Goal: Information Seeking & Learning: Learn about a topic

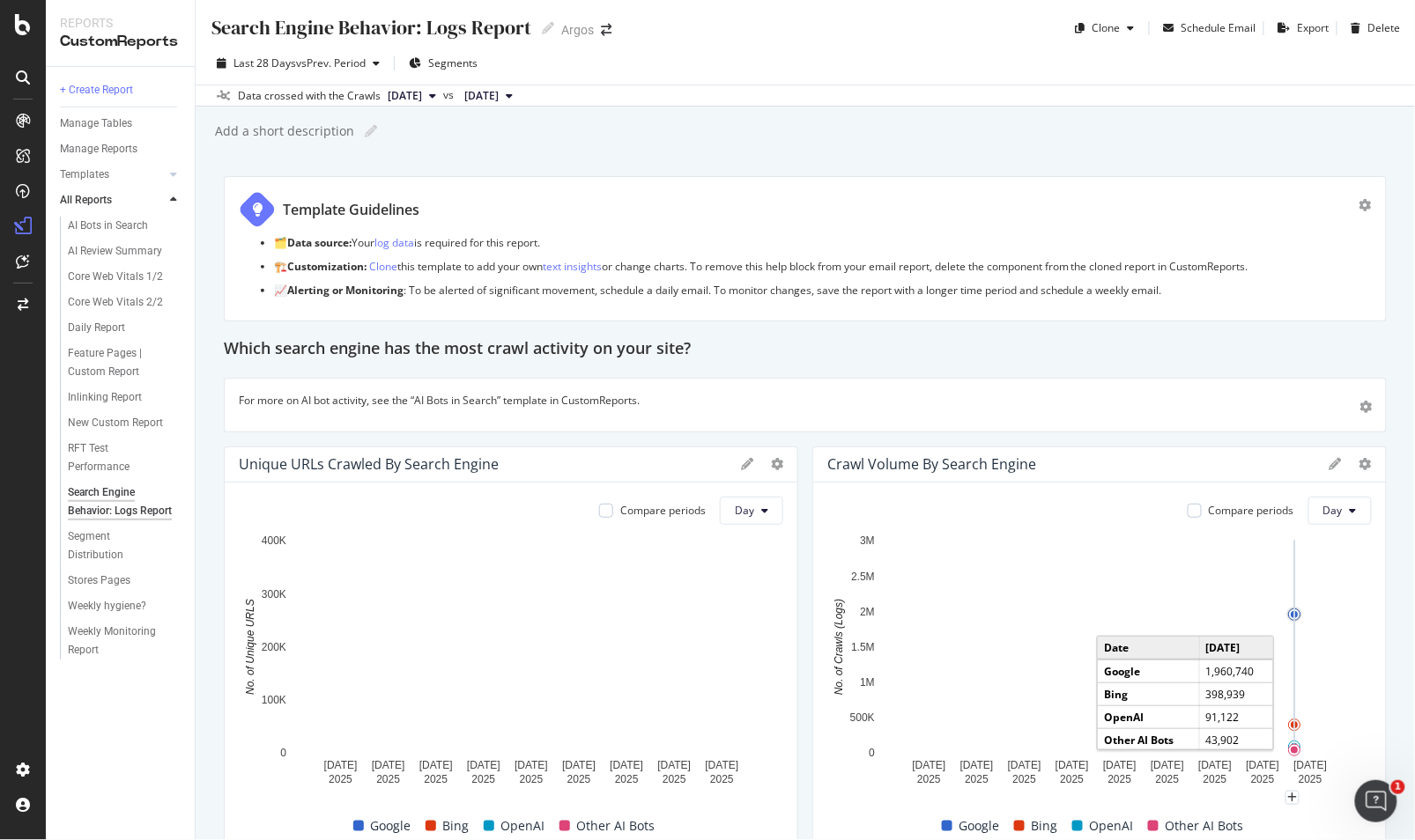
scroll to position [97, 0]
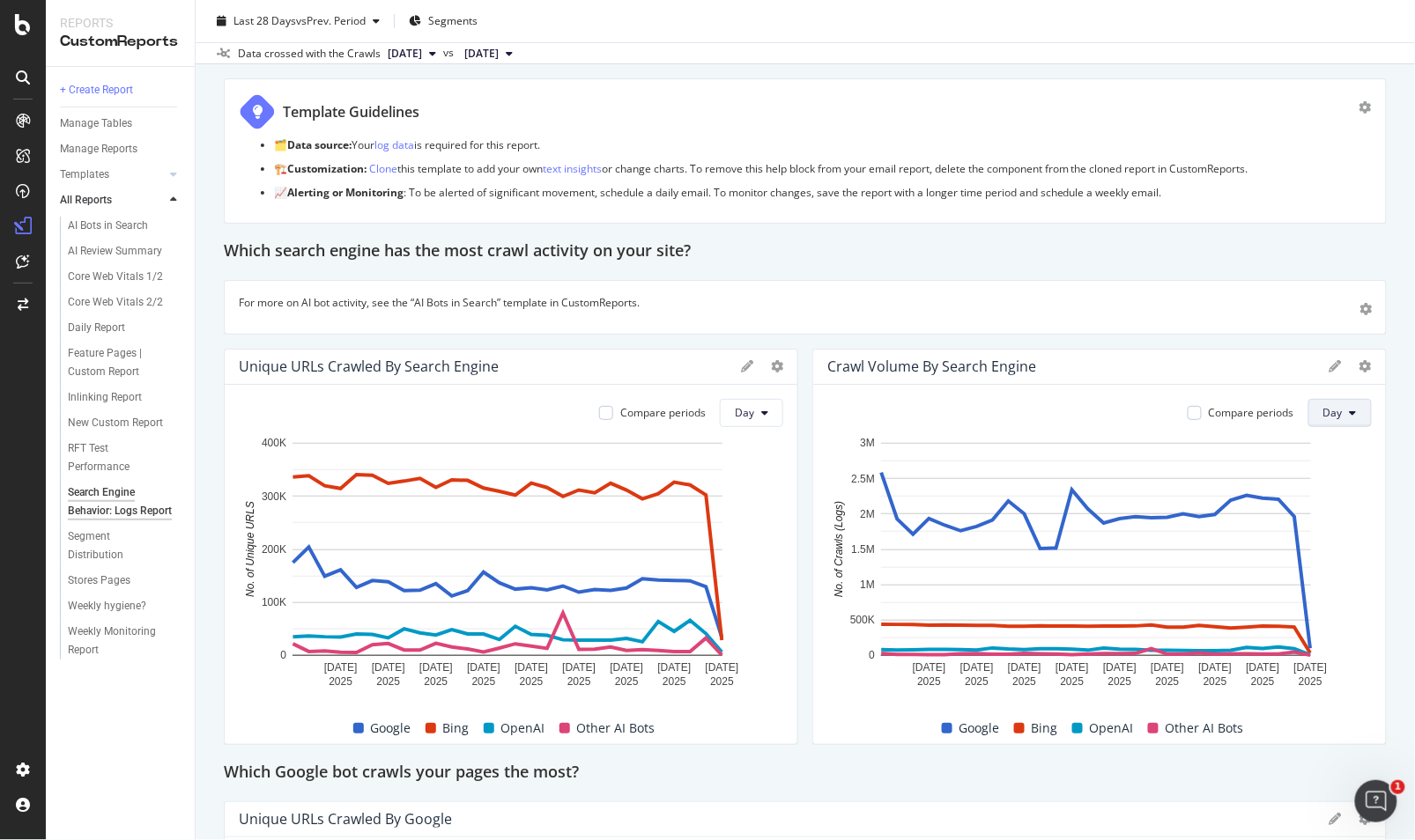
click at [1342, 415] on button "Day" at bounding box center [1339, 412] width 63 height 29
click at [1341, 468] on div "Week" at bounding box center [1325, 479] width 60 height 26
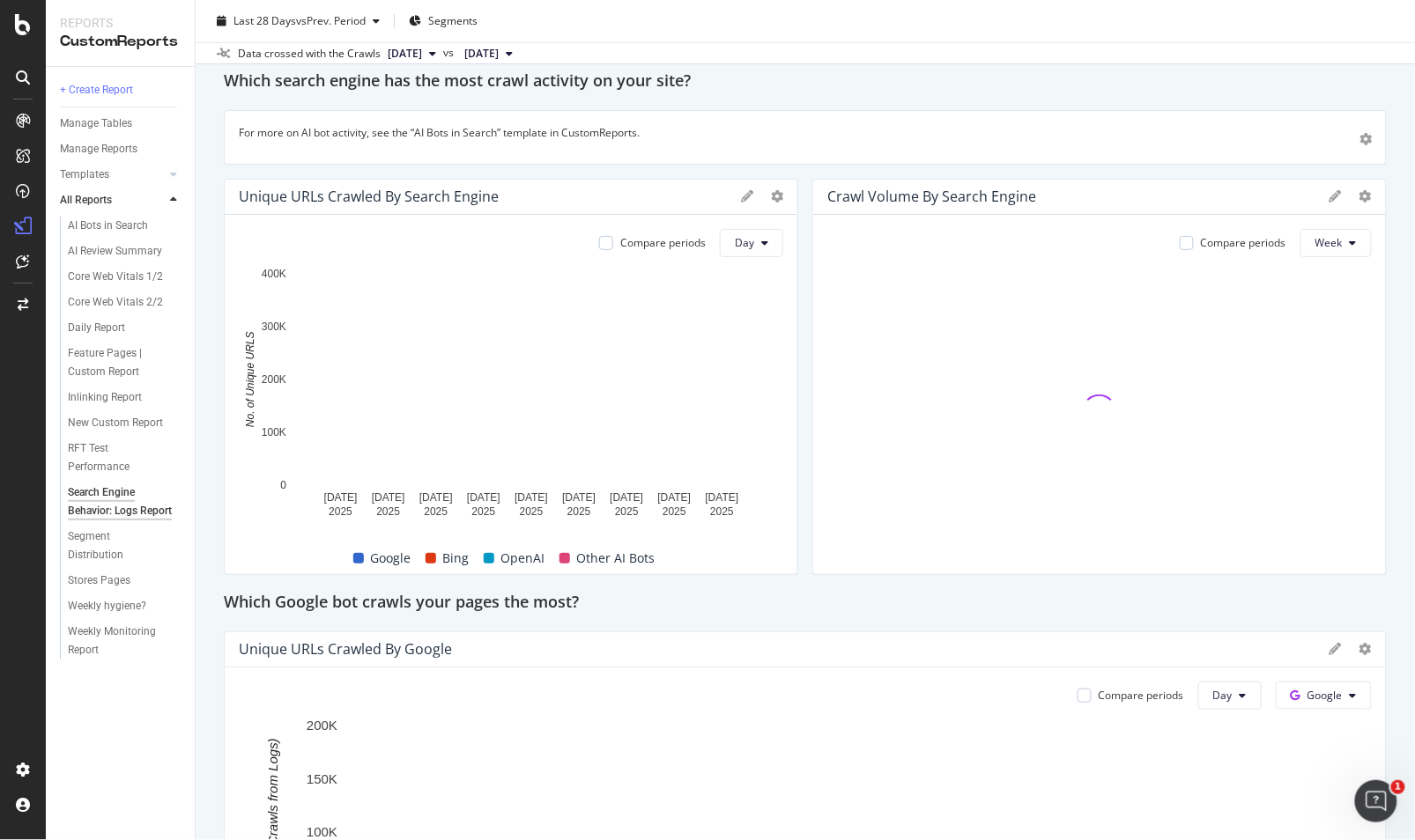
scroll to position [293, 0]
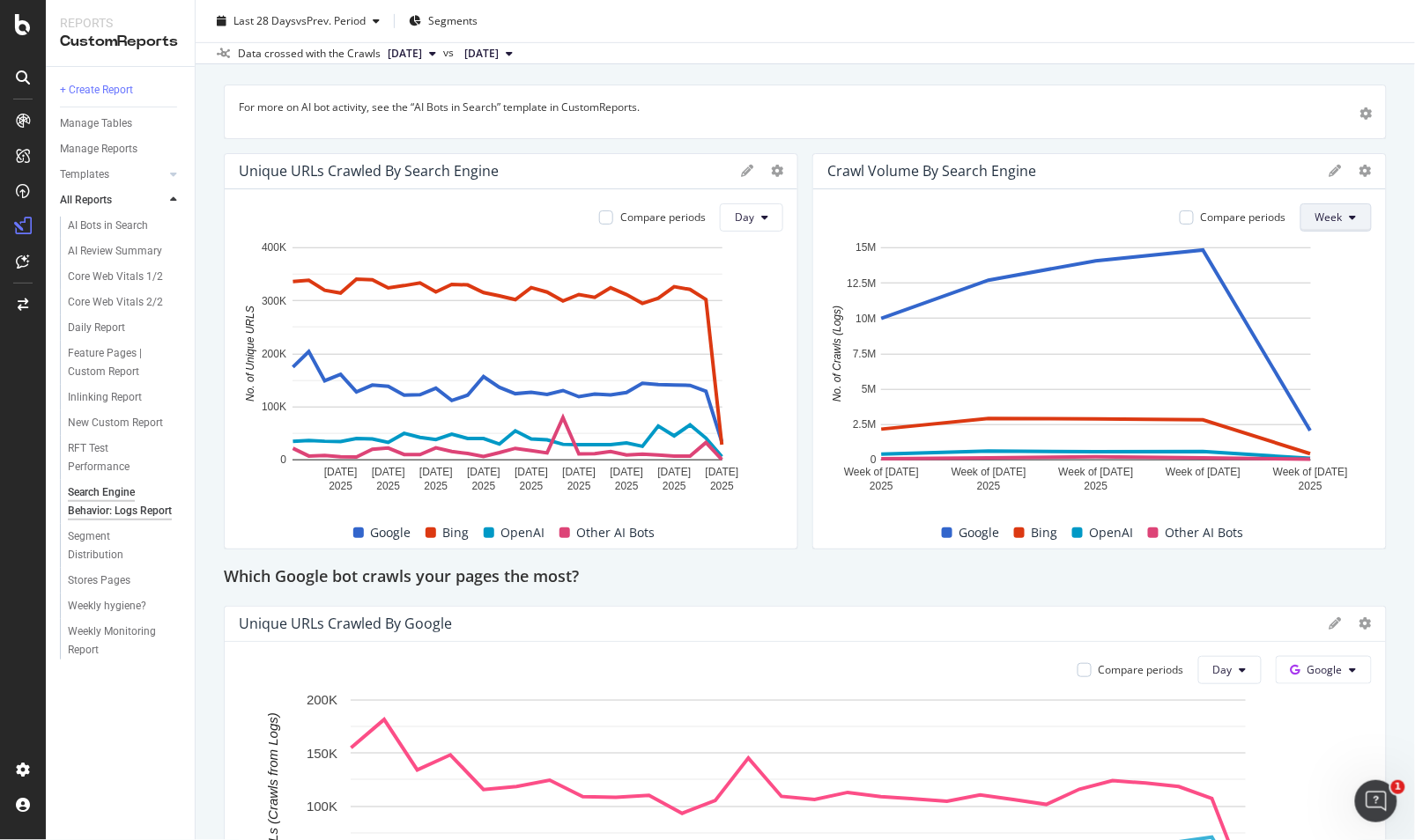
click at [1324, 216] on span "Week" at bounding box center [1328, 216] width 28 height 15
click at [1323, 257] on span "Day" at bounding box center [1317, 252] width 31 height 16
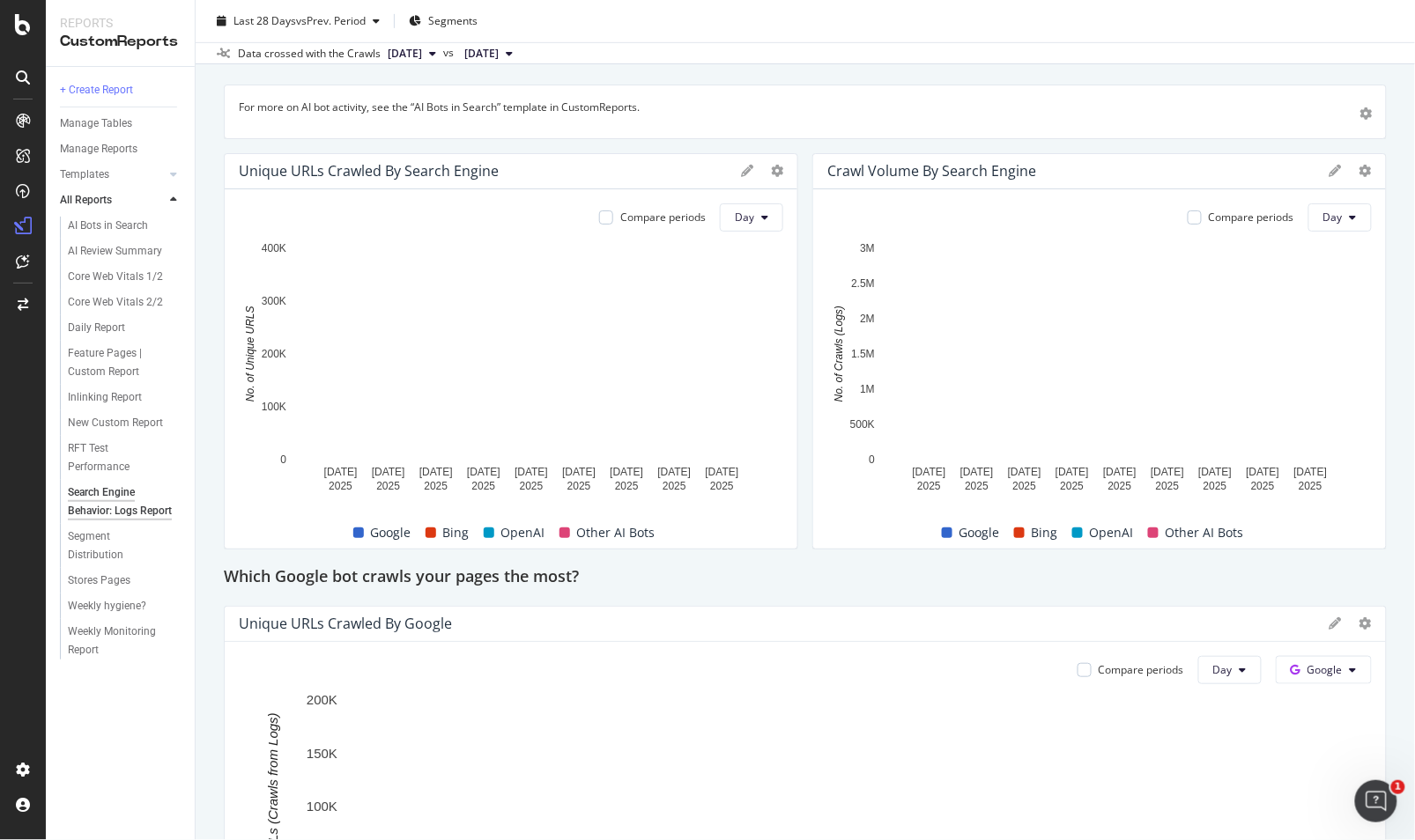
scroll to position [97, 0]
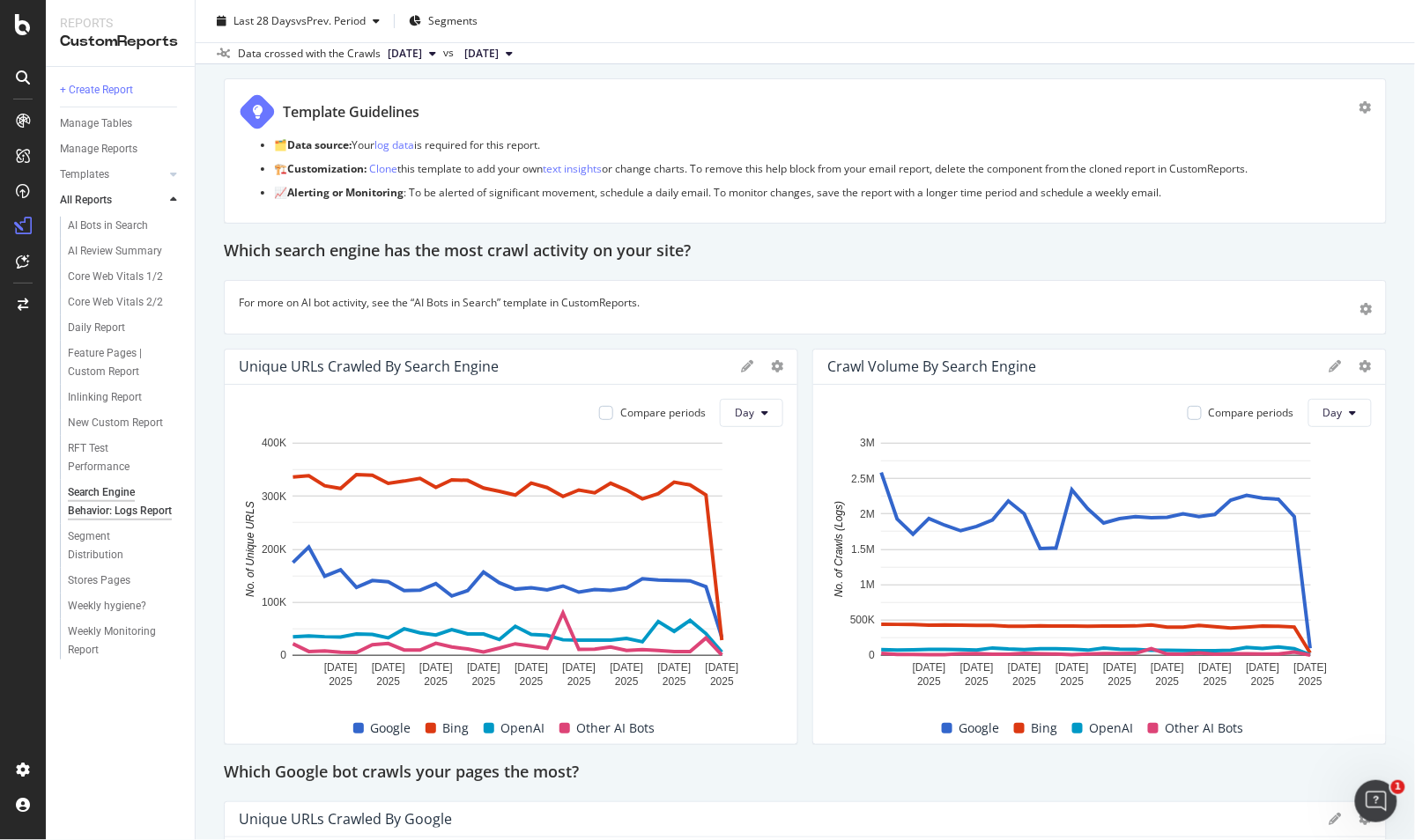
click at [422, 54] on span "2025 Aug. 6th" at bounding box center [404, 54] width 34 height 16
click at [825, 87] on div "Template Guidelines 🗂️ Data source: Your log data is required for this report. …" at bounding box center [805, 151] width 1163 height 146
click at [520, 54] on button "2025 Jul. 15th" at bounding box center [489, 53] width 63 height 21
click at [932, 129] on div "Template Guidelines" at bounding box center [799, 112] width 1121 height 37
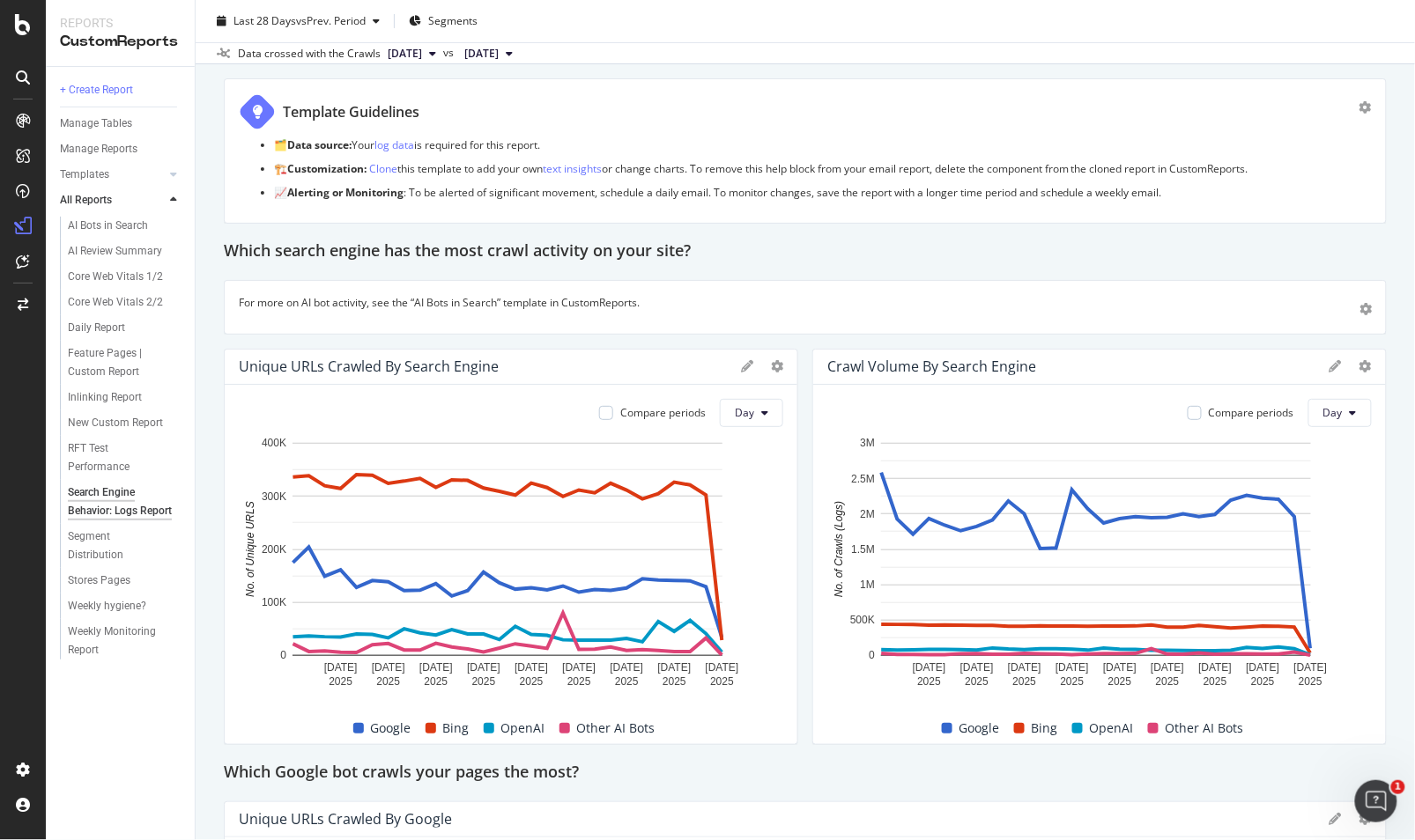
scroll to position [196, 0]
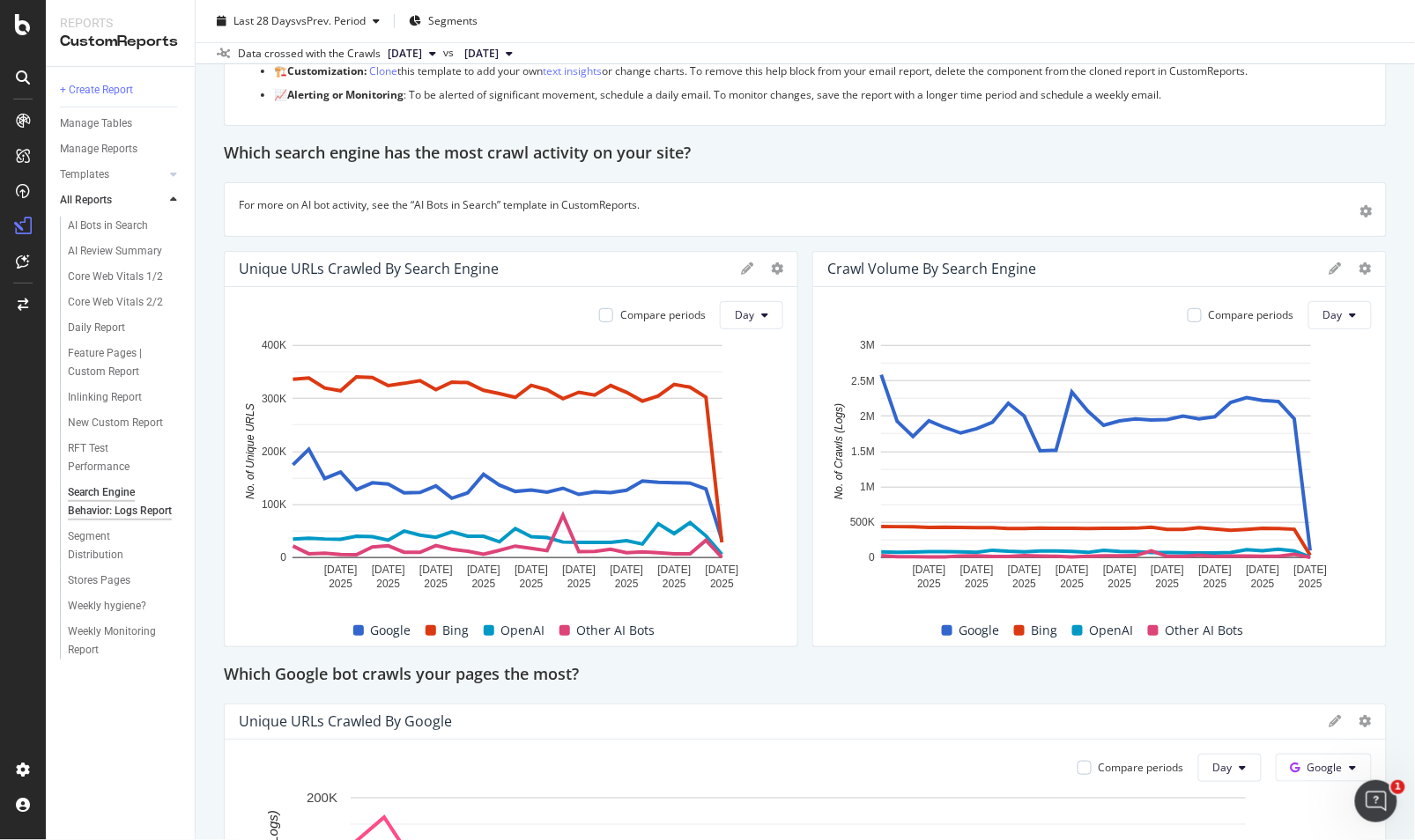
click at [1329, 265] on icon at bounding box center [1335, 269] width 13 height 13
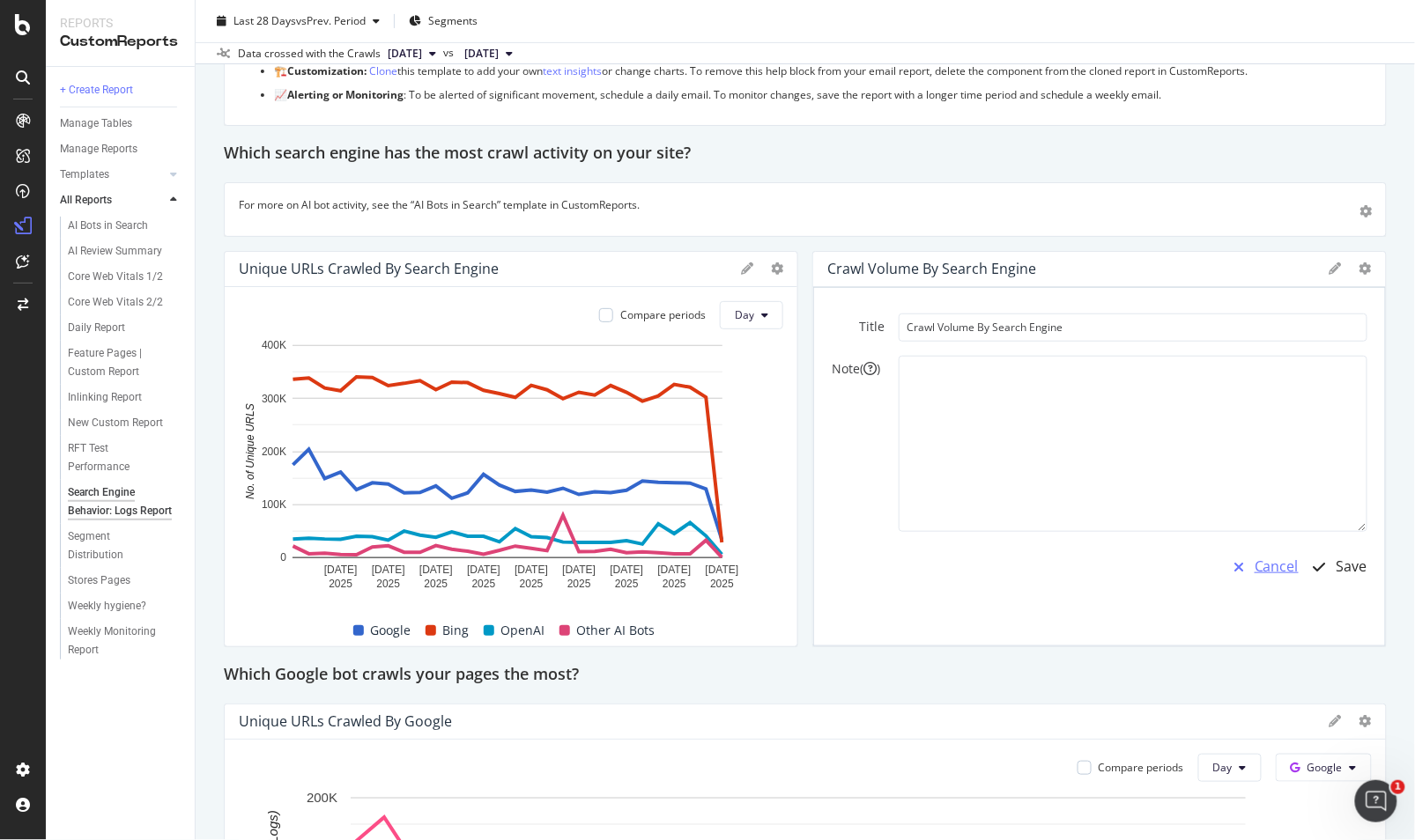
click at [1258, 558] on div "Cancel" at bounding box center [1276, 567] width 44 height 21
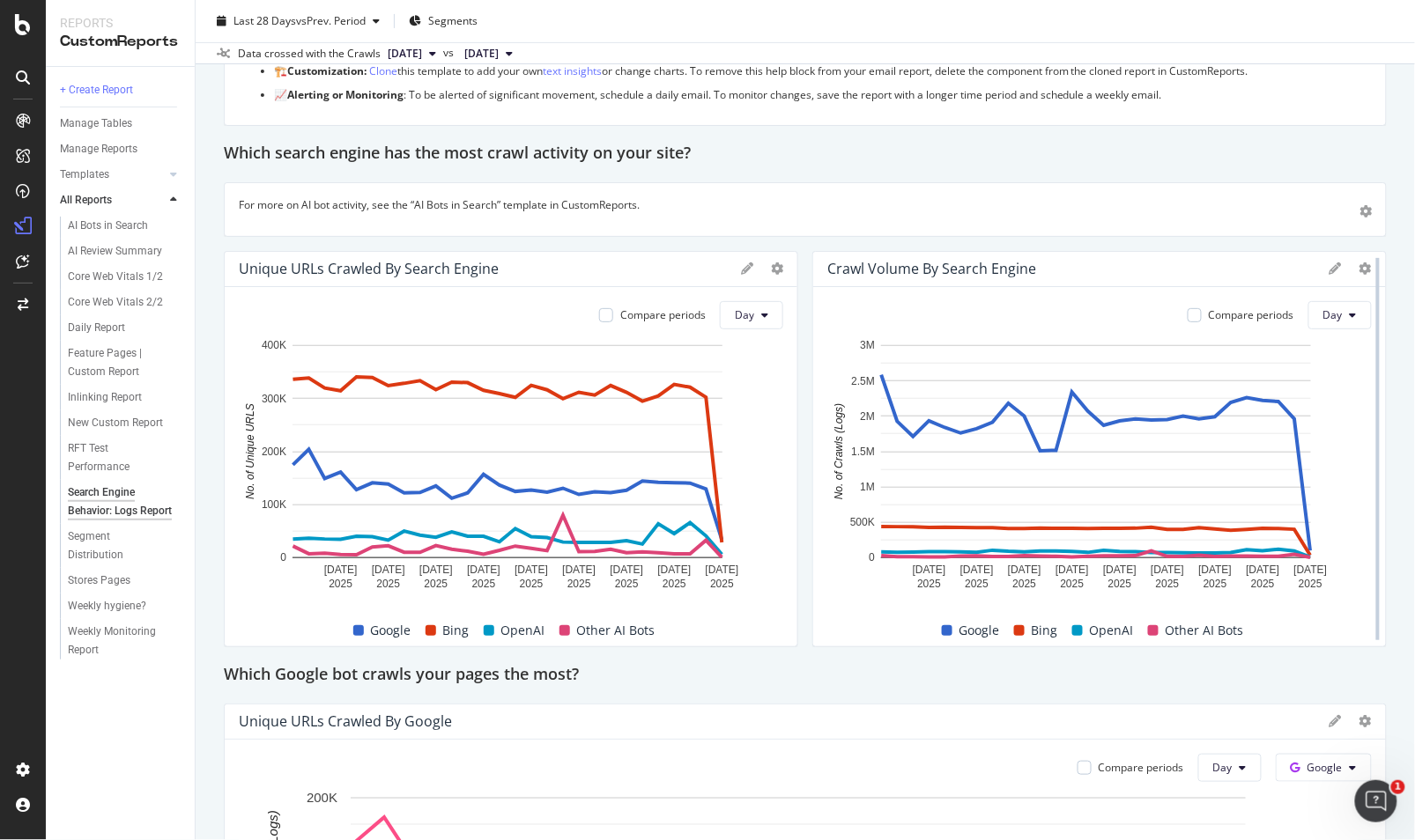
click at [1376, 271] on div at bounding box center [1378, 449] width 4 height 382
click at [1359, 271] on icon at bounding box center [1365, 269] width 13 height 13
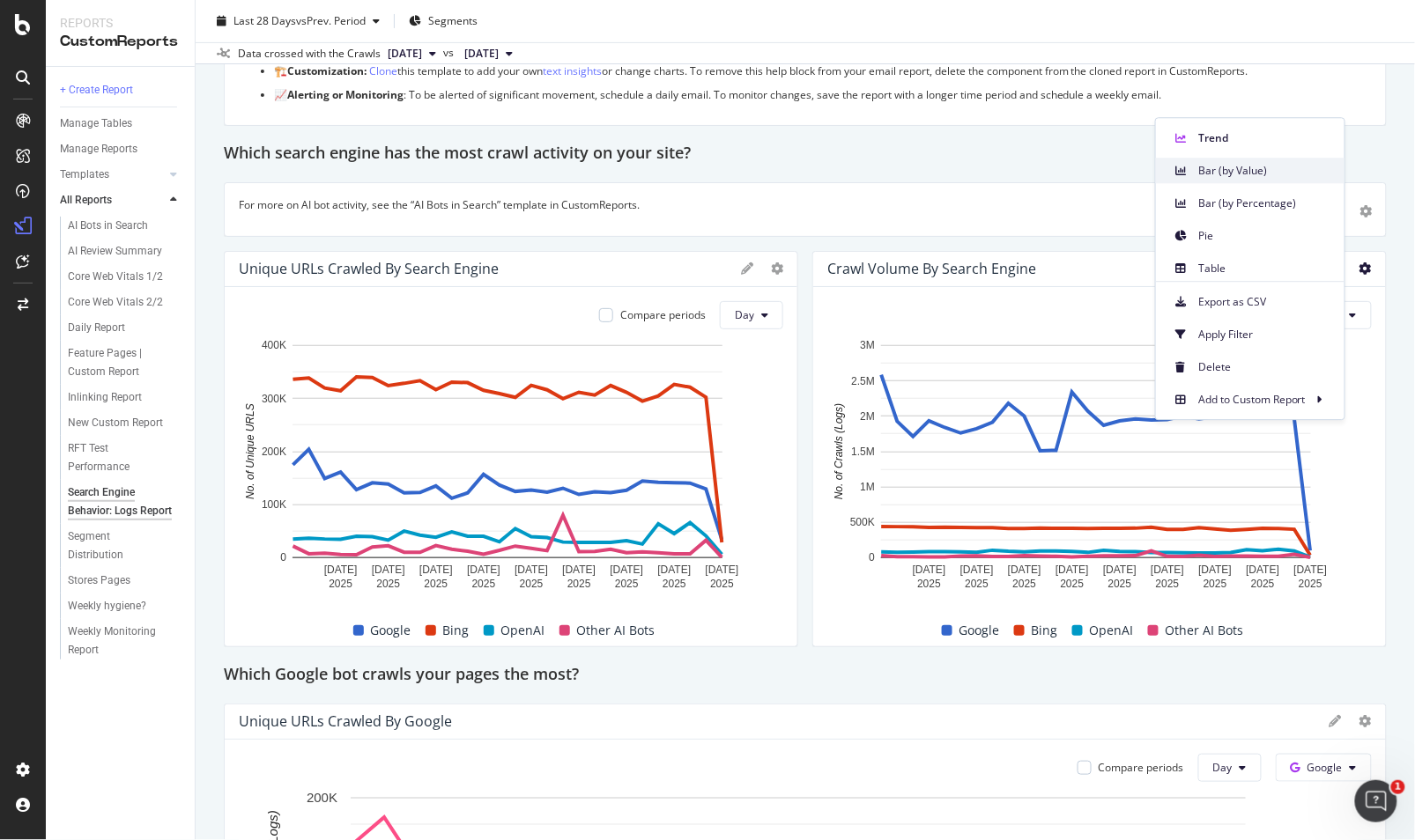
click at [1237, 179] on div "Bar (by Value)" at bounding box center [1250, 170] width 189 height 26
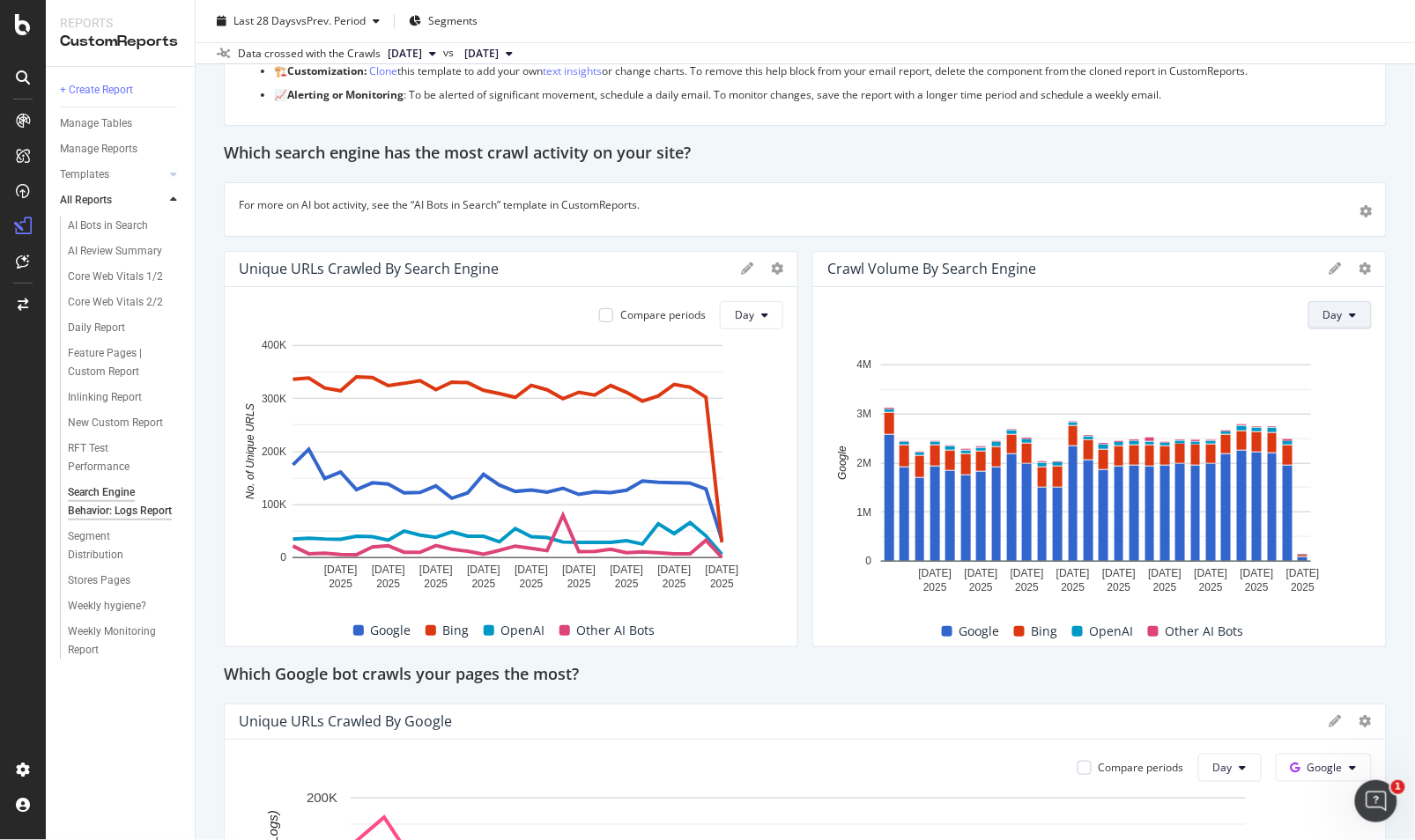
click at [1343, 309] on button "Day" at bounding box center [1339, 315] width 63 height 29
drag, startPoint x: 1339, startPoint y: 380, endPoint x: 1404, endPoint y: 438, distance: 87.1
click at [1339, 380] on span "Week" at bounding box center [1325, 382] width 31 height 16
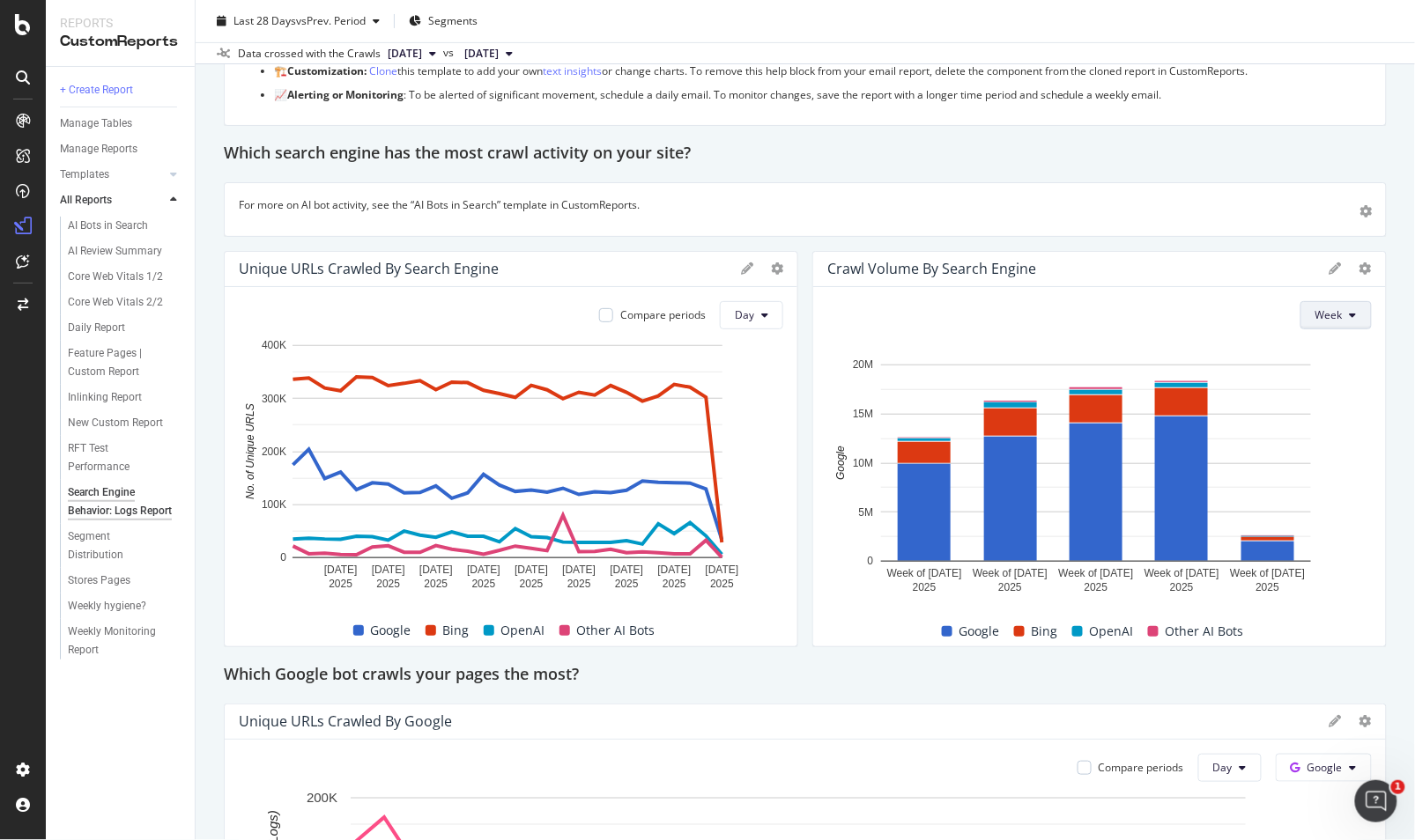
click at [1349, 314] on icon at bounding box center [1352, 315] width 7 height 11
click at [1369, 261] on div at bounding box center [1378, 449] width 18 height 396
click at [1359, 267] on icon at bounding box center [1365, 269] width 13 height 13
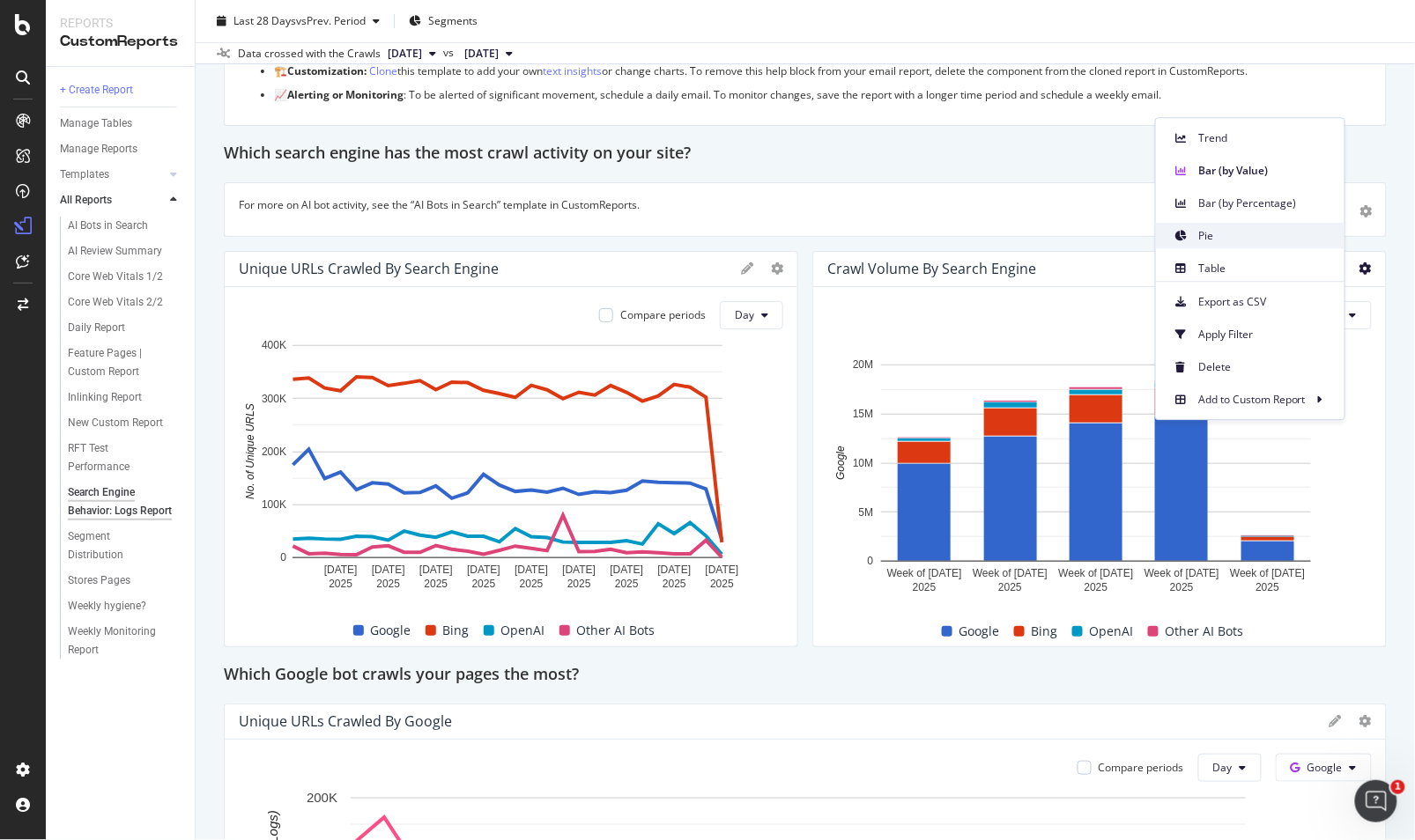
click at [1239, 239] on span "Pie" at bounding box center [1263, 236] width 132 height 16
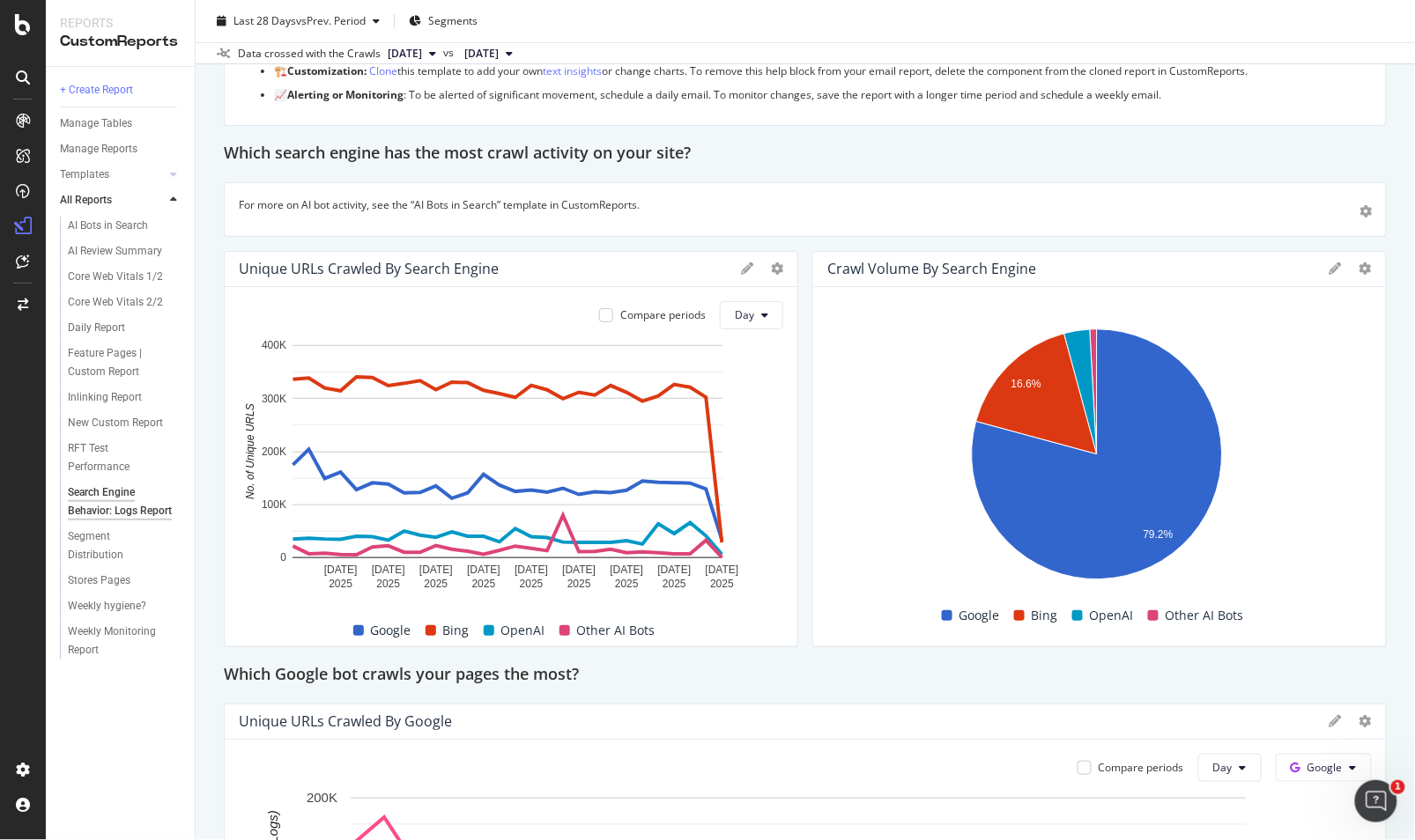
click at [1346, 279] on div "Crawl Volume By Search Engine" at bounding box center [1099, 270] width 573 height 35
click at [1359, 266] on icon at bounding box center [1365, 269] width 13 height 13
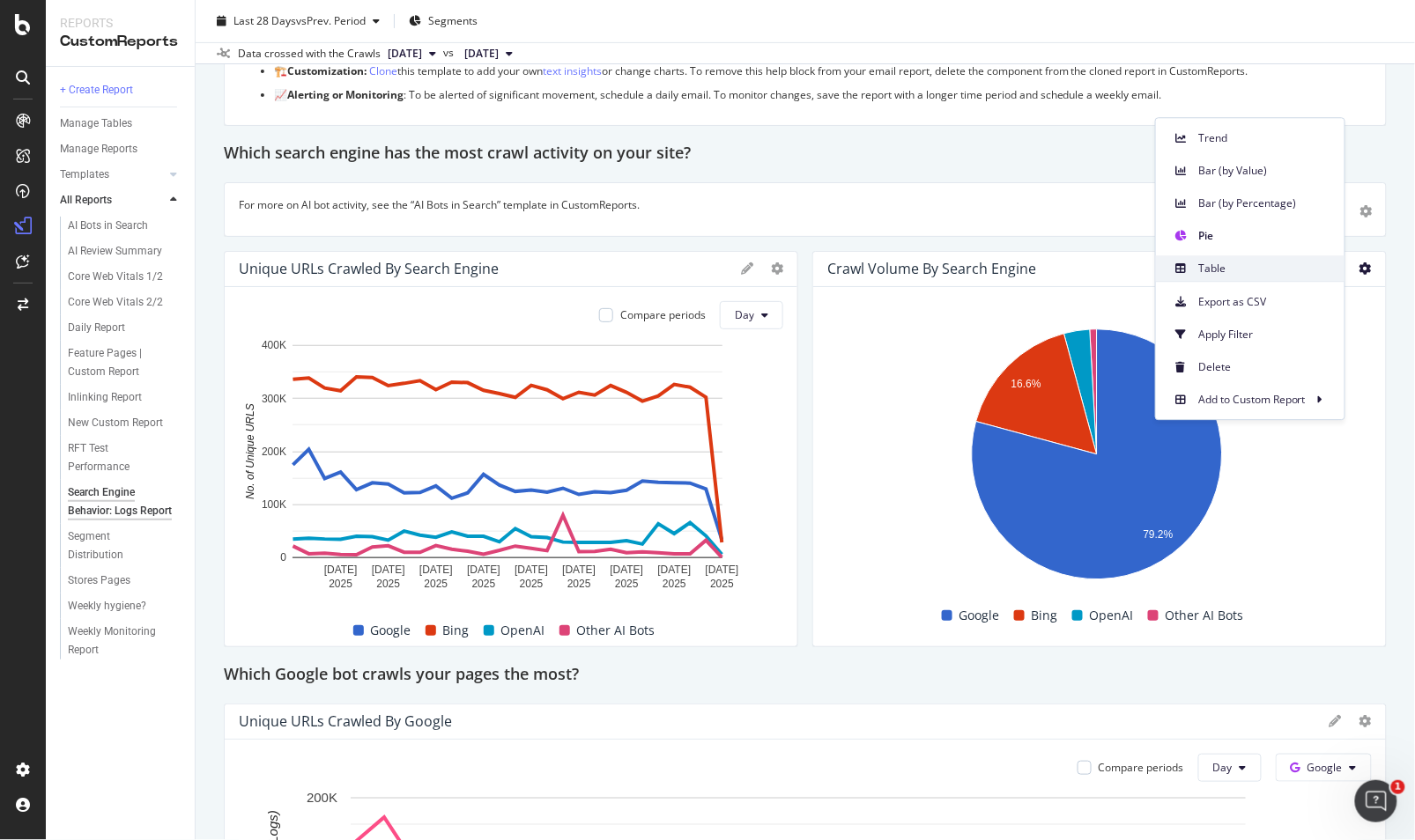
click at [1263, 261] on span "Table" at bounding box center [1263, 269] width 132 height 16
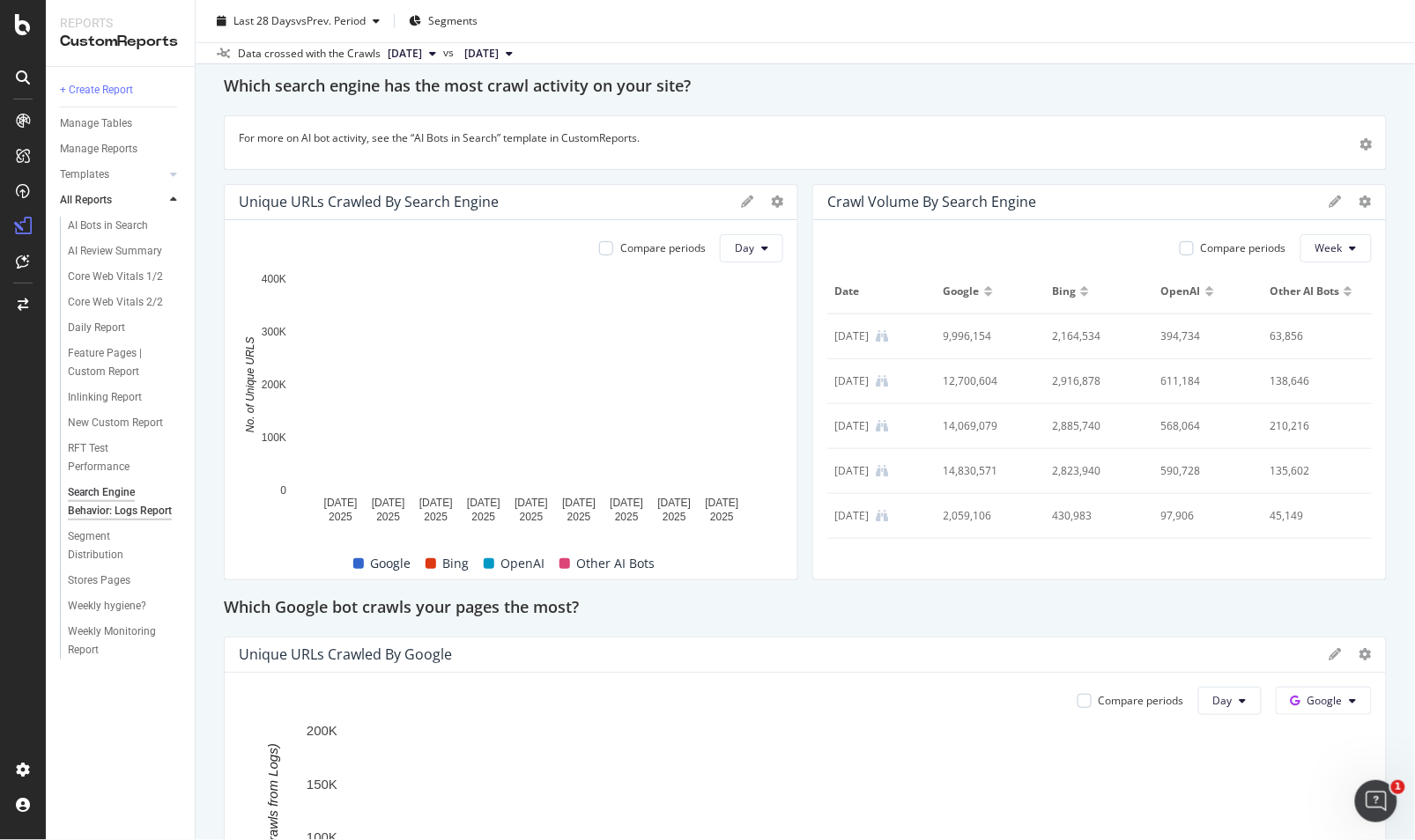
scroll to position [293, 0]
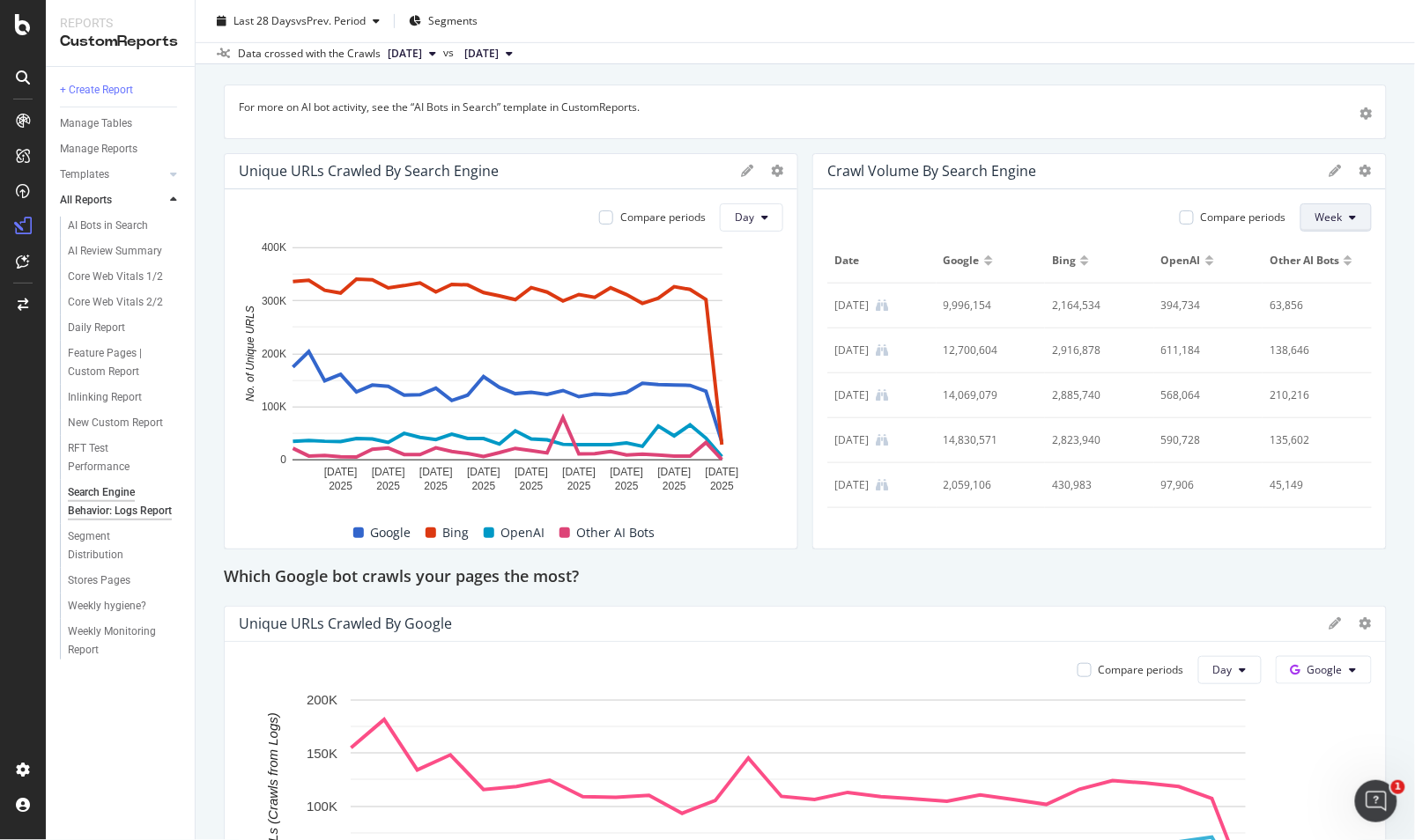
click at [1323, 216] on span "Week" at bounding box center [1328, 216] width 28 height 15
click at [1349, 218] on icon at bounding box center [1352, 217] width 7 height 11
click at [1359, 172] on icon at bounding box center [1365, 170] width 13 height 13
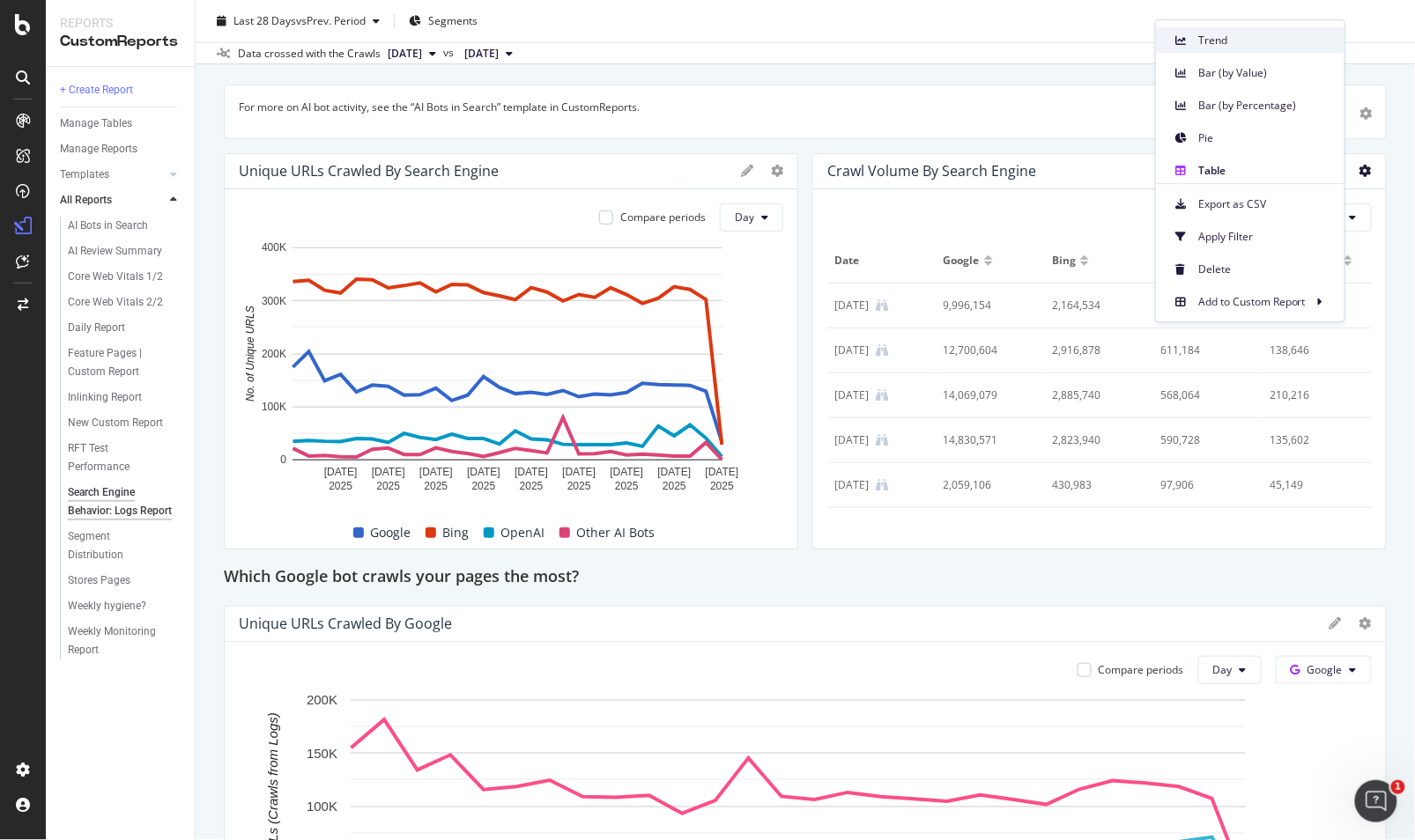
click at [1258, 46] on span "Trend" at bounding box center [1263, 40] width 132 height 16
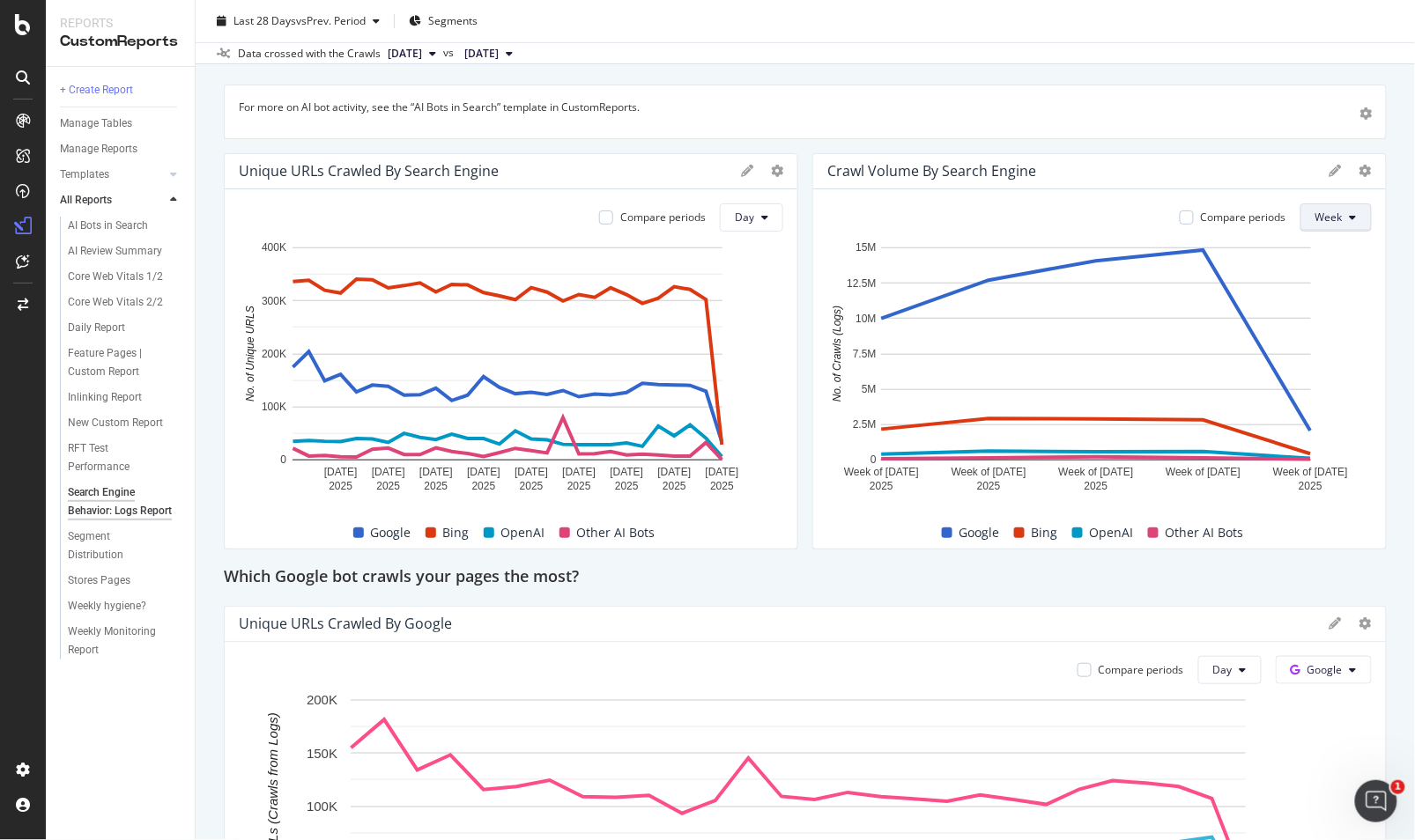
click at [1323, 213] on span "Week" at bounding box center [1328, 216] width 28 height 15
click at [1359, 174] on icon at bounding box center [1365, 170] width 13 height 13
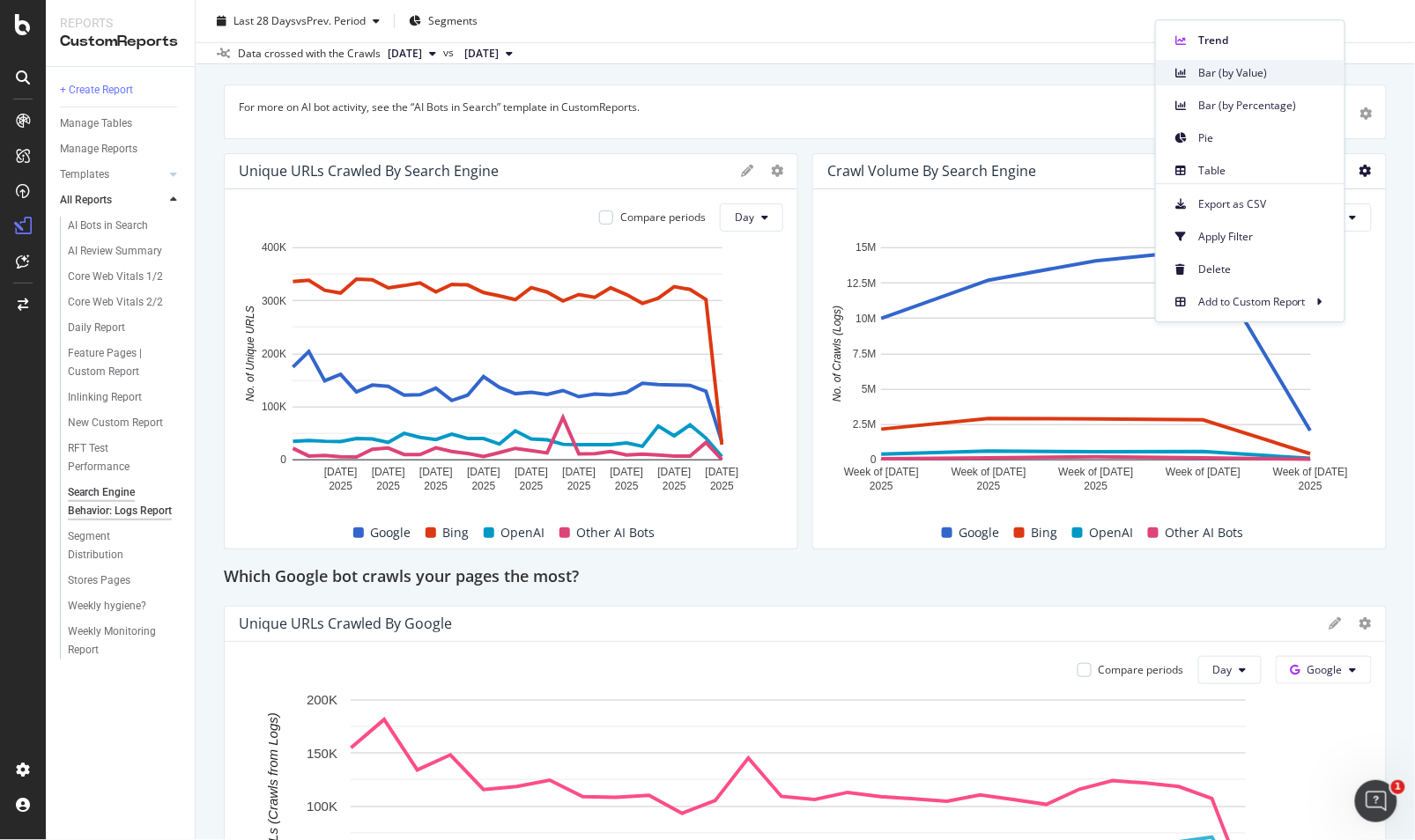
click at [1261, 73] on span "Bar (by Value)" at bounding box center [1263, 73] width 132 height 16
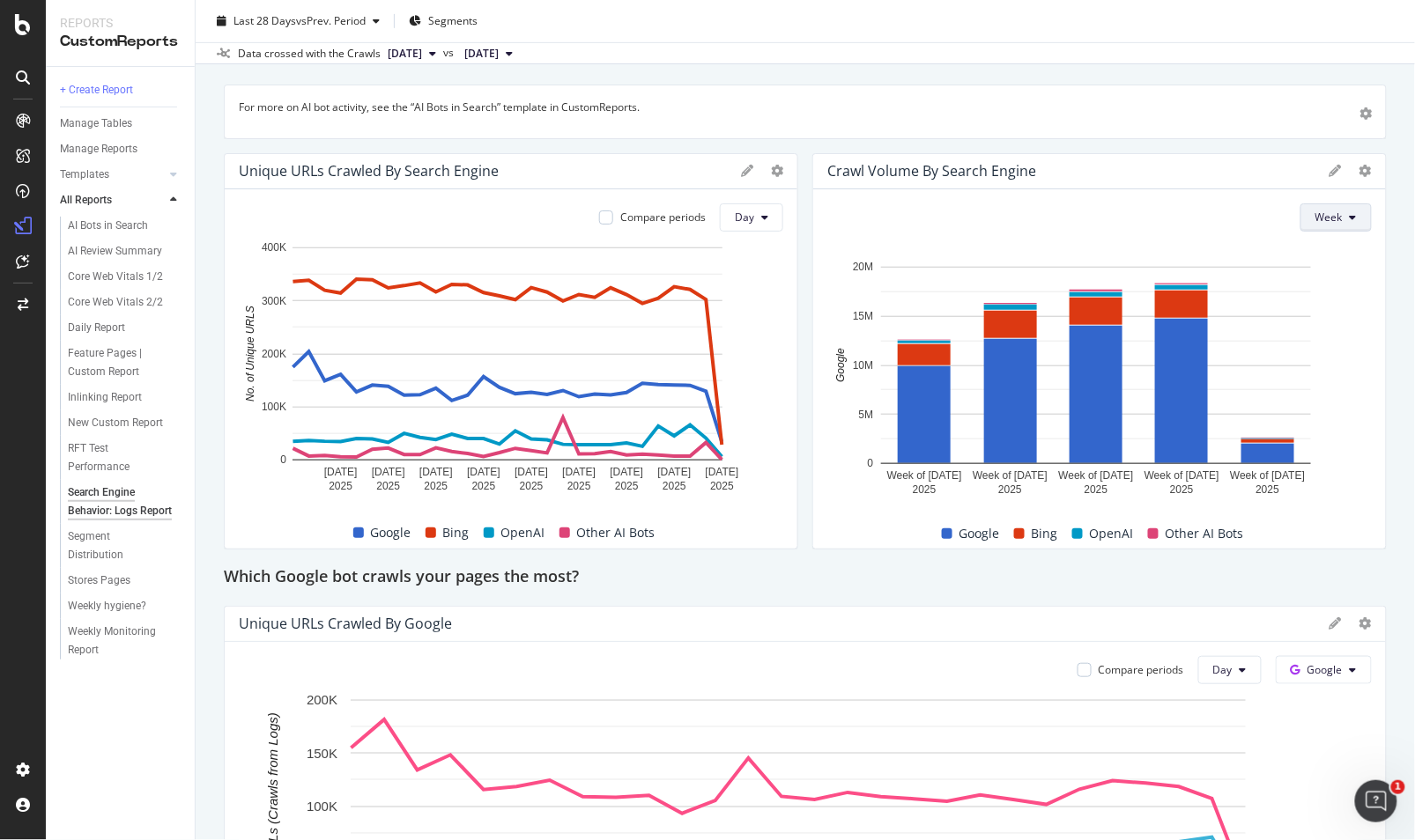
click at [1351, 216] on button "Week" at bounding box center [1335, 217] width 72 height 29
click at [1359, 171] on icon at bounding box center [1365, 170] width 13 height 13
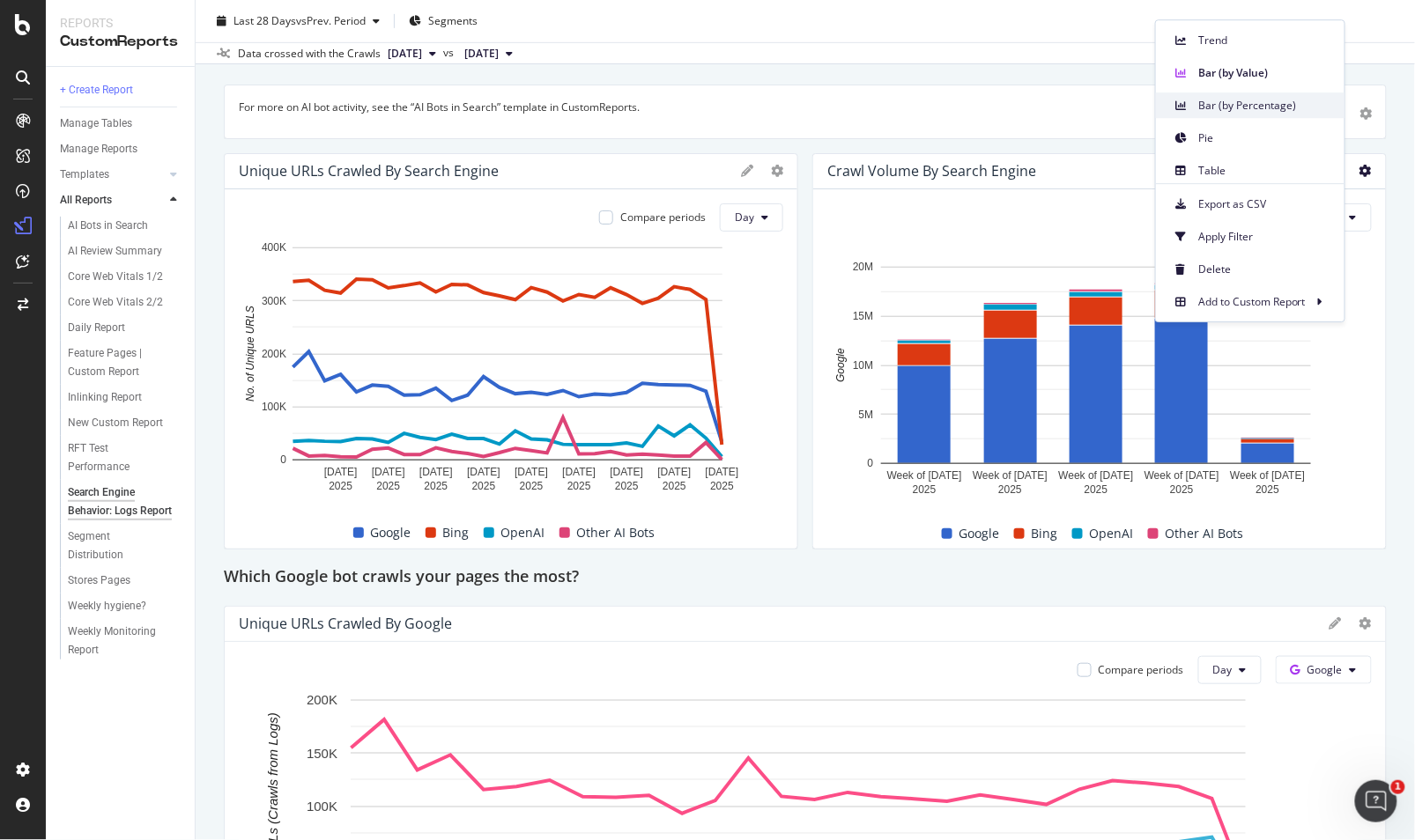
click at [1283, 112] on span "Bar (by Percentage)" at bounding box center [1263, 105] width 132 height 16
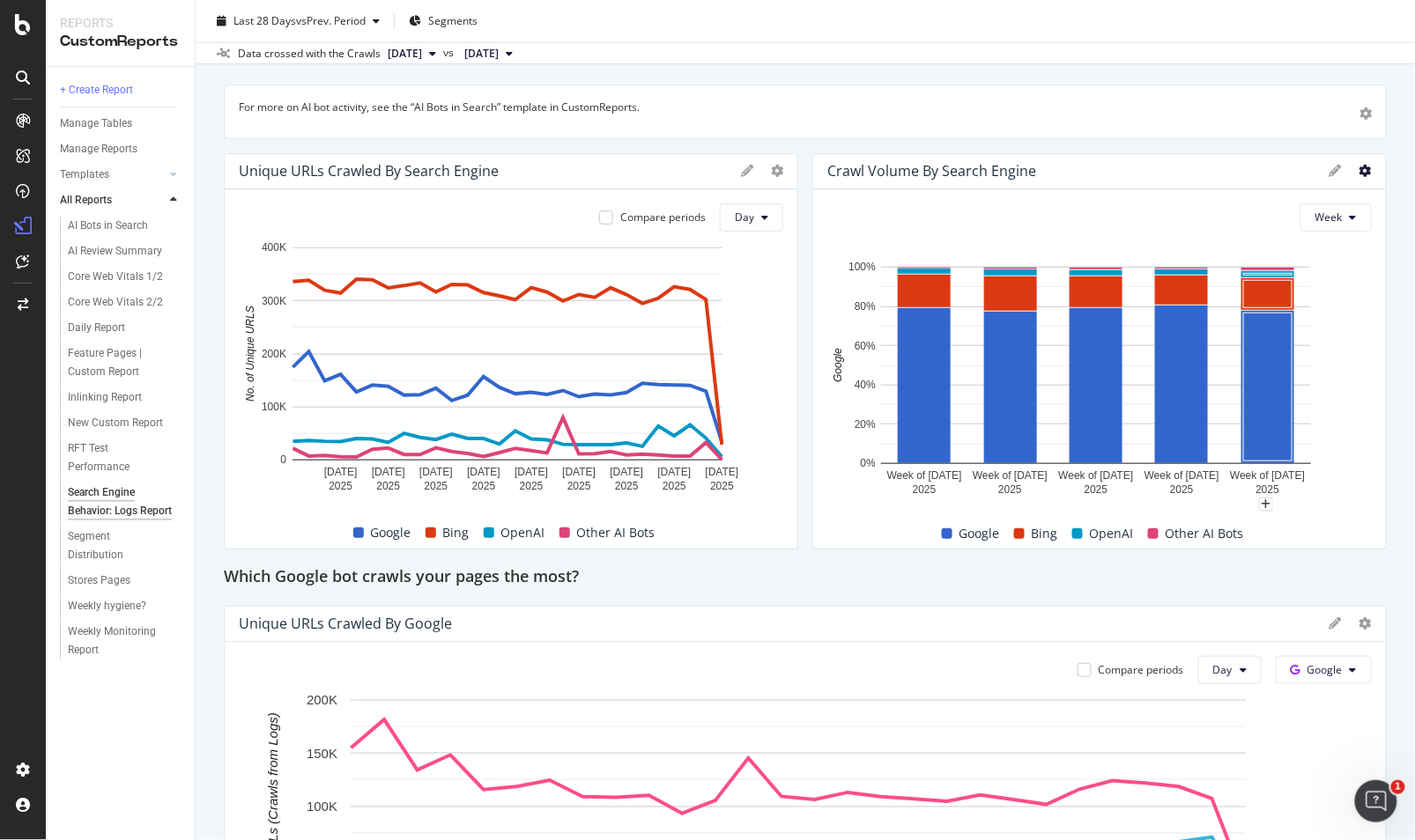
click at [1359, 165] on icon at bounding box center [1365, 170] width 13 height 13
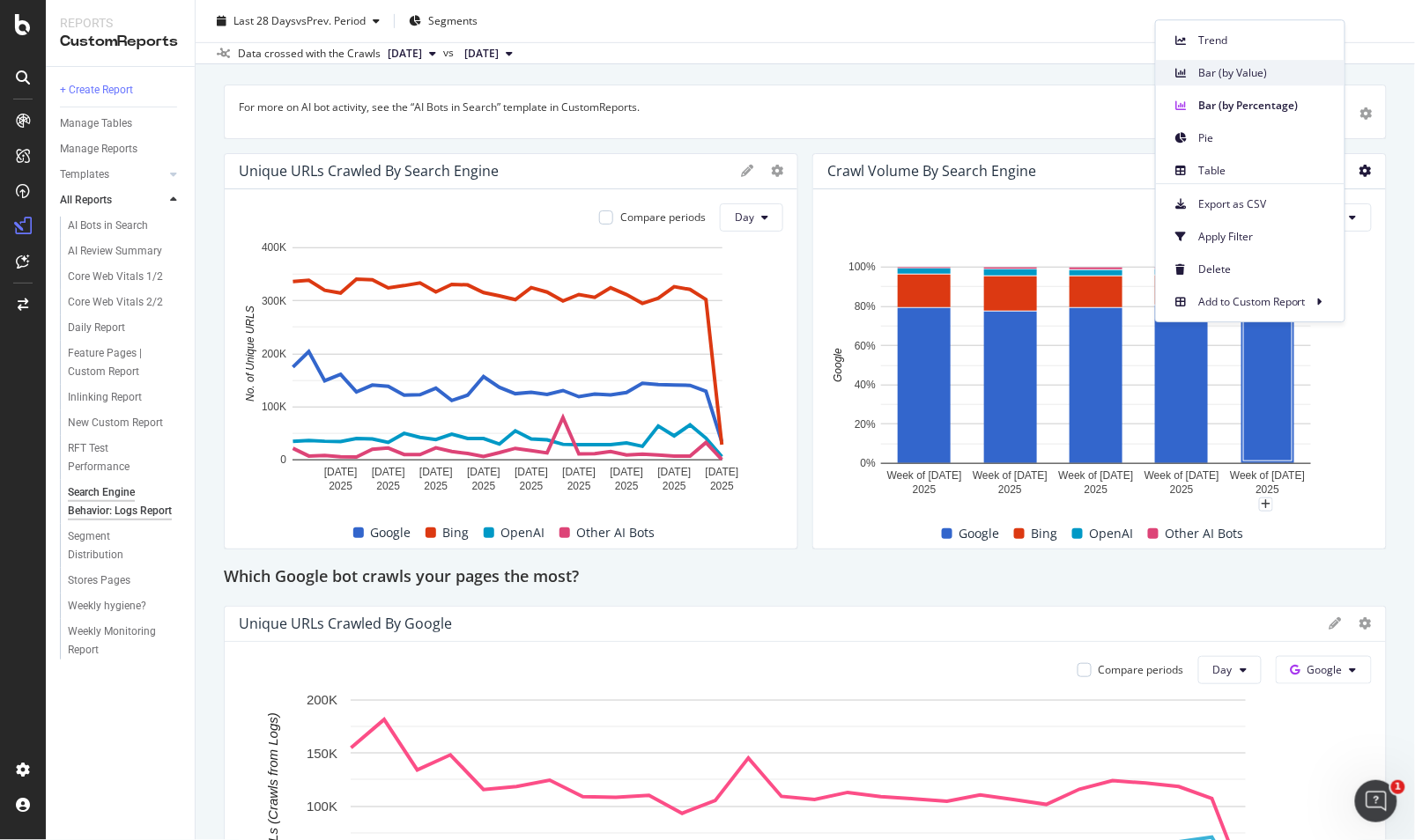
click at [1280, 75] on span "Bar (by Value)" at bounding box center [1263, 73] width 132 height 16
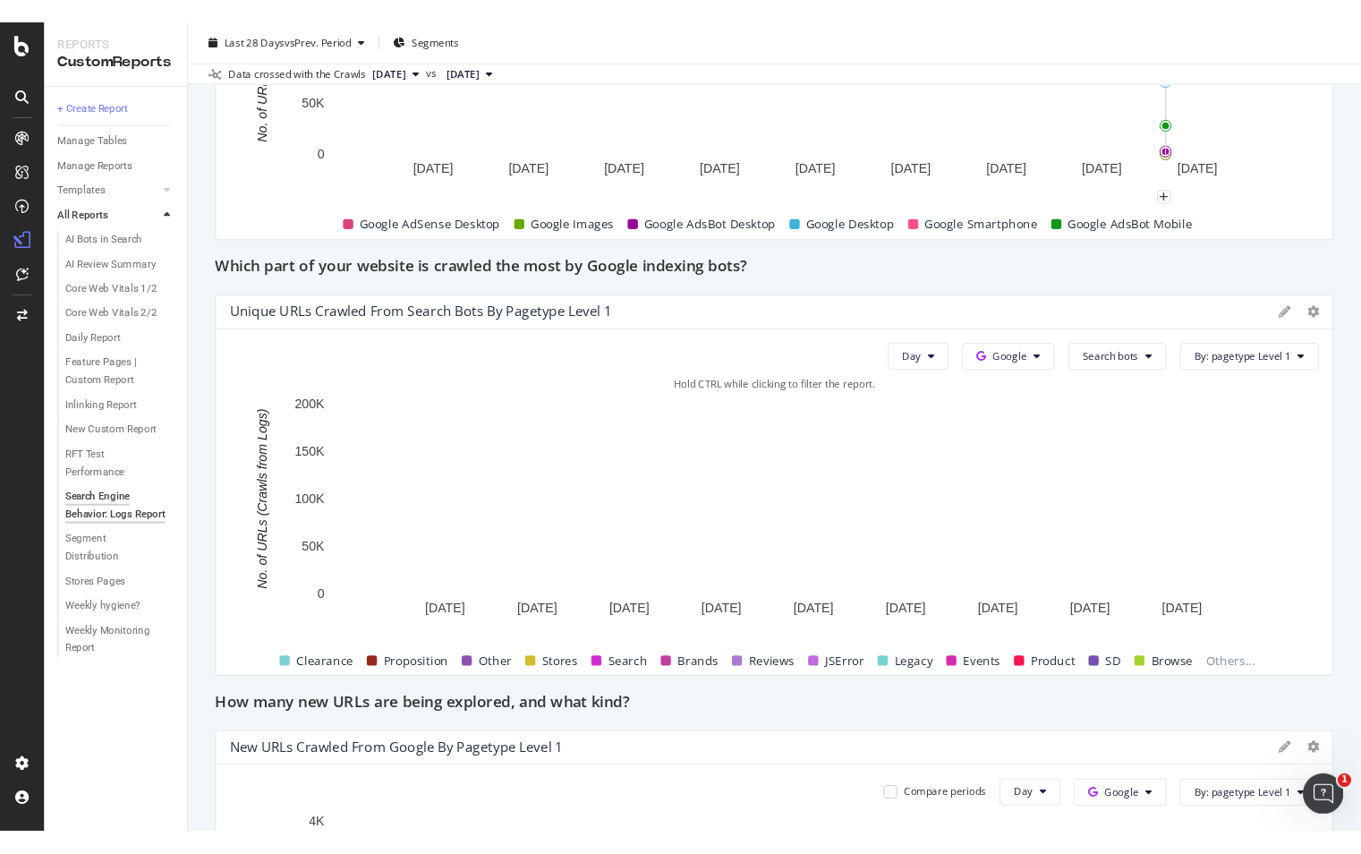
scroll to position [1094, 0]
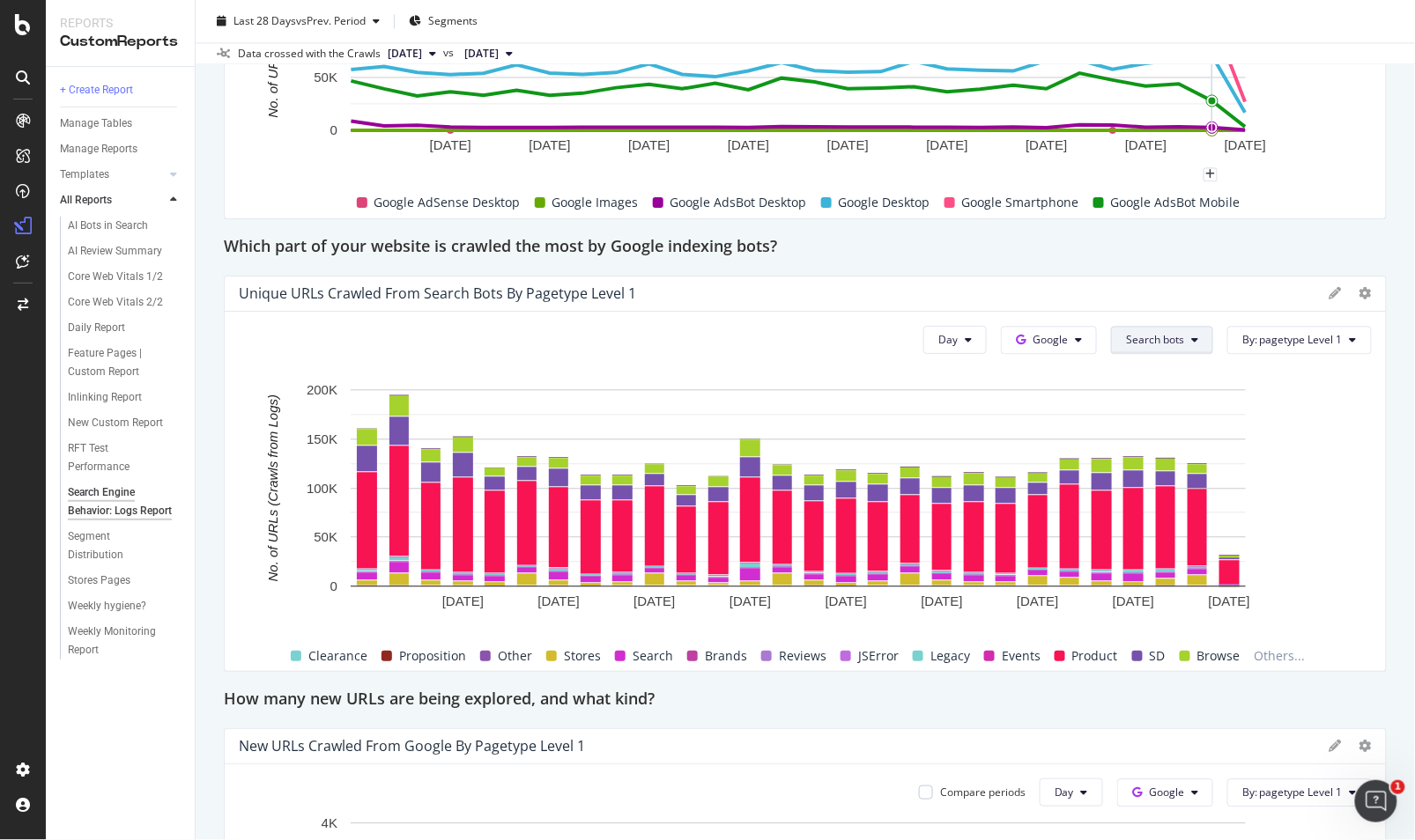
click at [1154, 340] on span "Search bots" at bounding box center [1154, 338] width 58 height 15
click at [1330, 448] on rect "A chart." at bounding box center [798, 504] width 1119 height 247
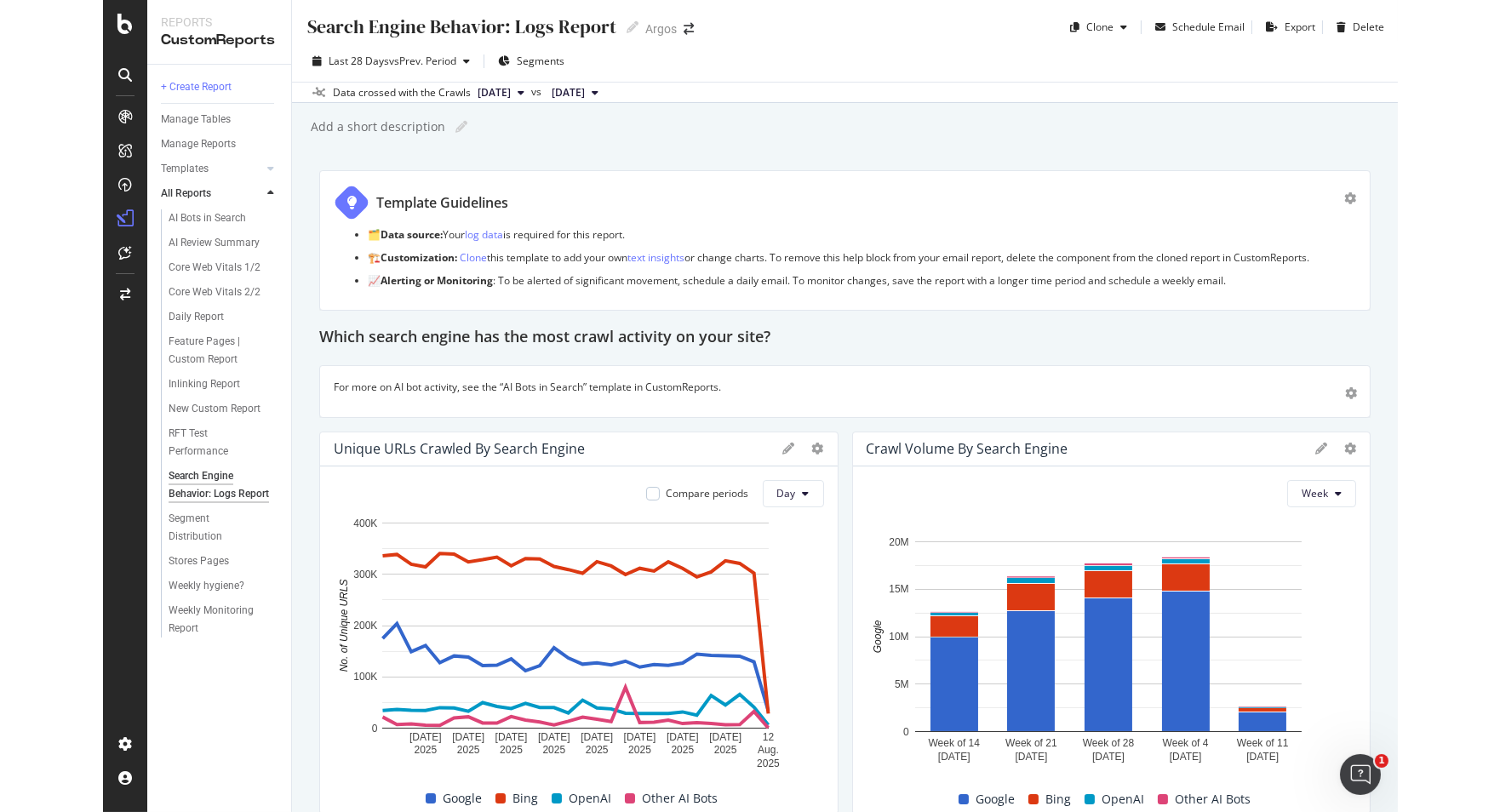
scroll to position [189, 0]
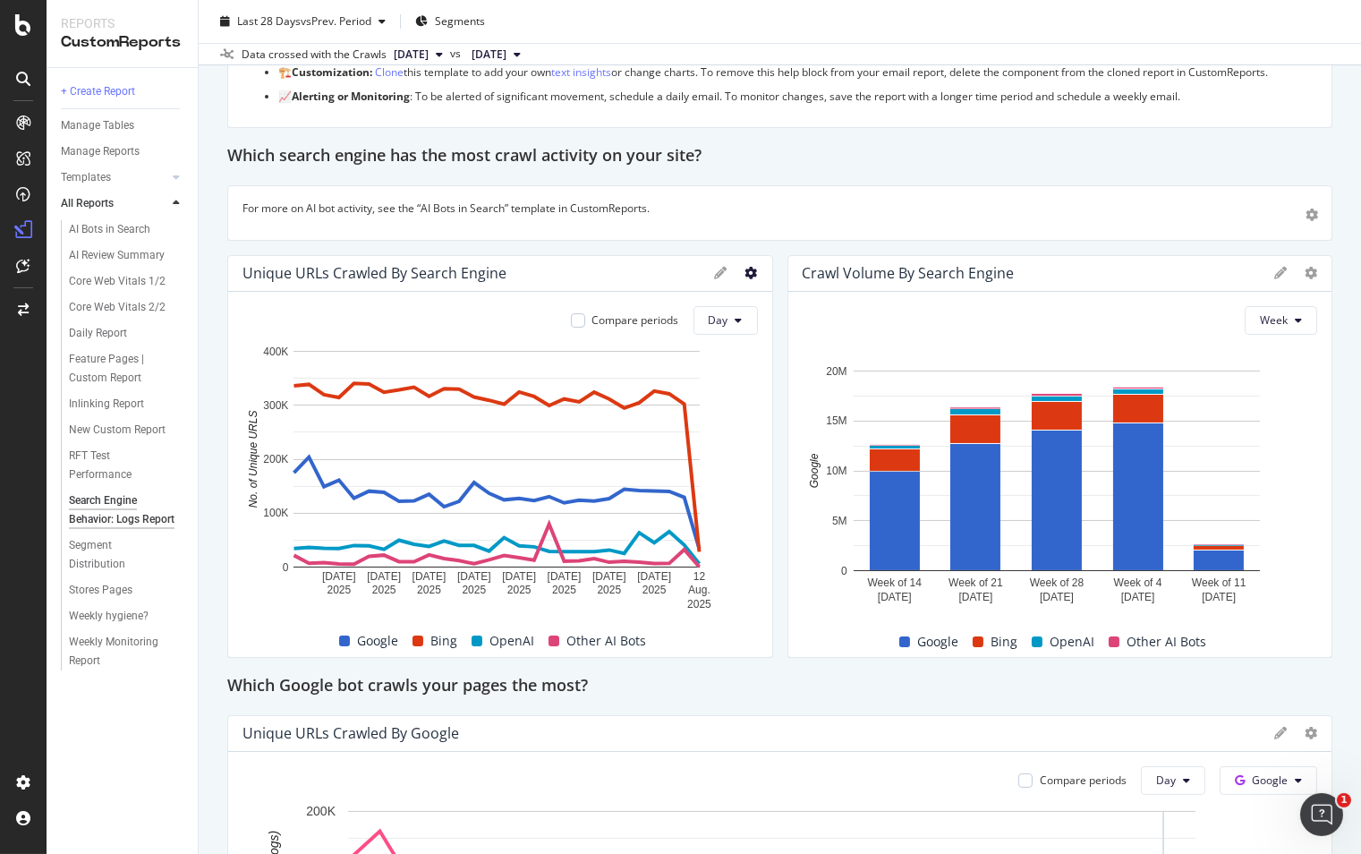
click at [746, 270] on icon at bounding box center [752, 273] width 13 height 13
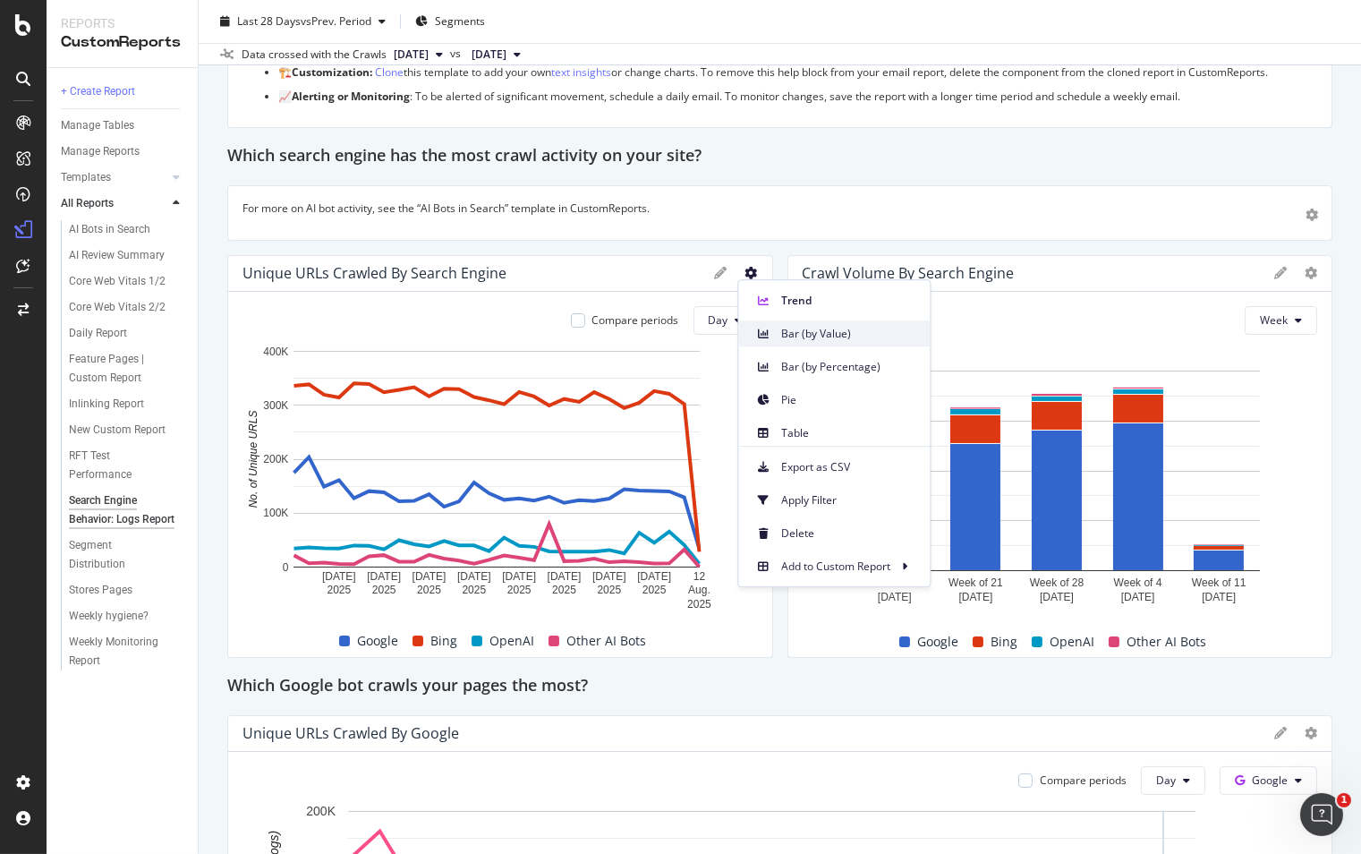
click at [835, 328] on span "Bar (by Value)" at bounding box center [848, 334] width 134 height 16
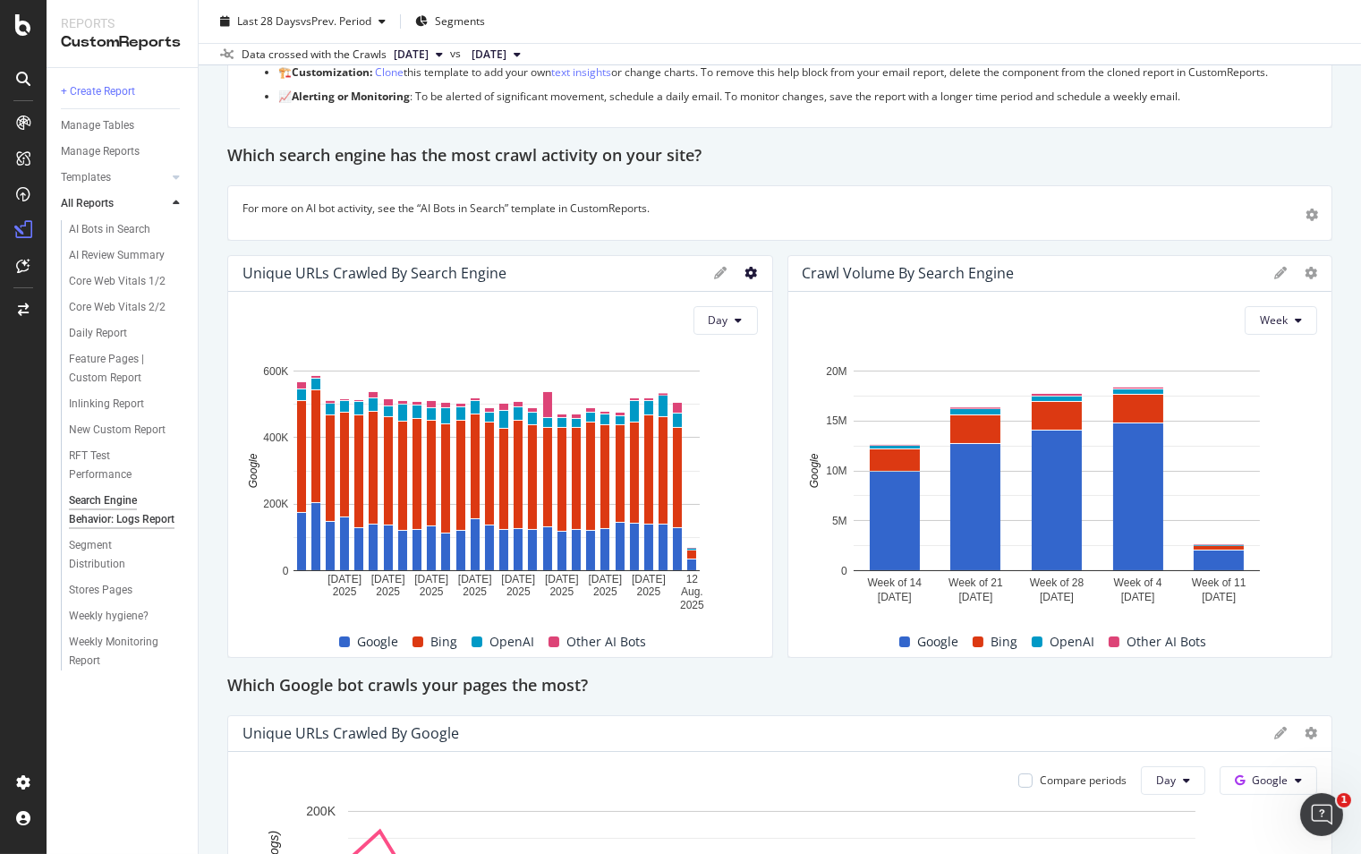
click at [746, 274] on icon at bounding box center [752, 273] width 13 height 13
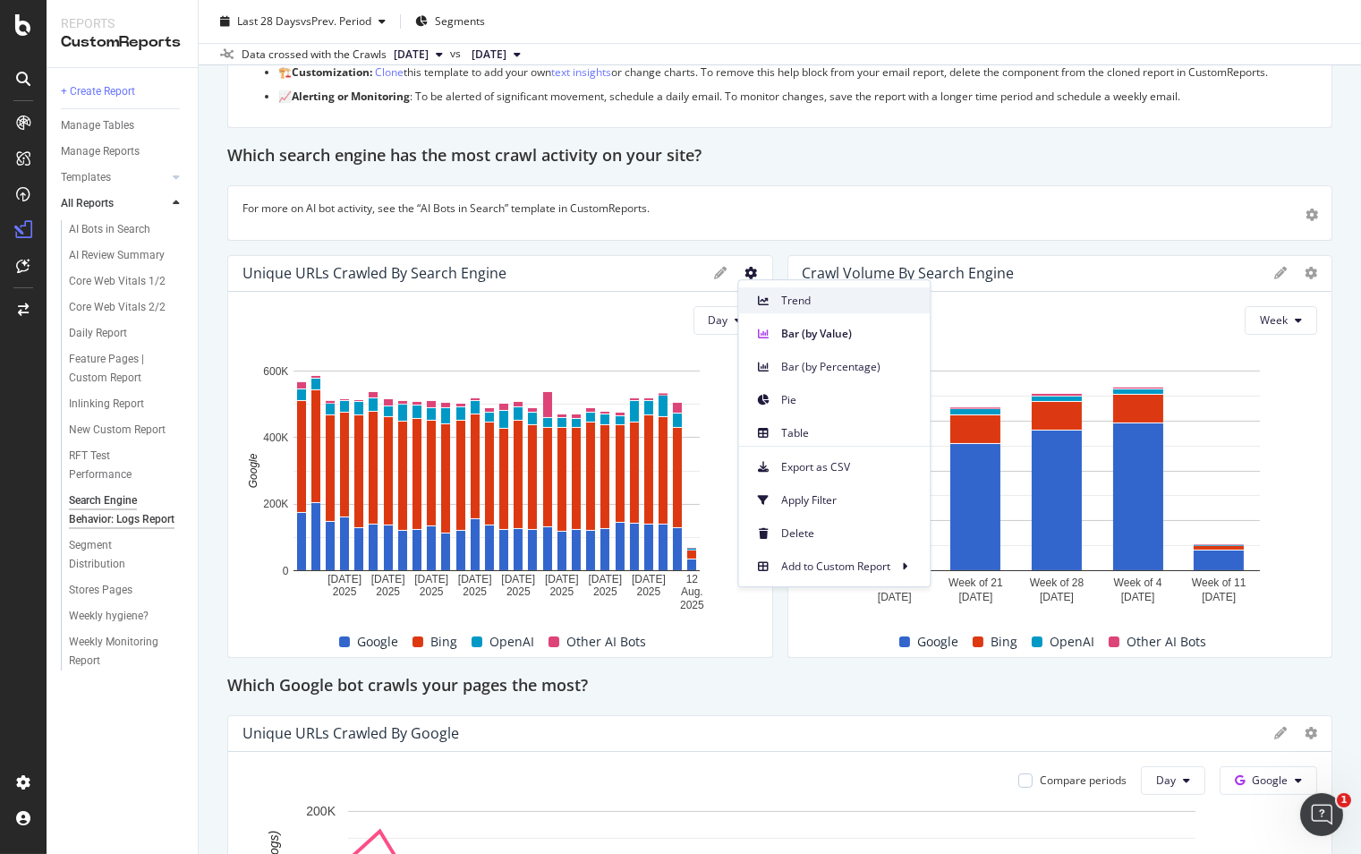
click at [779, 304] on div "Trend" at bounding box center [834, 300] width 192 height 26
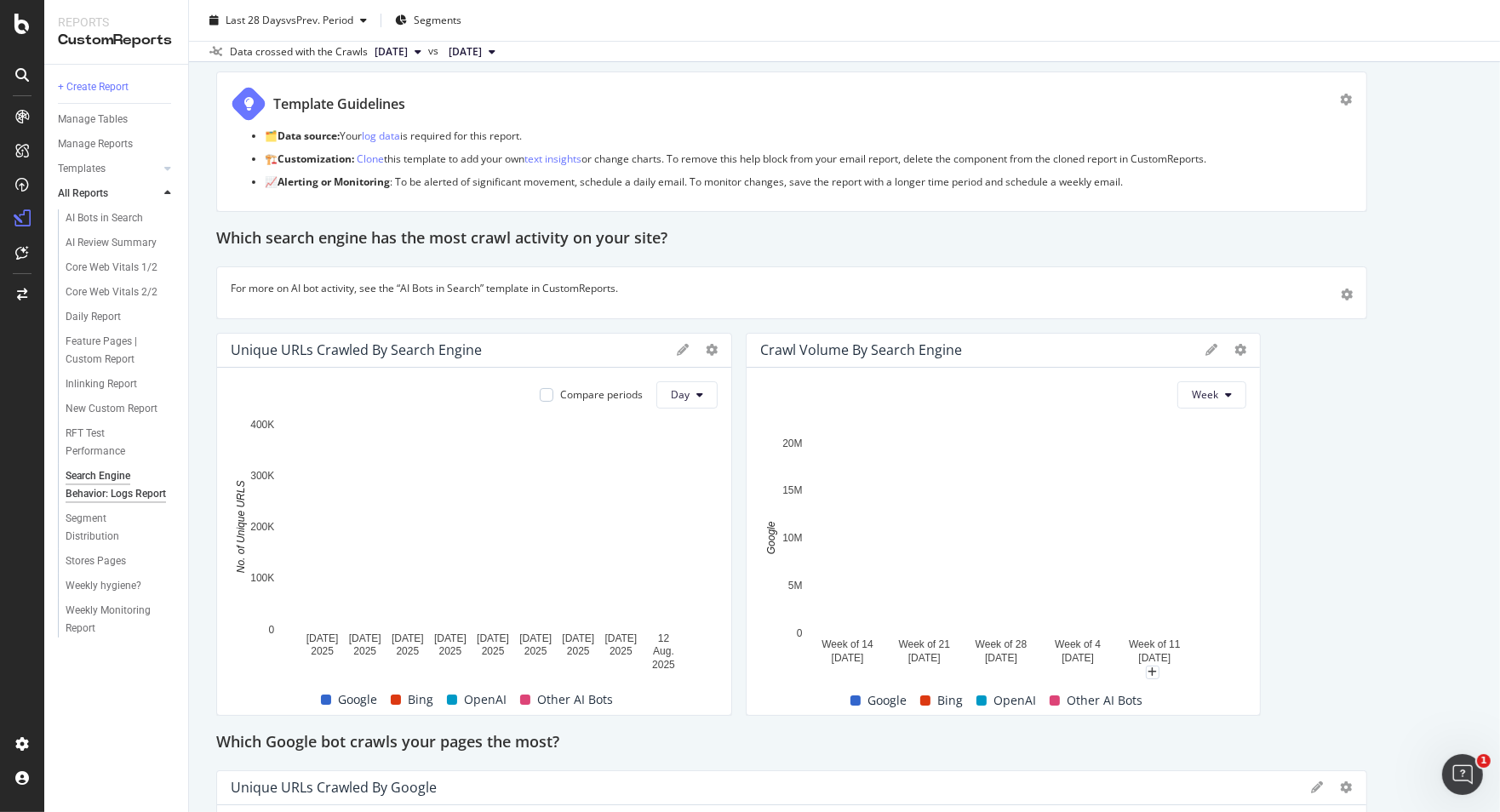
scroll to position [0, 0]
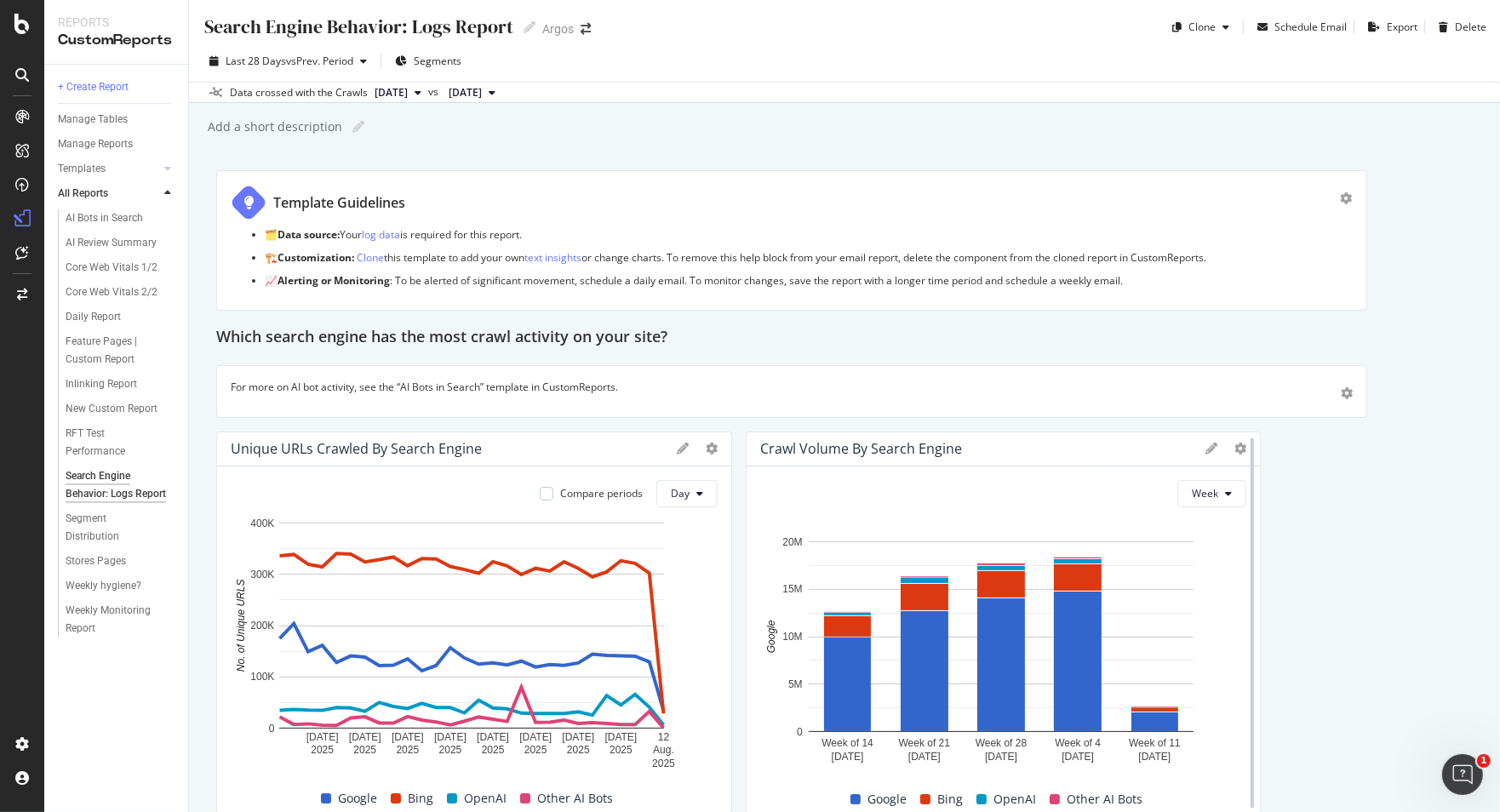
click at [1244, 457] on div at bounding box center [1253, 623] width 17 height 383
click at [1235, 454] on icon at bounding box center [1240, 448] width 12 height 12
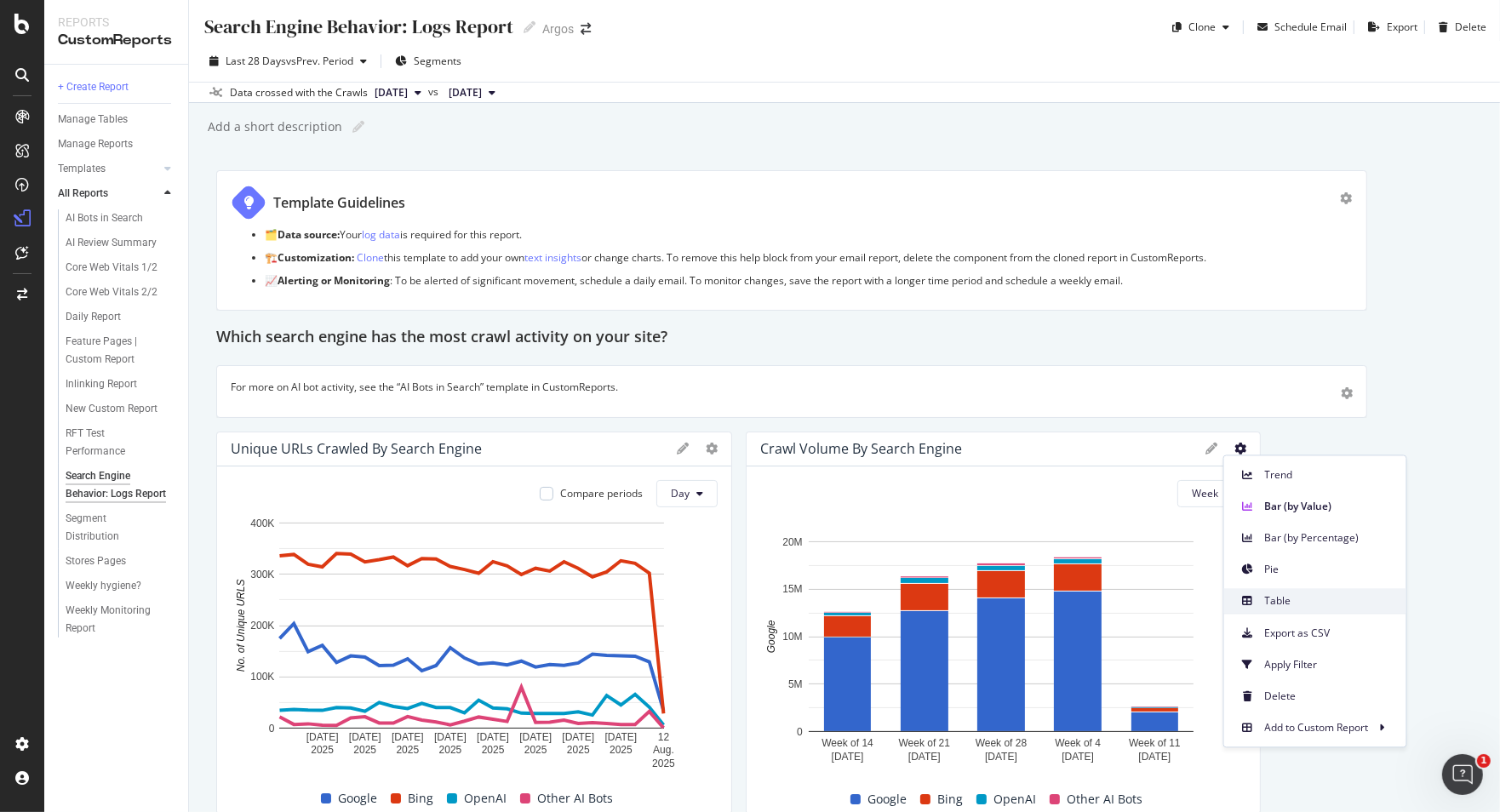
click at [1295, 597] on span "Table" at bounding box center [1329, 601] width 127 height 15
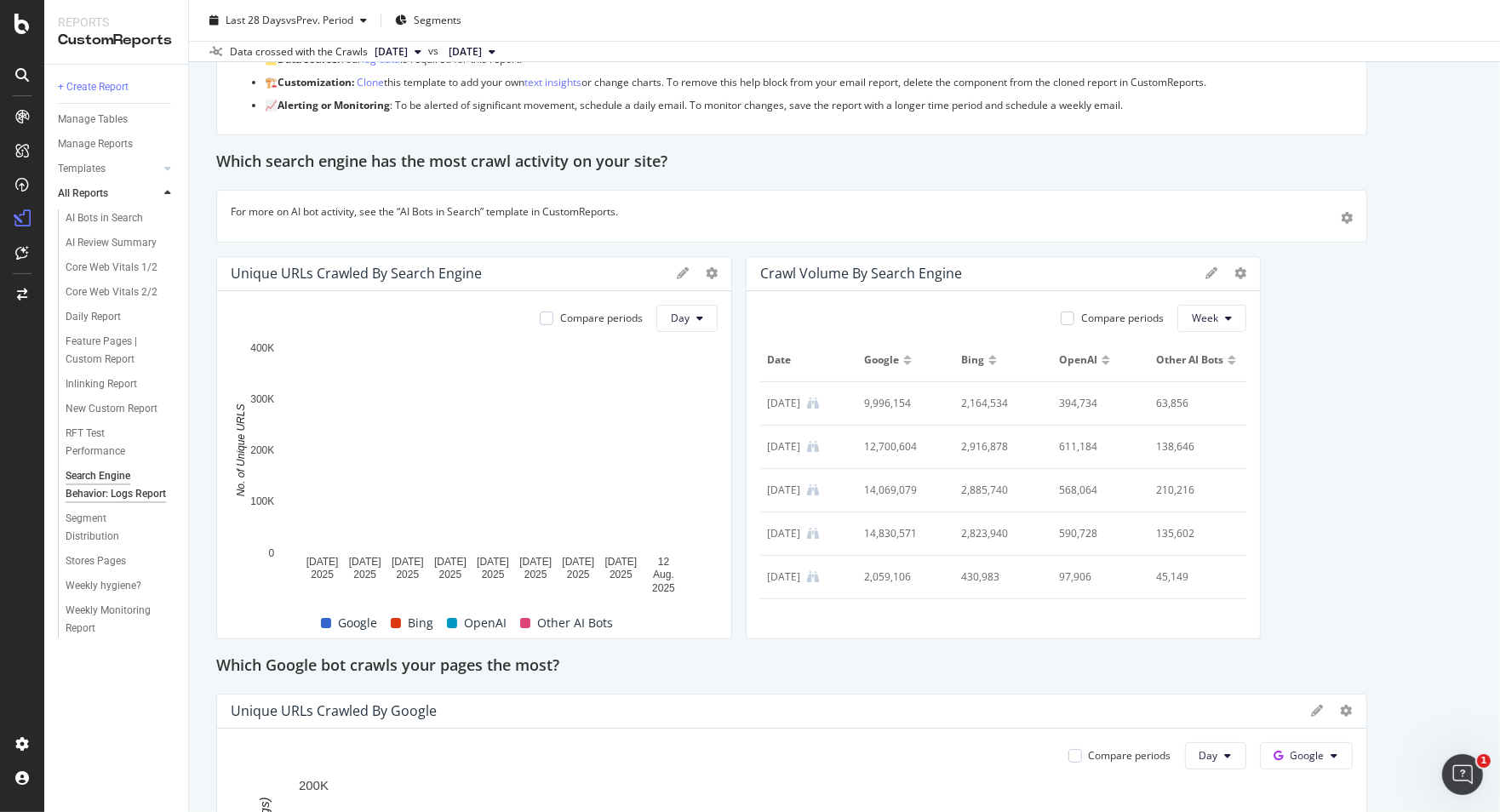
scroll to position [189, 0]
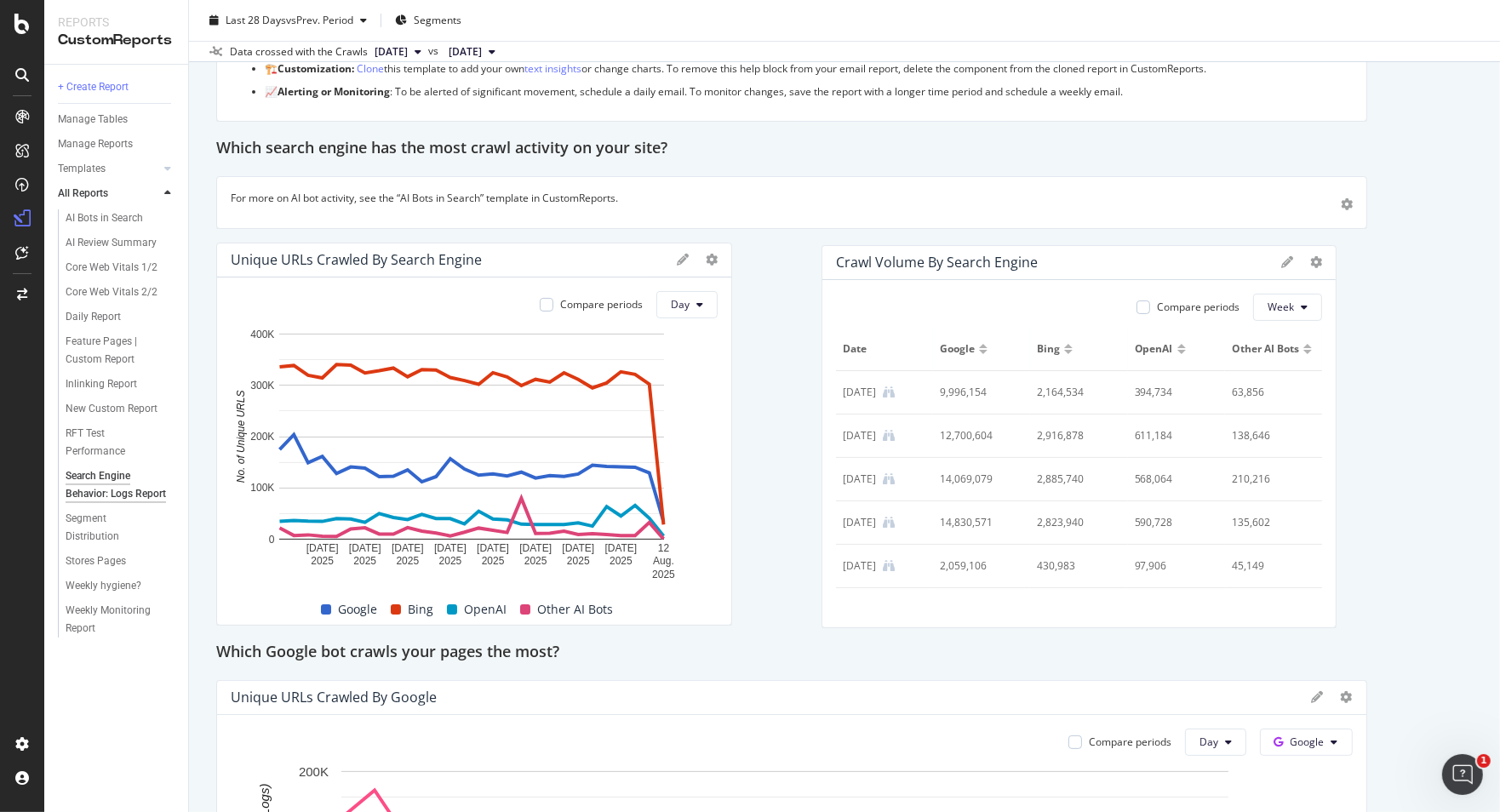
drag, startPoint x: 756, startPoint y: 345, endPoint x: 832, endPoint y: 347, distance: 76.0
click at [836, 347] on th "Date" at bounding box center [885, 350] width 97 height 44
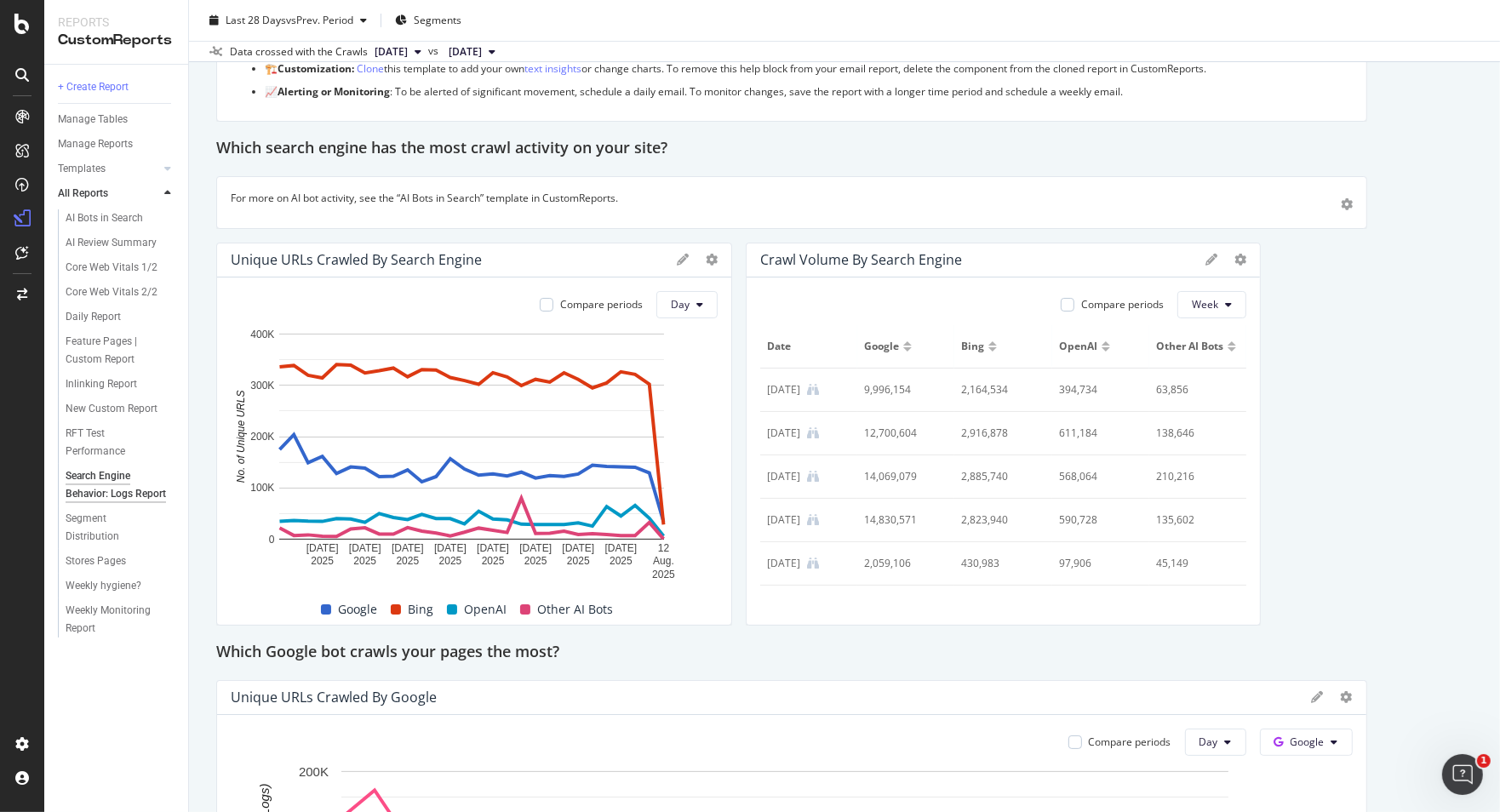
drag, startPoint x: 756, startPoint y: 345, endPoint x: 777, endPoint y: 345, distance: 21.0
click at [777, 345] on th "Date" at bounding box center [808, 347] width 97 height 44
click at [1235, 258] on icon at bounding box center [1240, 260] width 12 height 12
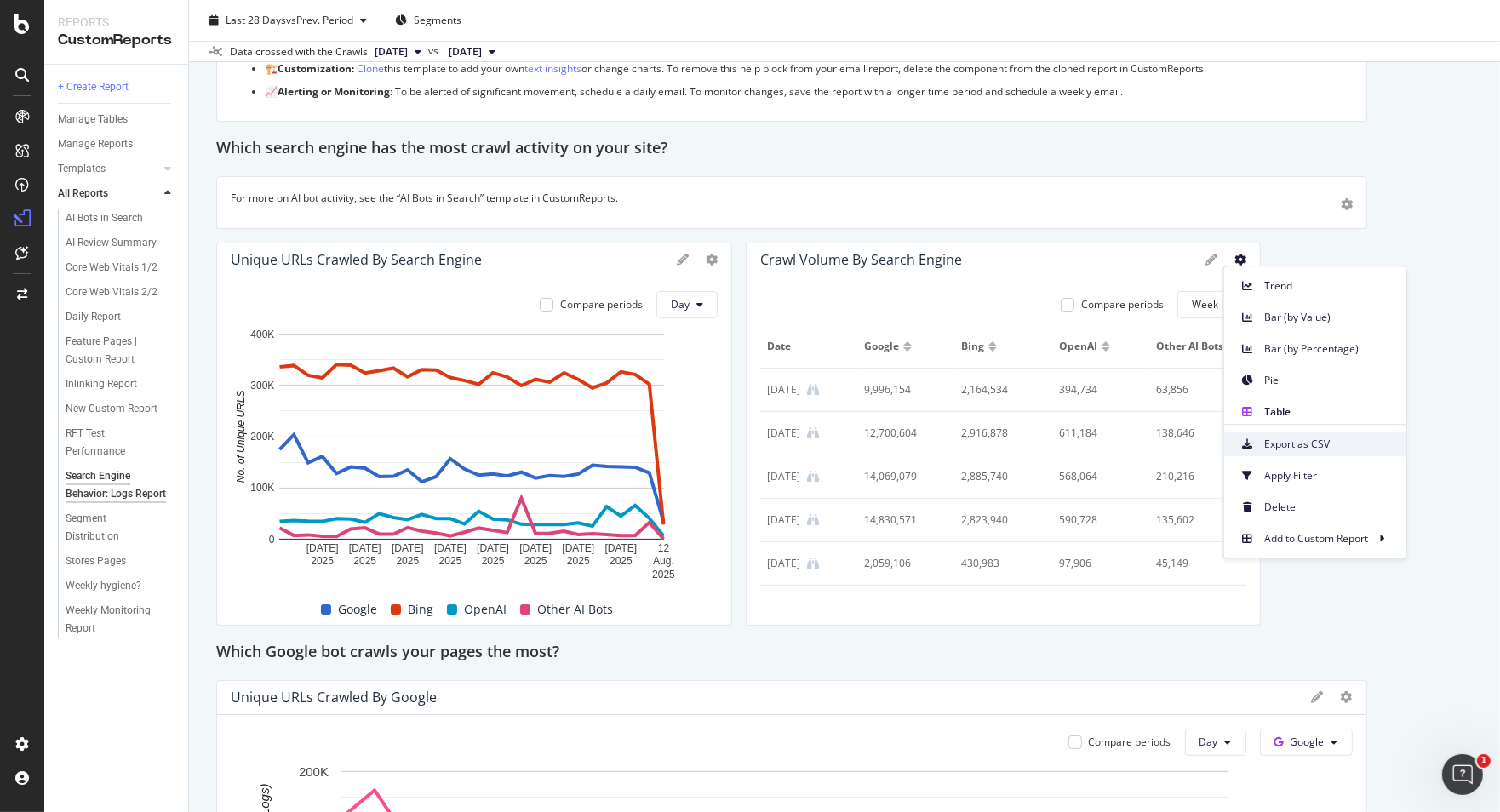
click at [1317, 444] on span "Export as CSV" at bounding box center [1329, 444] width 127 height 15
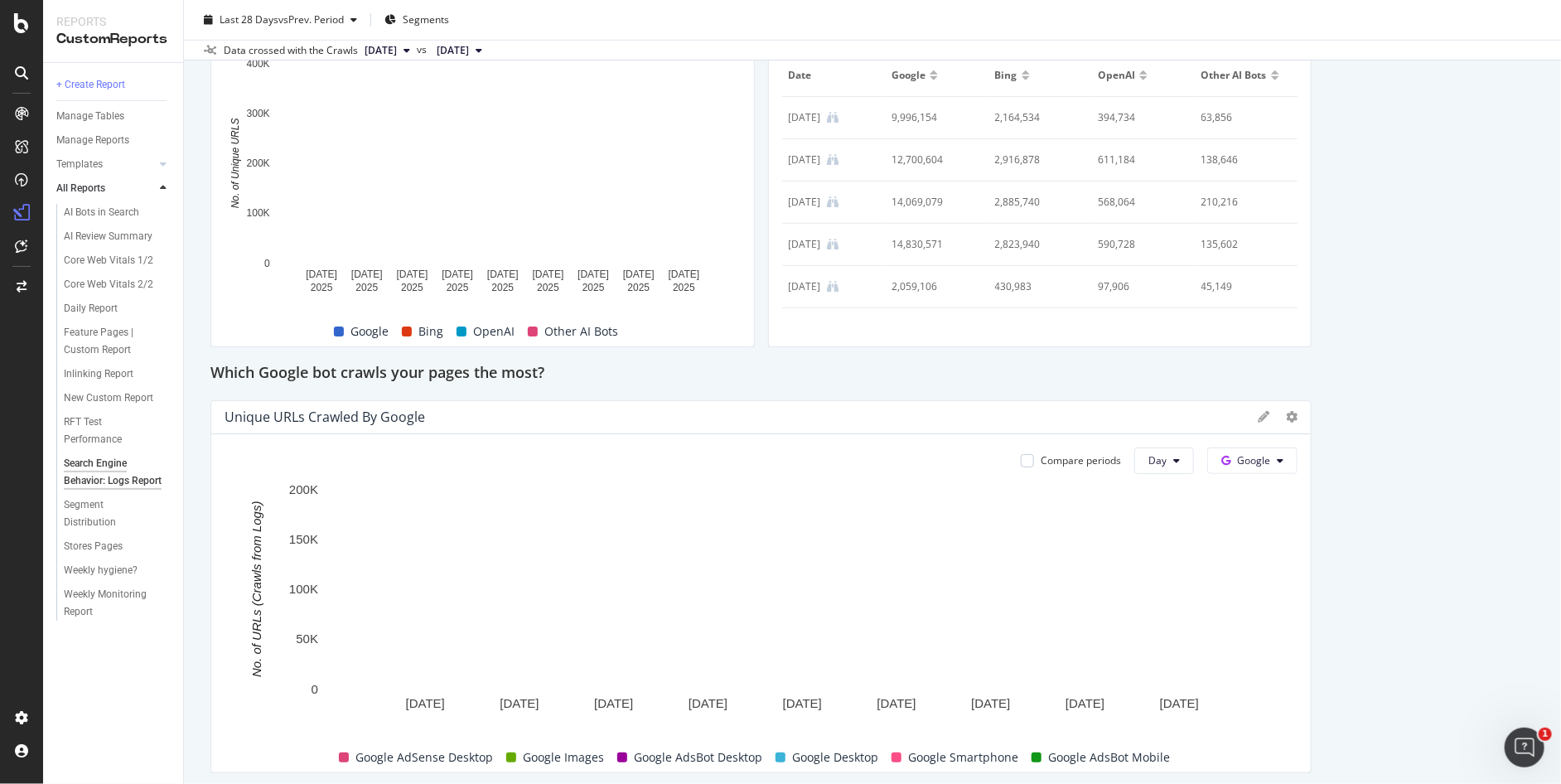
scroll to position [460, 0]
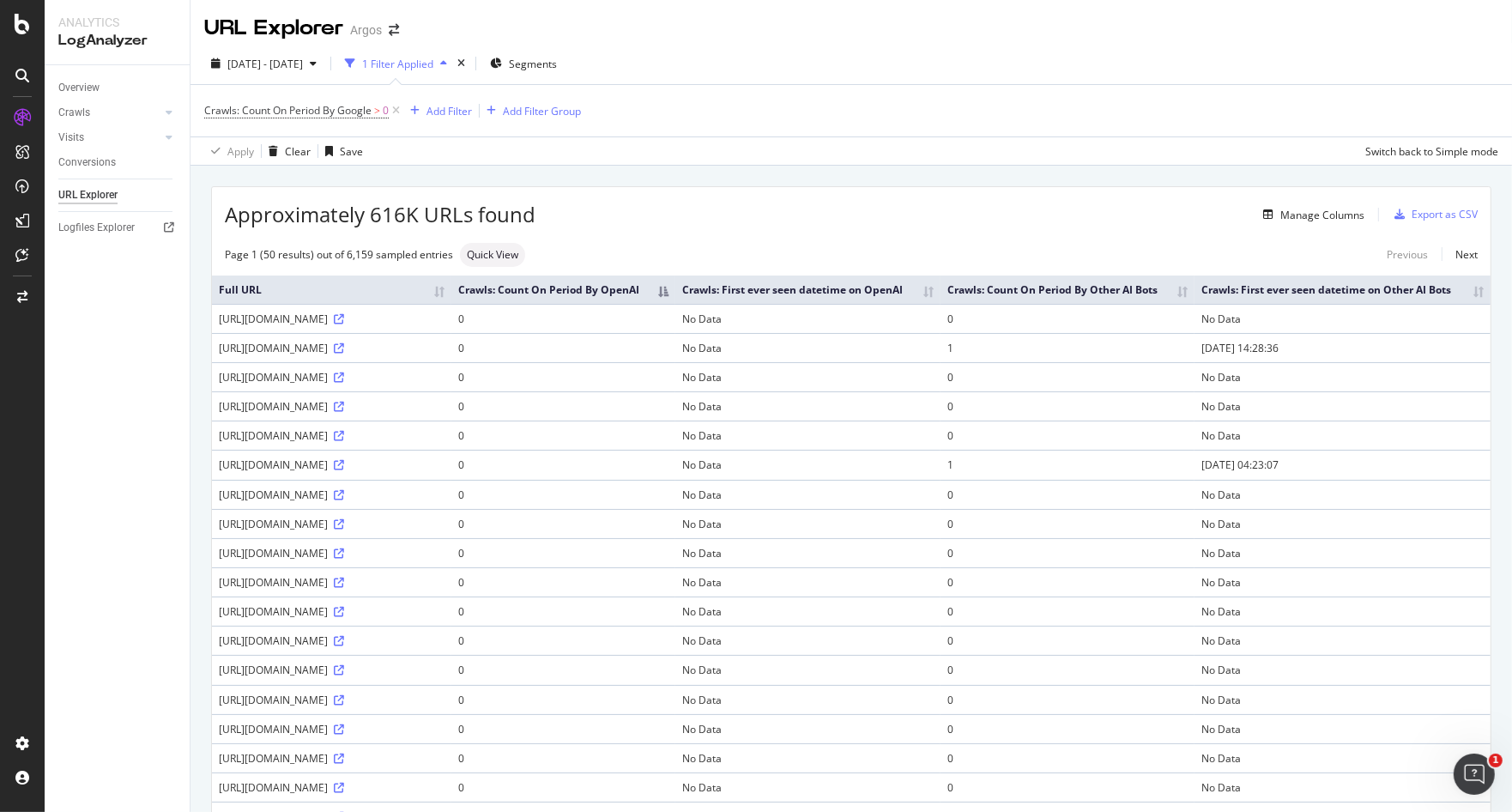
drag, startPoint x: 653, startPoint y: 1, endPoint x: 147, endPoint y: 527, distance: 729.9
click at [147, 527] on div "Overview Crawls Daily Distribution Segments Distribution HTTP Codes Resources V…" at bounding box center [117, 438] width 145 height 747
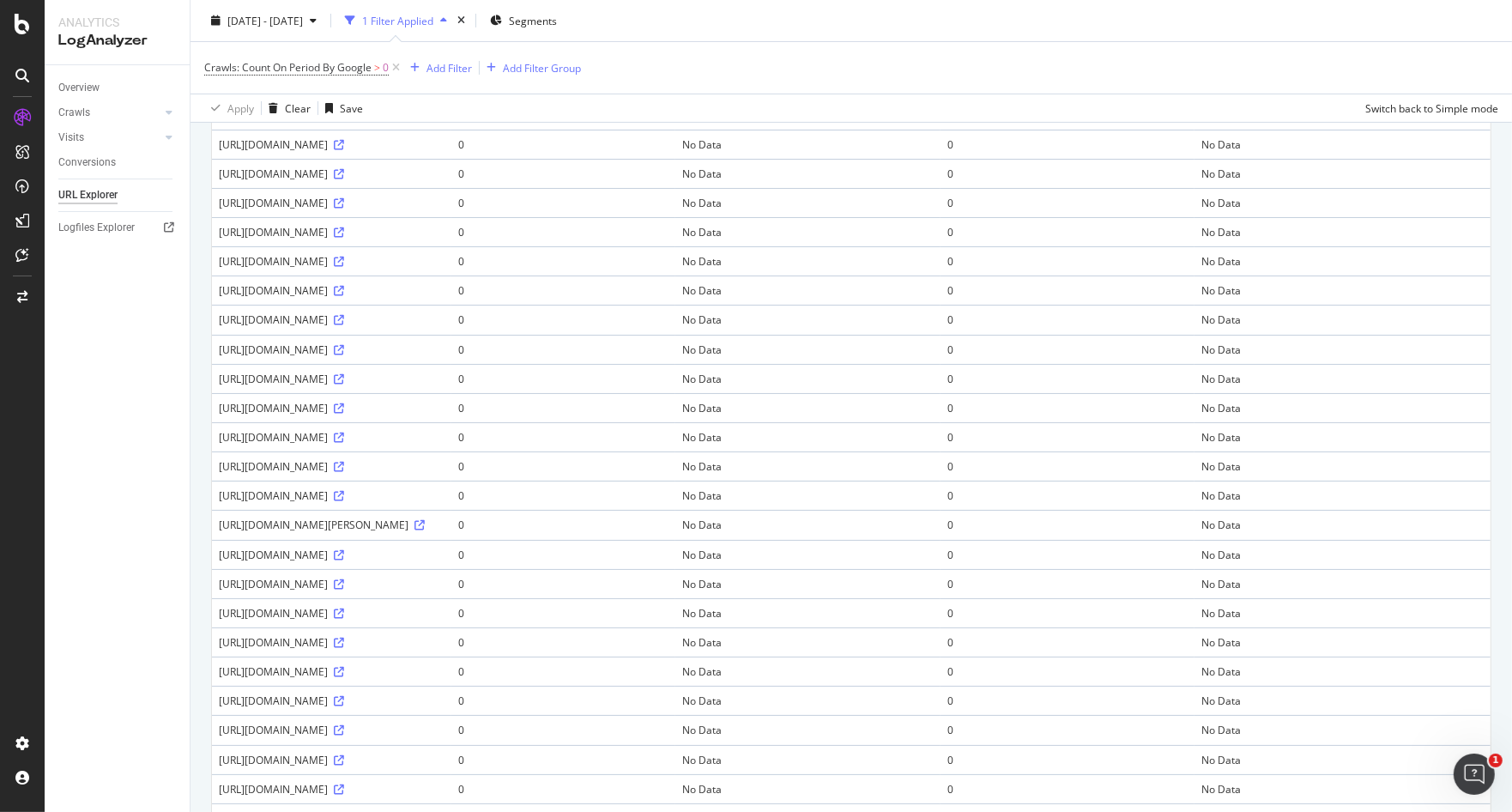
scroll to position [381, 0]
click at [344, 617] on icon at bounding box center [338, 612] width 11 height 11
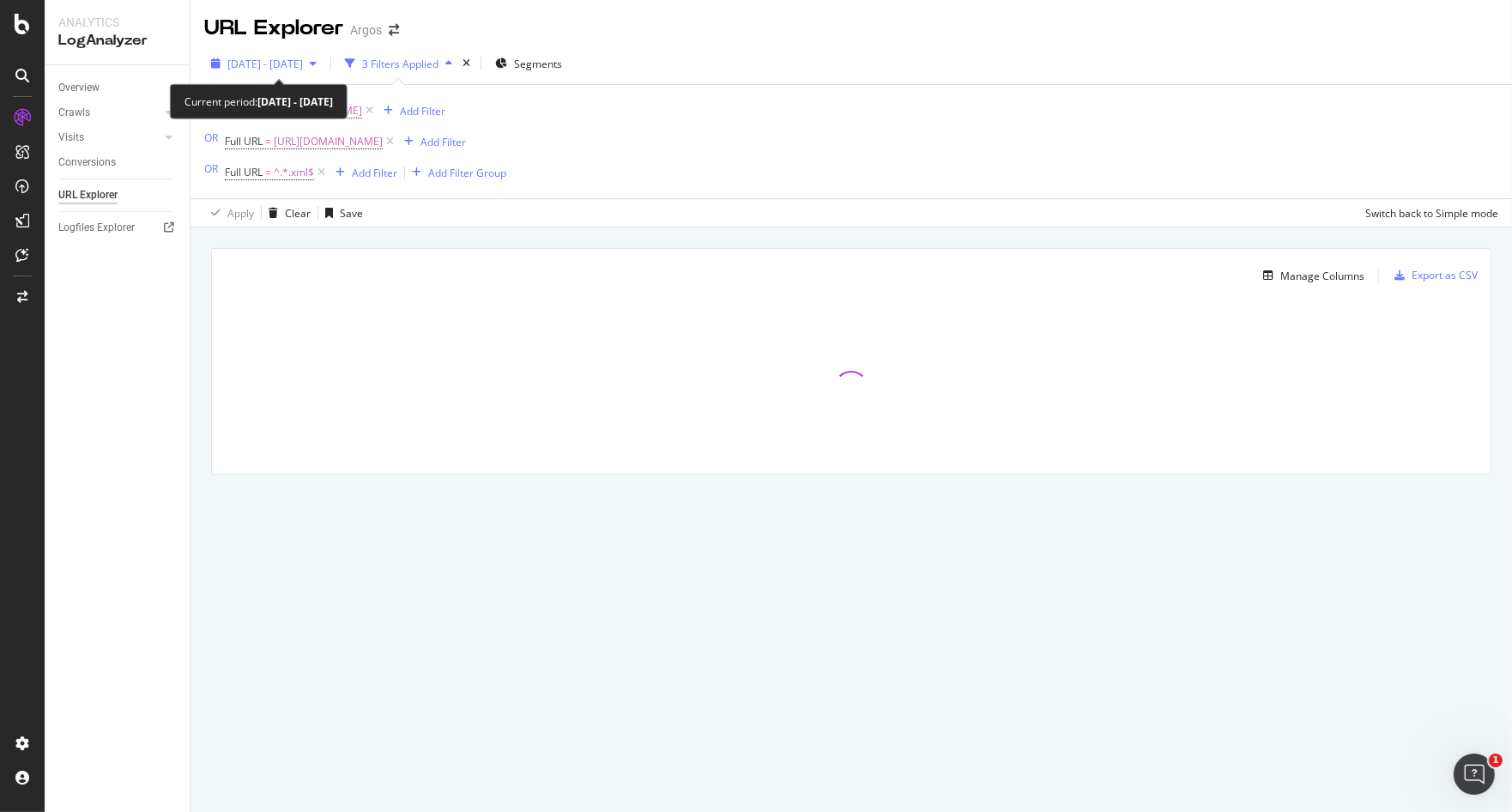
click at [303, 66] on span "2025 Jul. 3rd - Jul. 30th" at bounding box center [265, 63] width 76 height 14
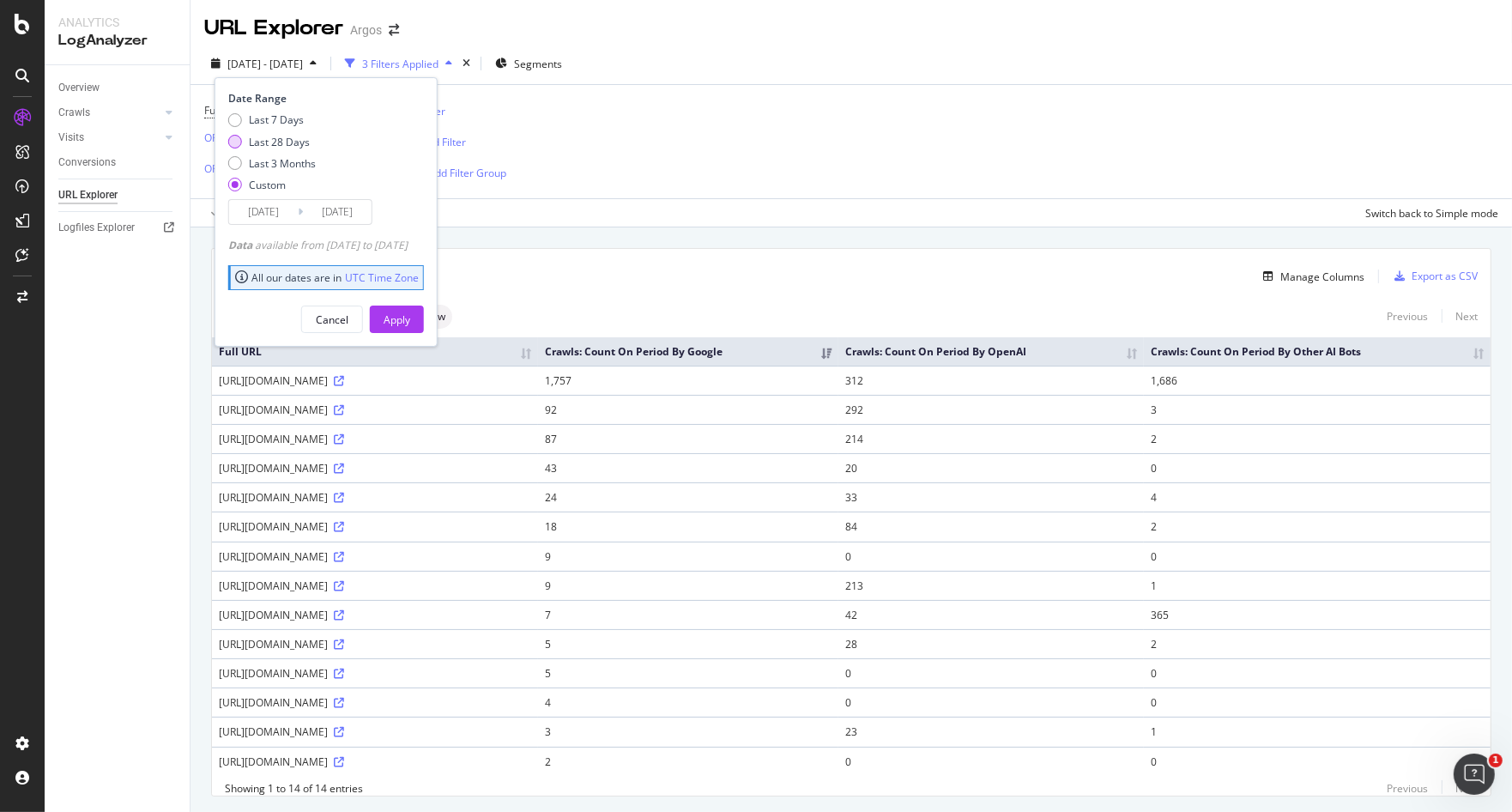
click at [289, 147] on div "Last 28 Days" at bounding box center [280, 142] width 61 height 14
type input "[DATE]"
click at [410, 311] on div "Apply" at bounding box center [397, 319] width 27 height 26
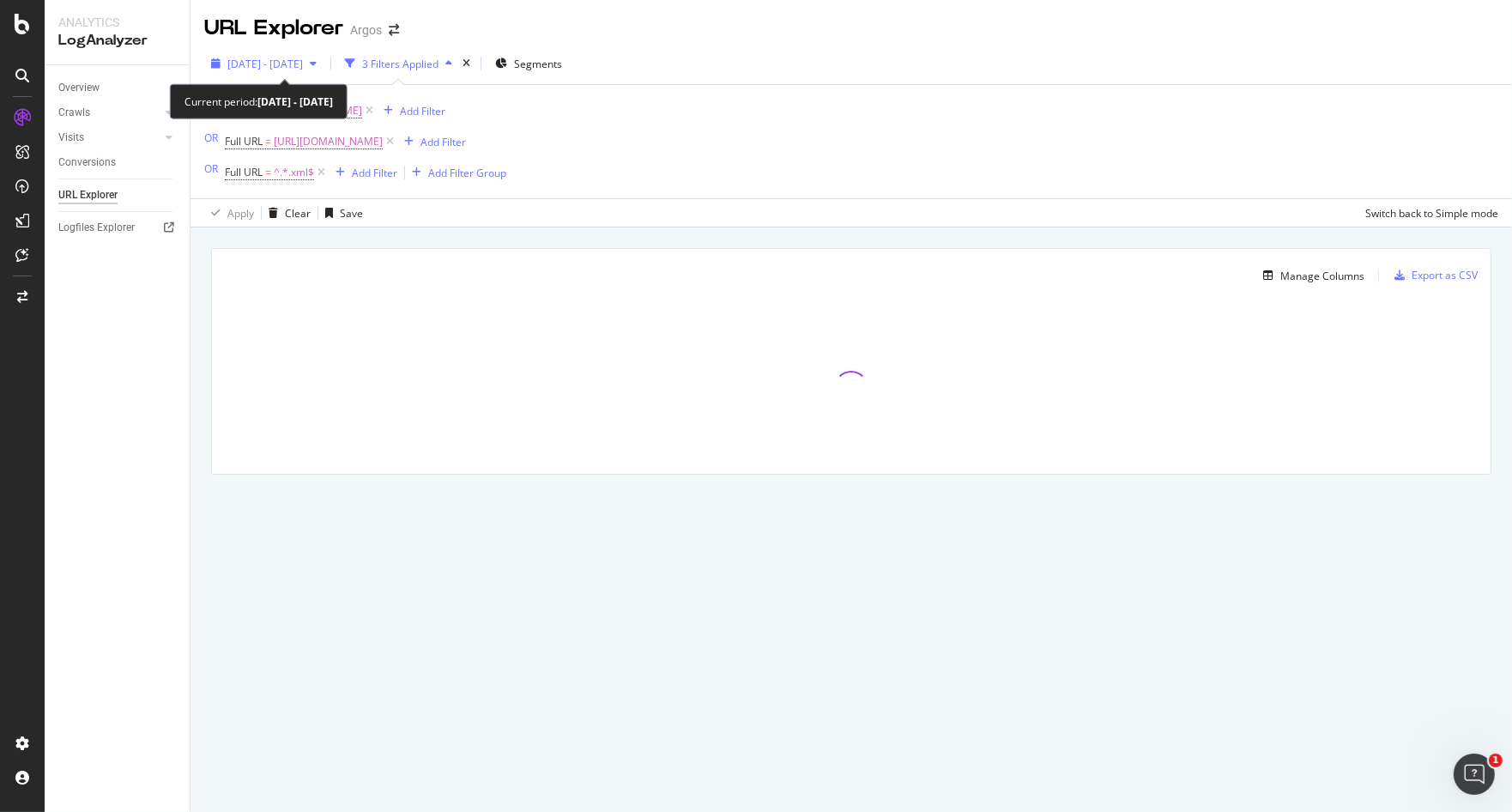
click at [303, 69] on span "[DATE] - [DATE]" at bounding box center [265, 63] width 76 height 14
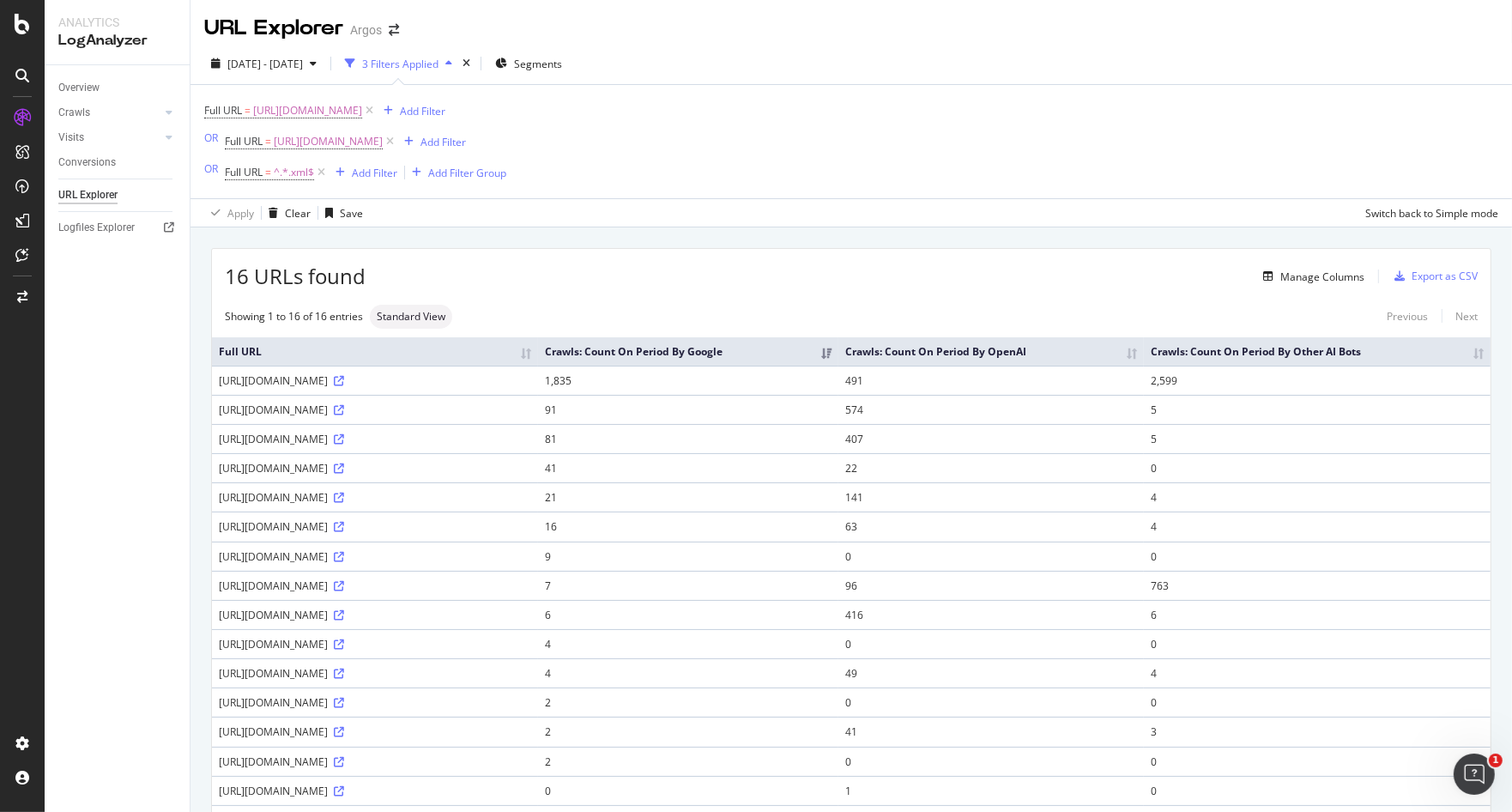
click at [756, 243] on div "16 URLs found Manage Columns Export as CSV Showing 1 to 16 of 16 entries Standa…" at bounding box center [851, 570] width 1321 height 687
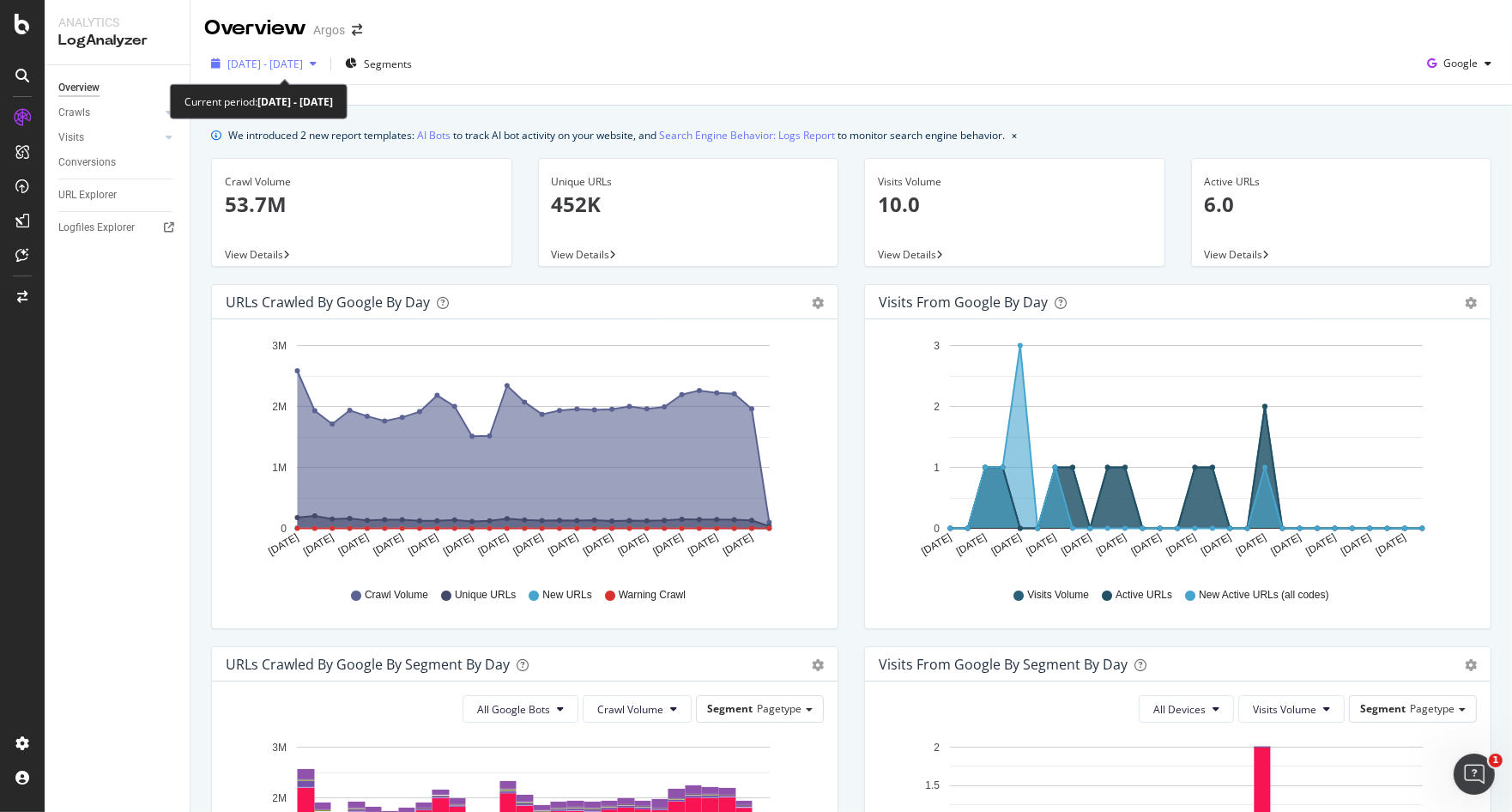
click at [303, 58] on span "[DATE] - [DATE]" at bounding box center [265, 63] width 76 height 14
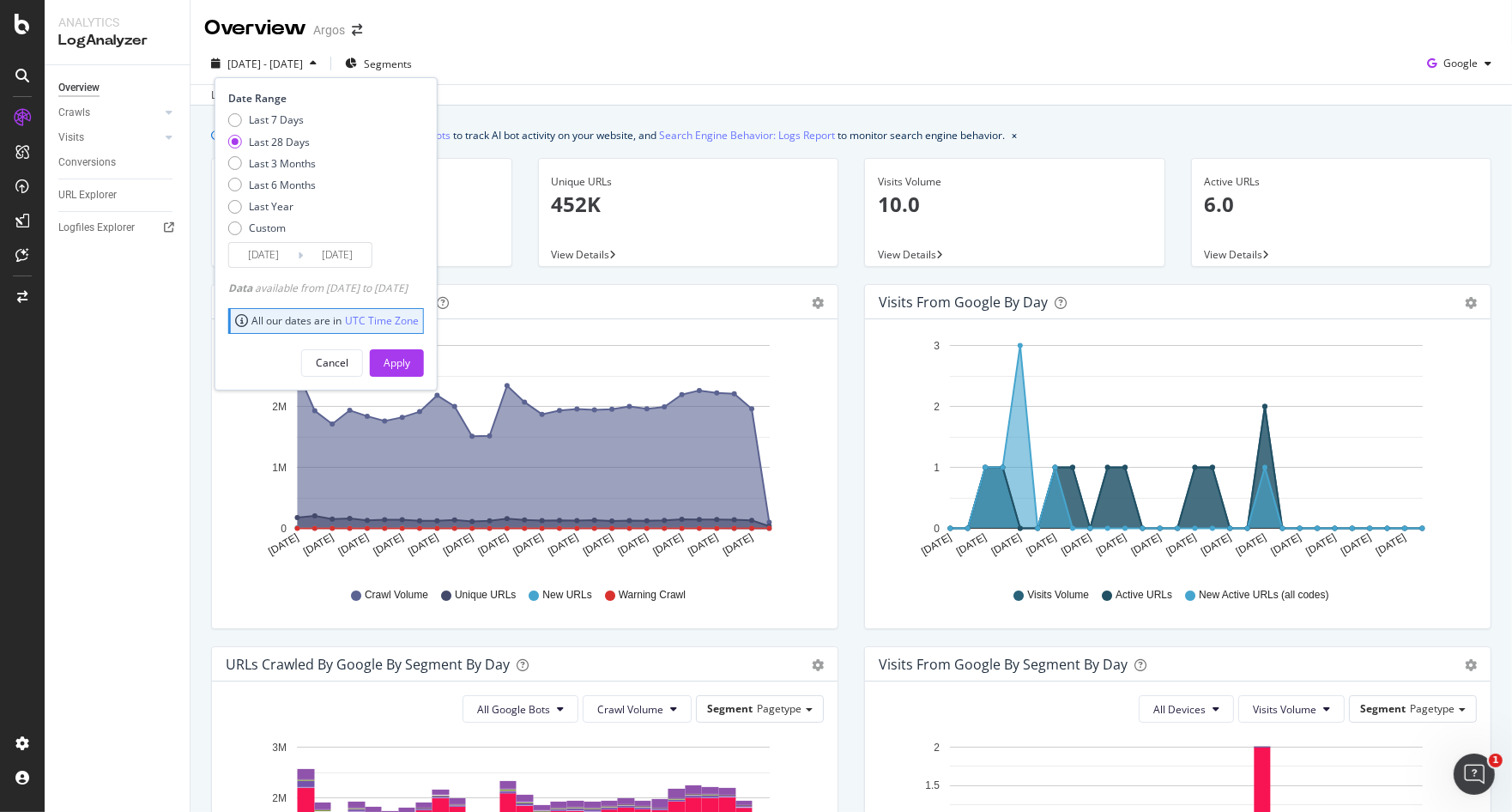
click at [347, 256] on input "[DATE]" at bounding box center [337, 254] width 69 height 24
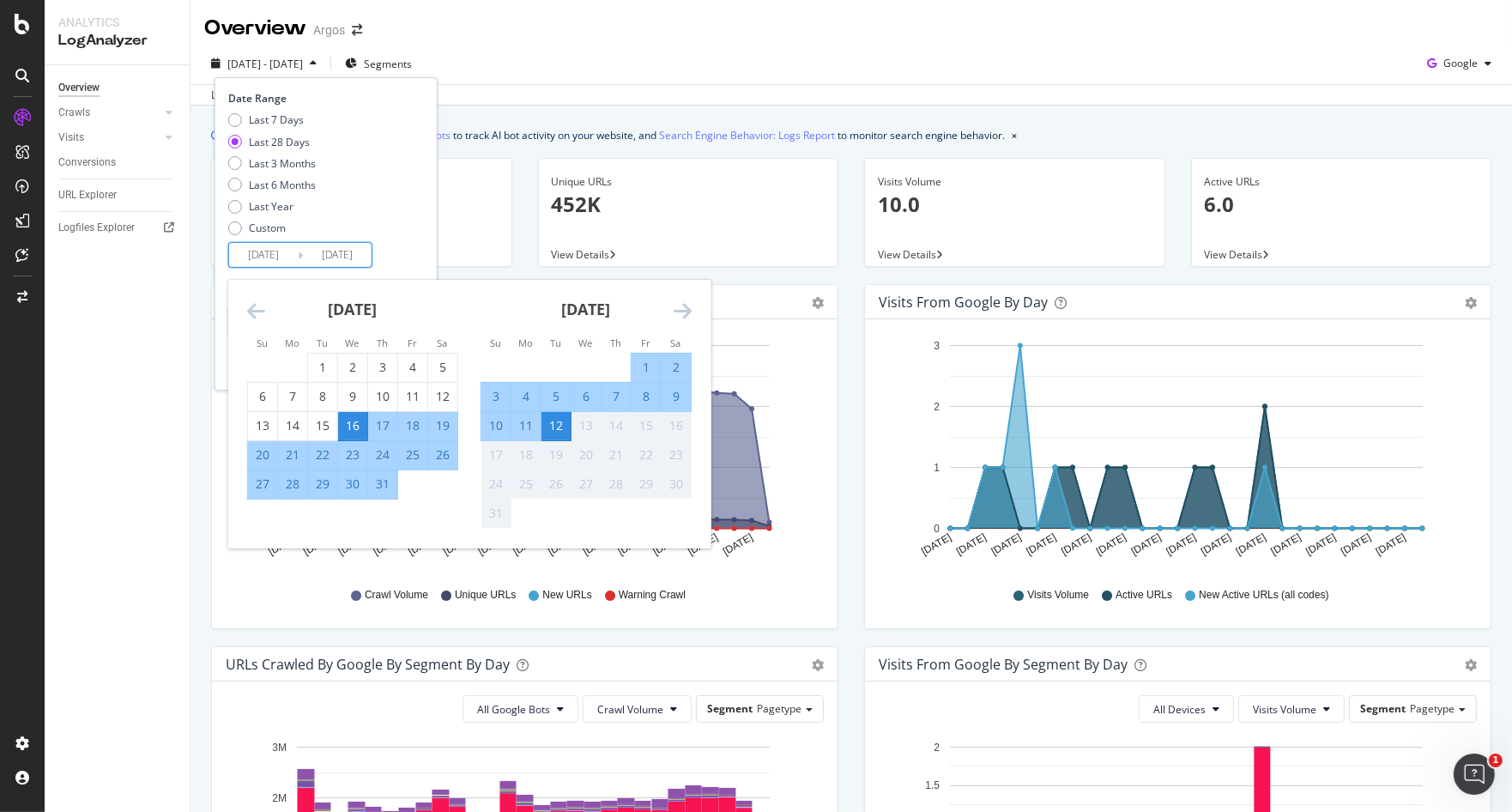
click at [533, 426] on div "11" at bounding box center [525, 426] width 29 height 17
type input "[DATE]"
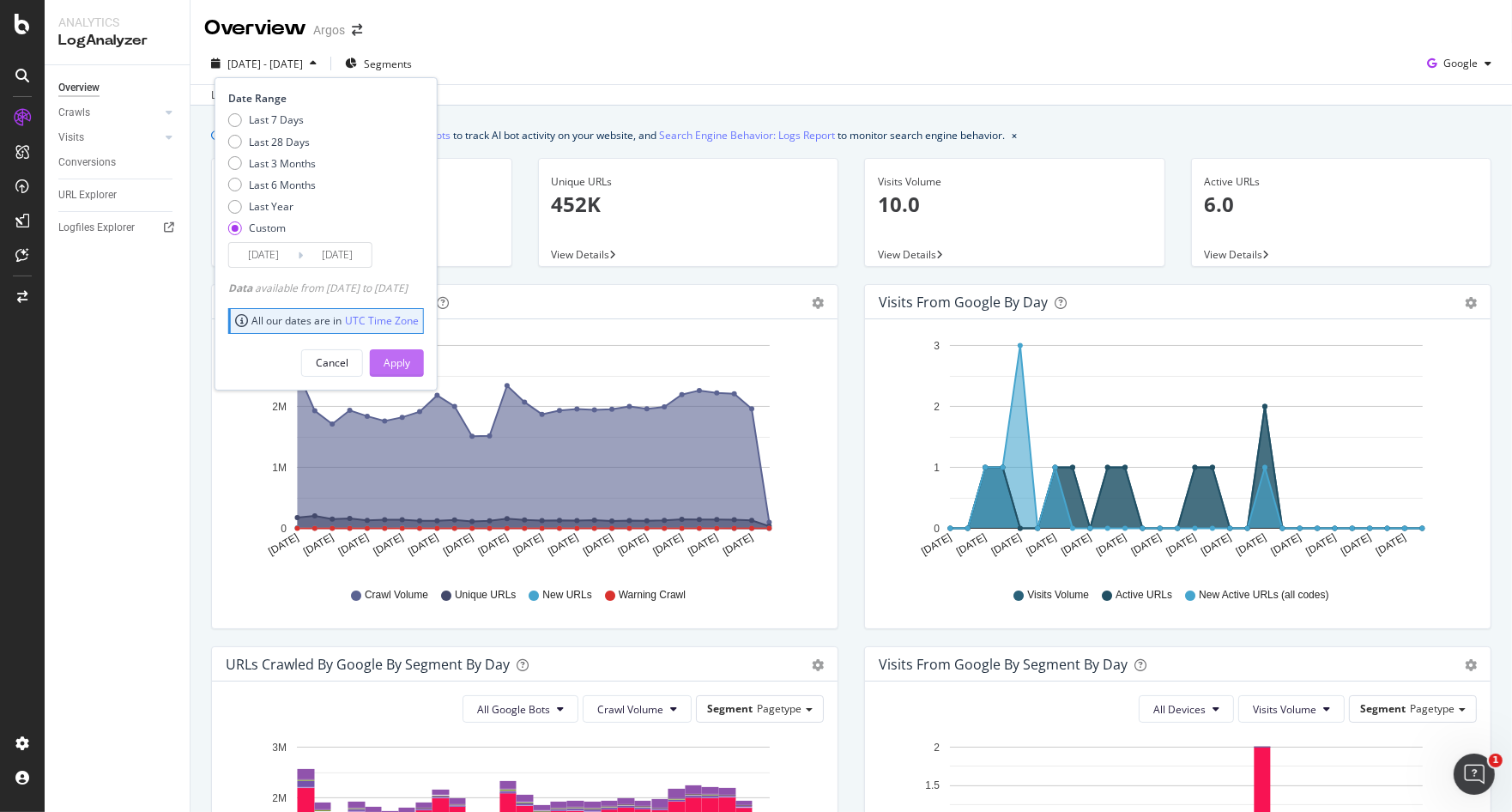
click at [410, 365] on div "Apply" at bounding box center [397, 362] width 27 height 14
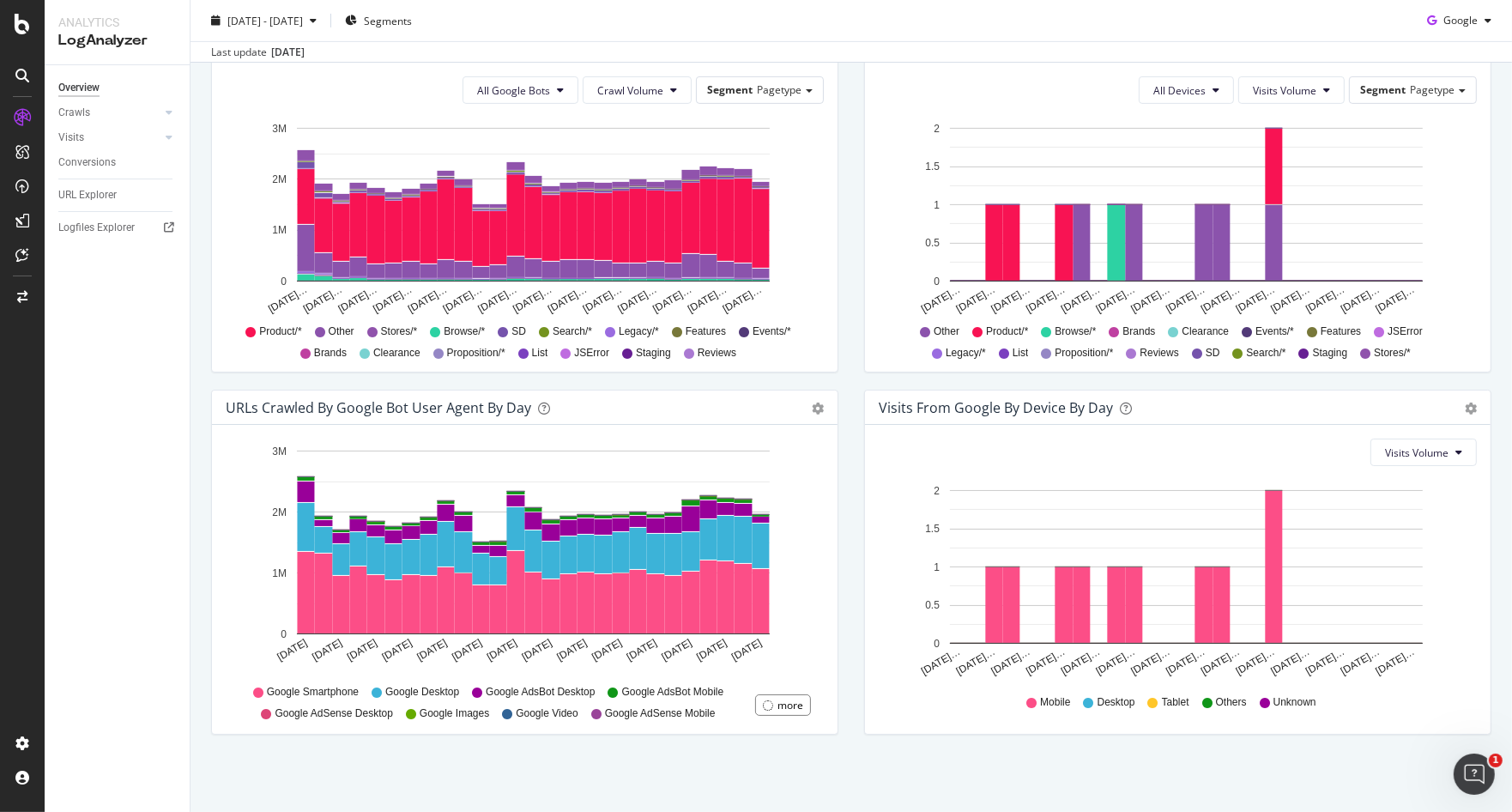
scroll to position [428, 0]
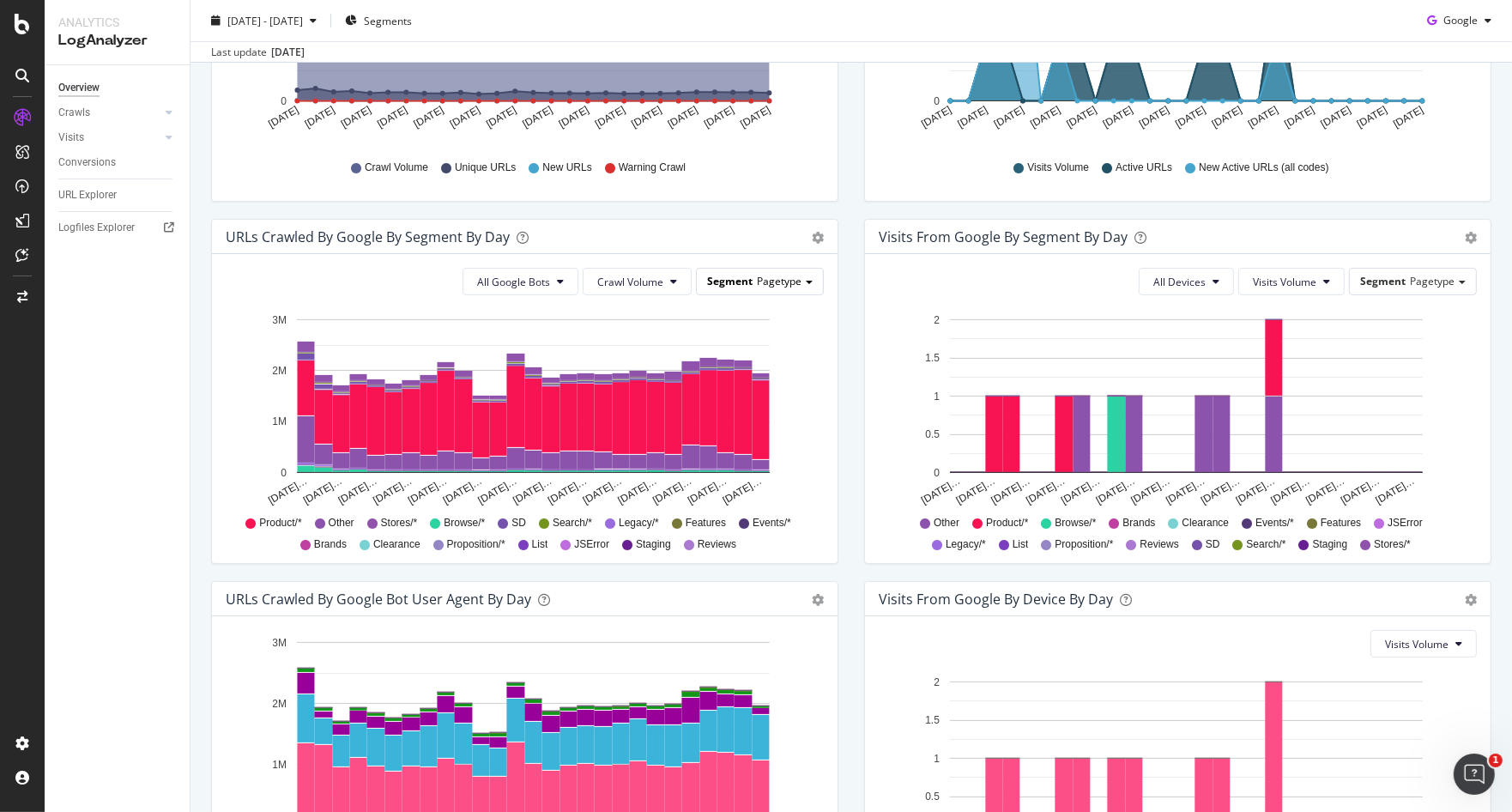
click at [782, 283] on span "Pagetype" at bounding box center [779, 281] width 45 height 14
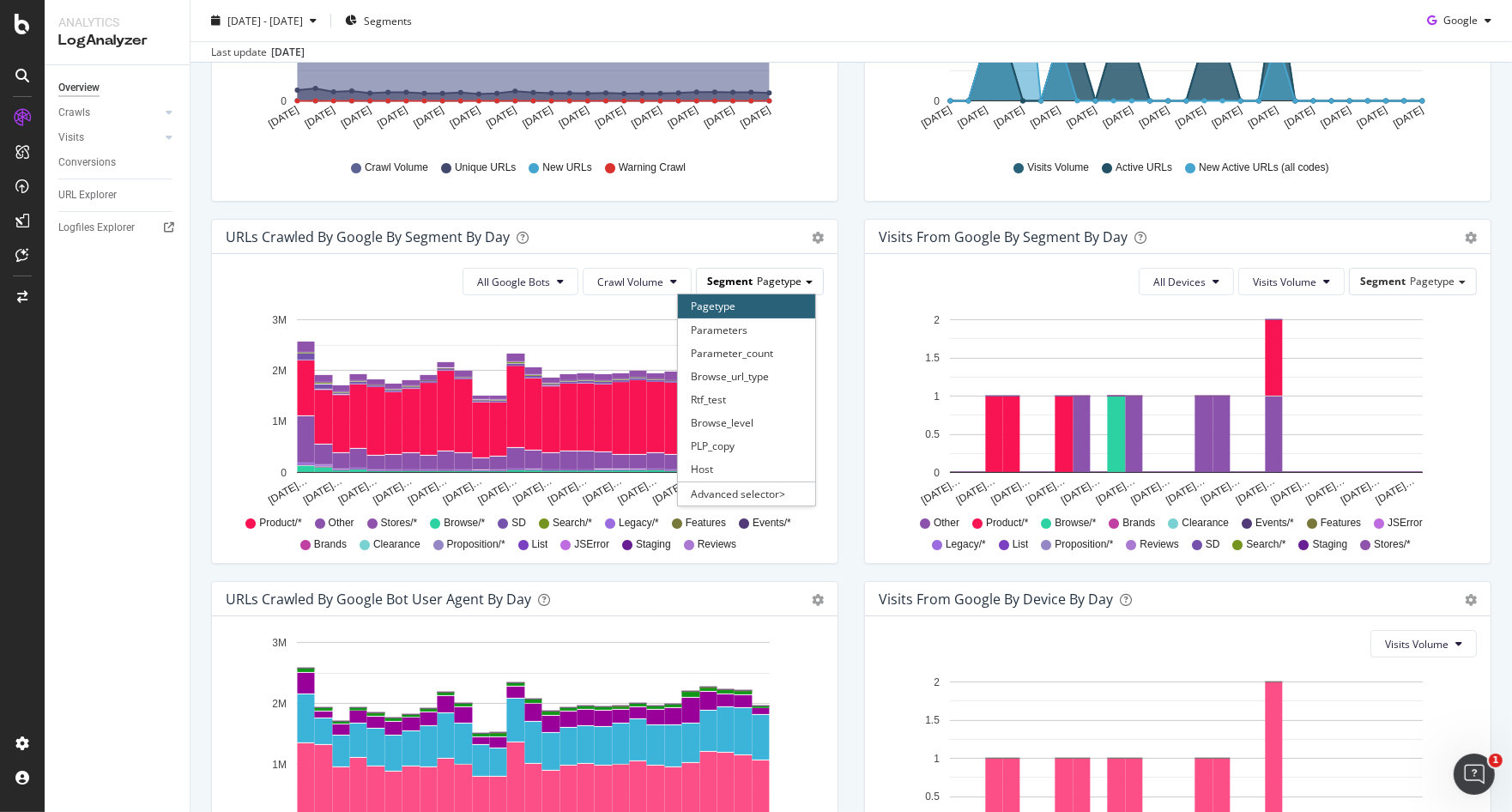
click at [782, 283] on span "Pagetype" at bounding box center [779, 281] width 45 height 14
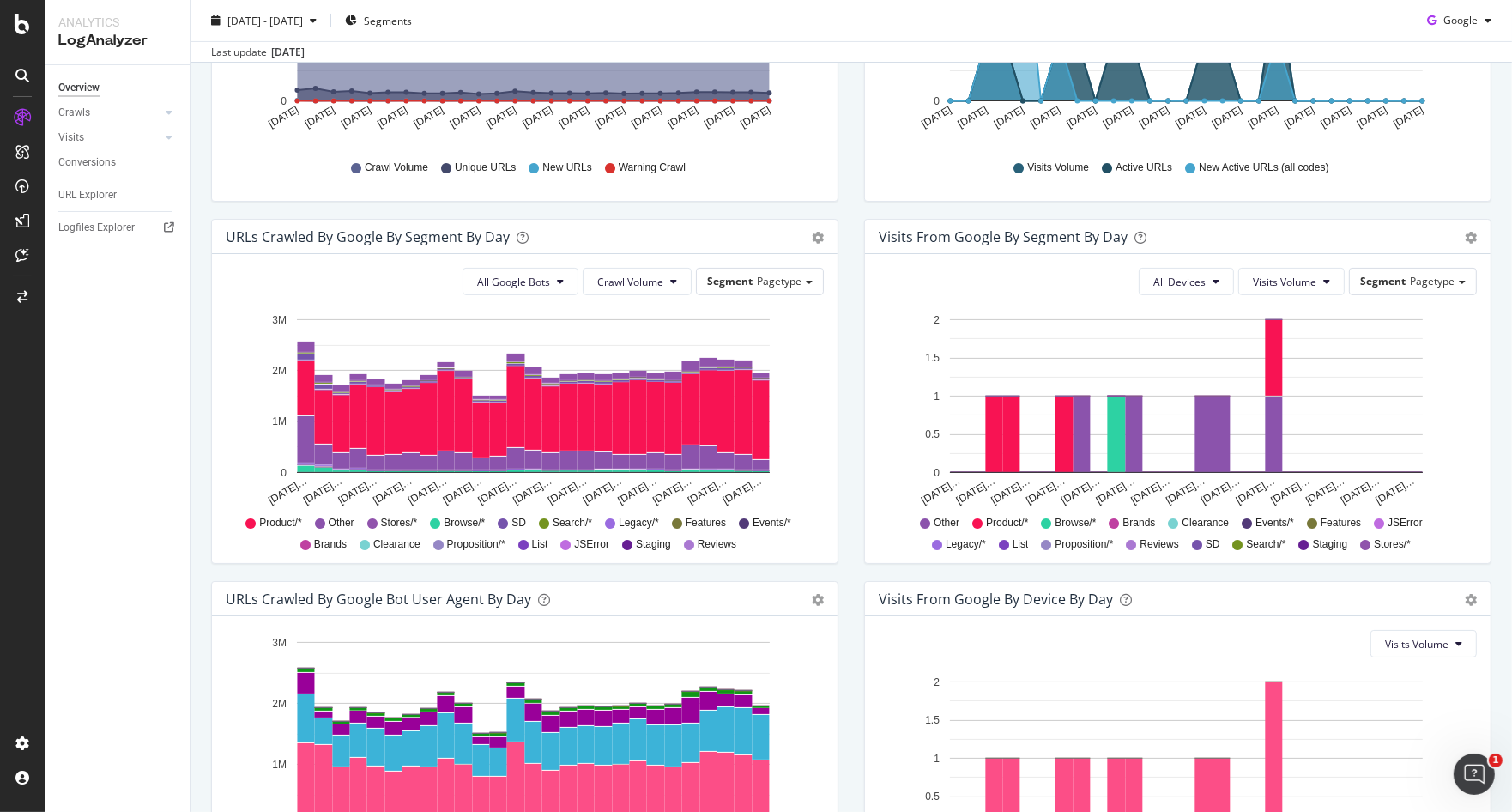
click at [797, 243] on div "Timeline (by Value) Table" at bounding box center [809, 237] width 29 height 17
click at [812, 243] on div "Timeline (by Value) Table" at bounding box center [818, 237] width 12 height 17
click at [756, 210] on div "URLs Crawled by Google by day Area Table Hold CTRL while clicking to filter the…" at bounding box center [524, 38] width 653 height 362
click at [645, 272] on button "Crawl Volume" at bounding box center [638, 281] width 109 height 28
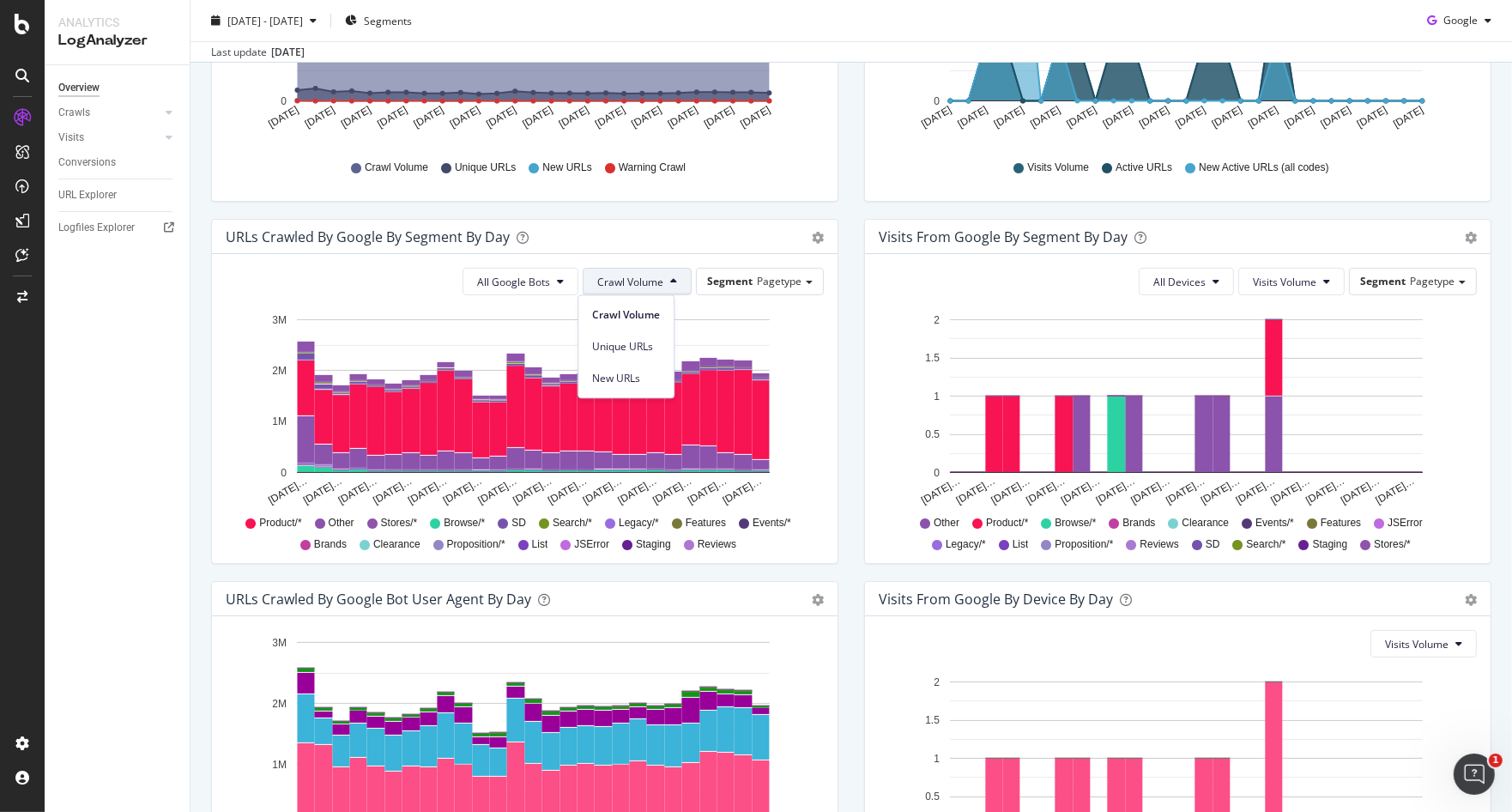
click at [713, 223] on div "URLs Crawled by Google By Segment By Day Timeline (by Value) Table" at bounding box center [524, 237] width 626 height 35
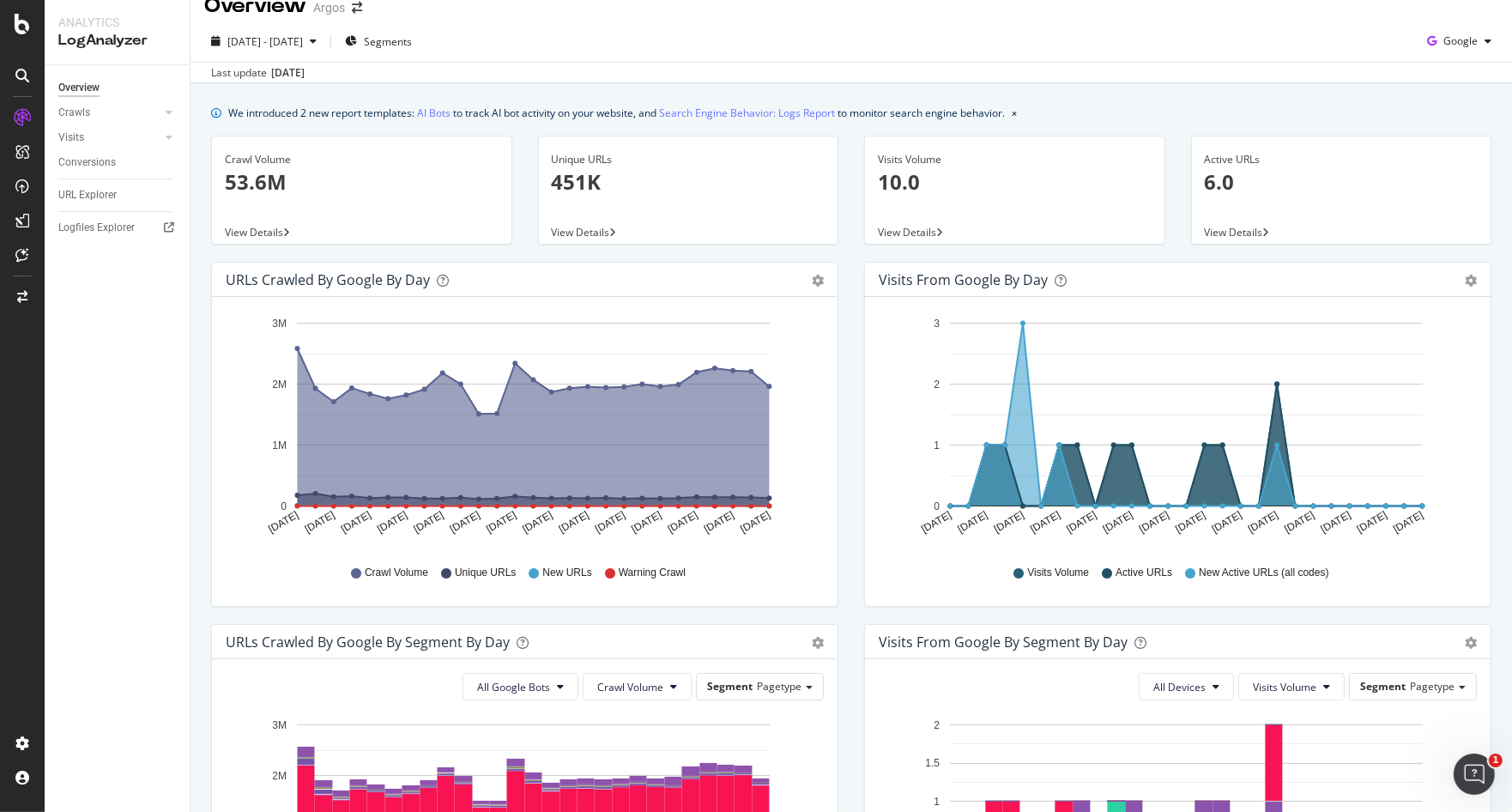
scroll to position [0, 0]
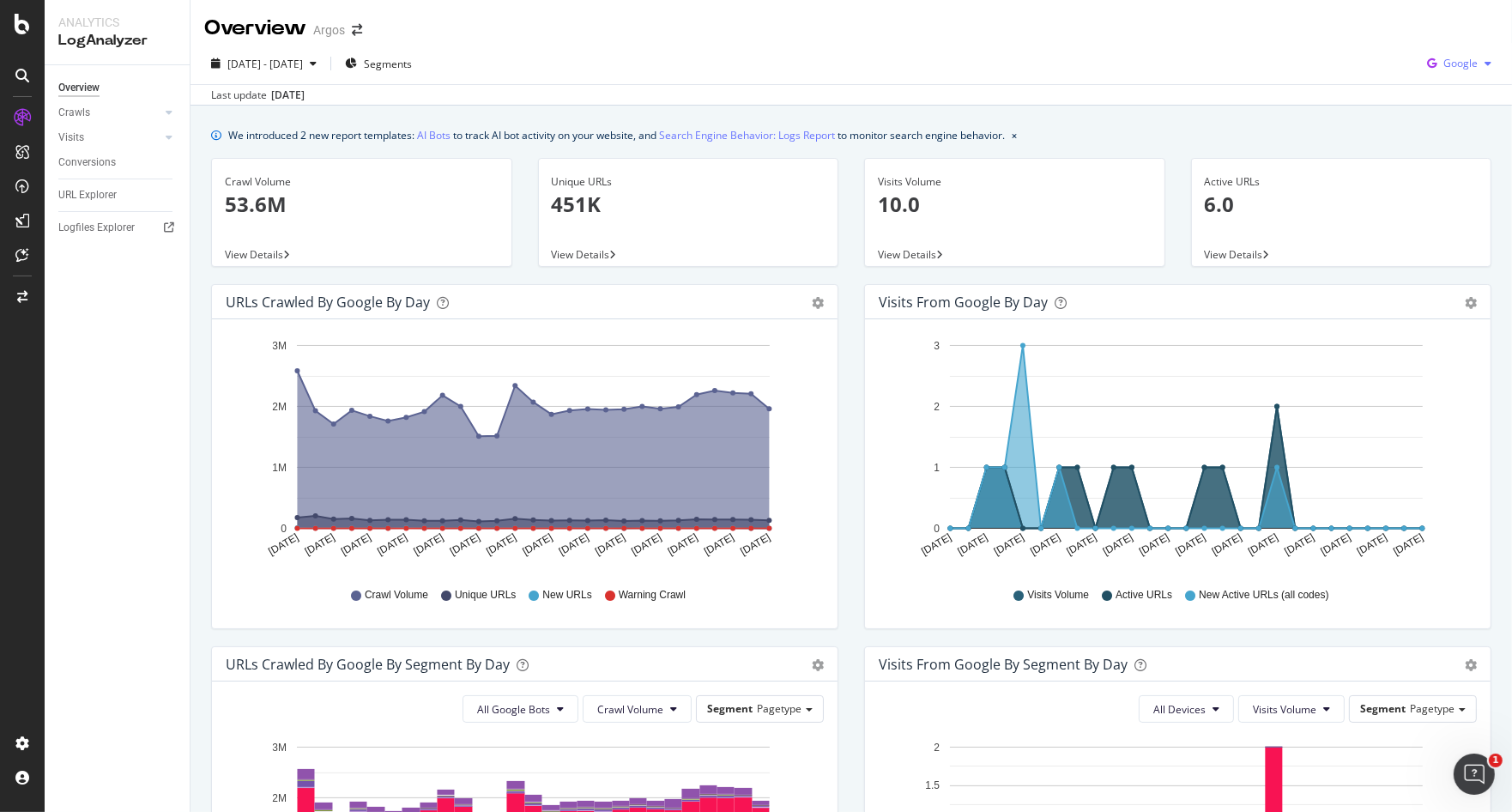
click at [1421, 64] on icon "button" at bounding box center [1431, 63] width 23 height 24
click at [1438, 158] on span "OpenAI" at bounding box center [1459, 161] width 63 height 15
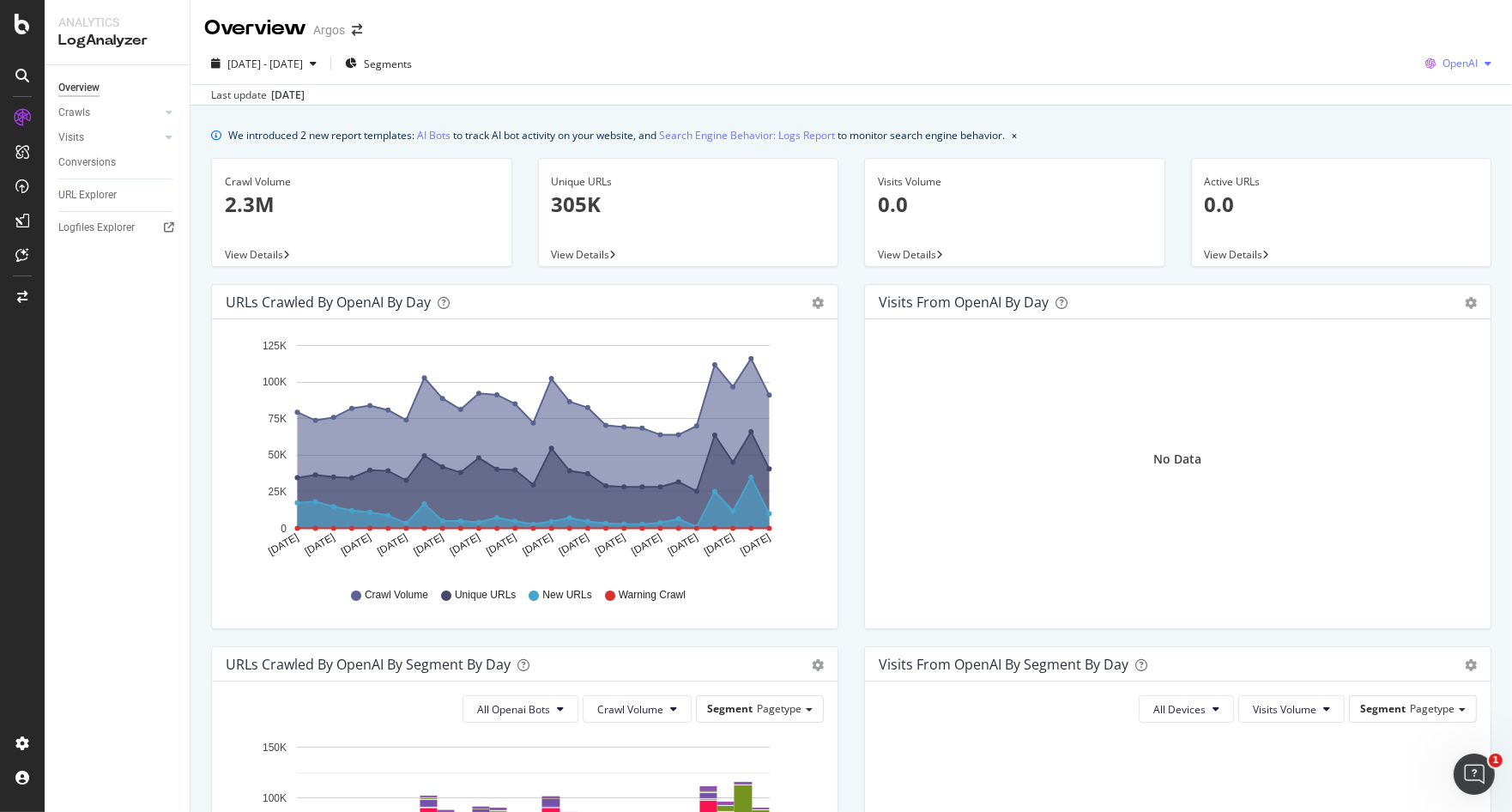
click at [1451, 61] on span "OpenAI" at bounding box center [1460, 62] width 35 height 14
click at [1454, 103] on span "Google" at bounding box center [1457, 98] width 63 height 15
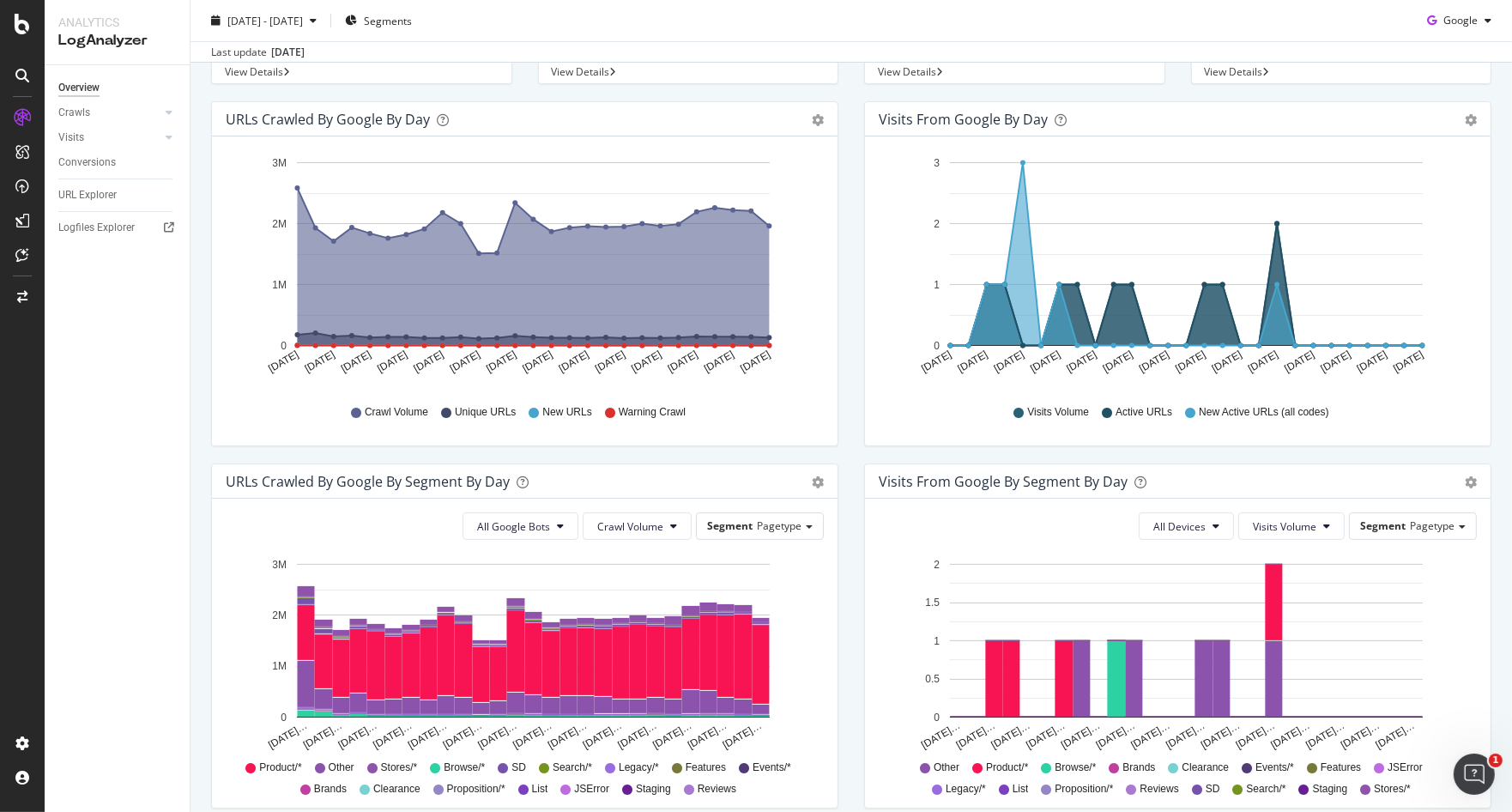
scroll to position [191, 0]
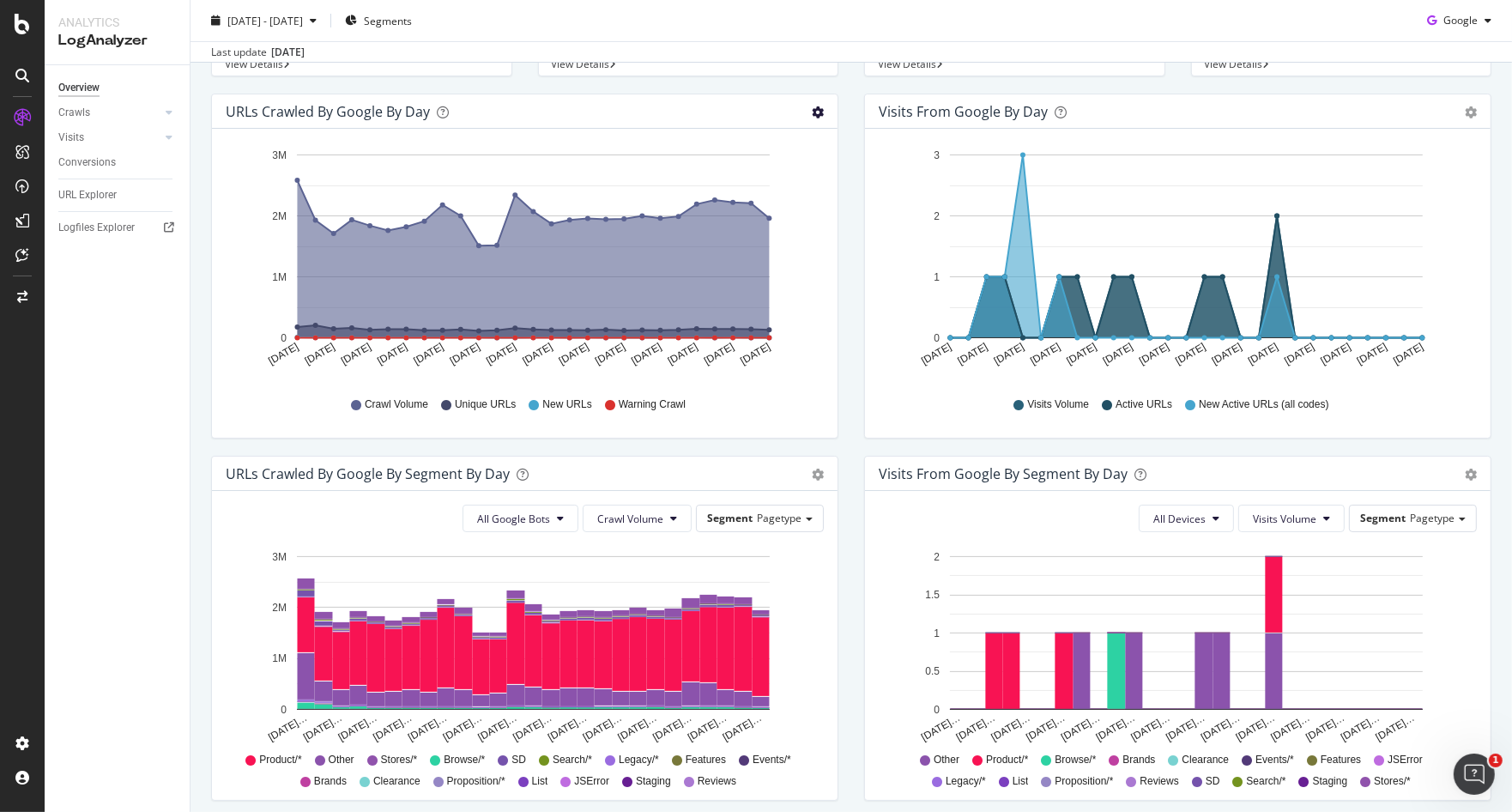
click at [812, 112] on icon "gear" at bounding box center [818, 112] width 12 height 12
click at [773, 175] on span "Table" at bounding box center [767, 181] width 135 height 26
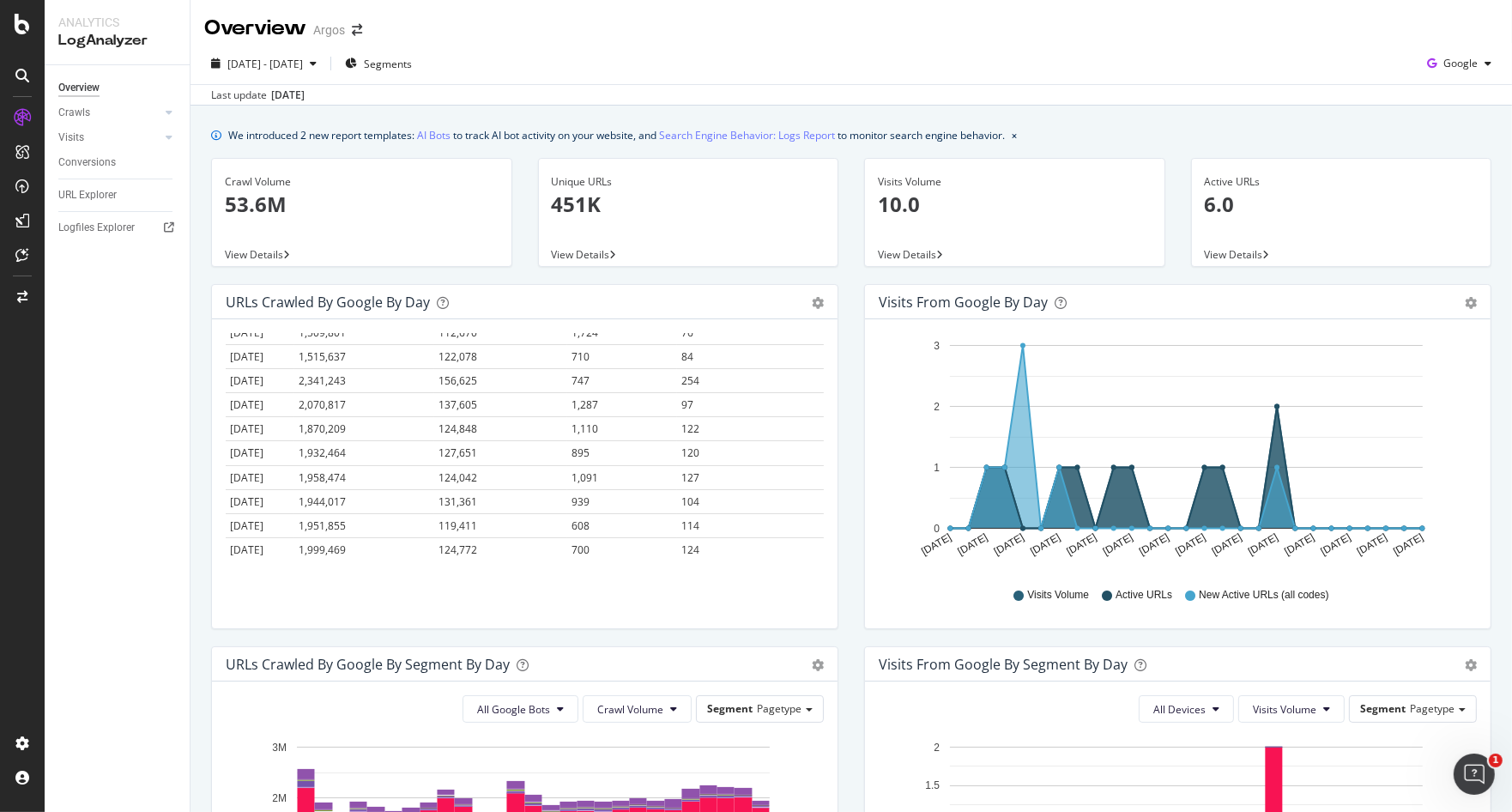
scroll to position [0, 0]
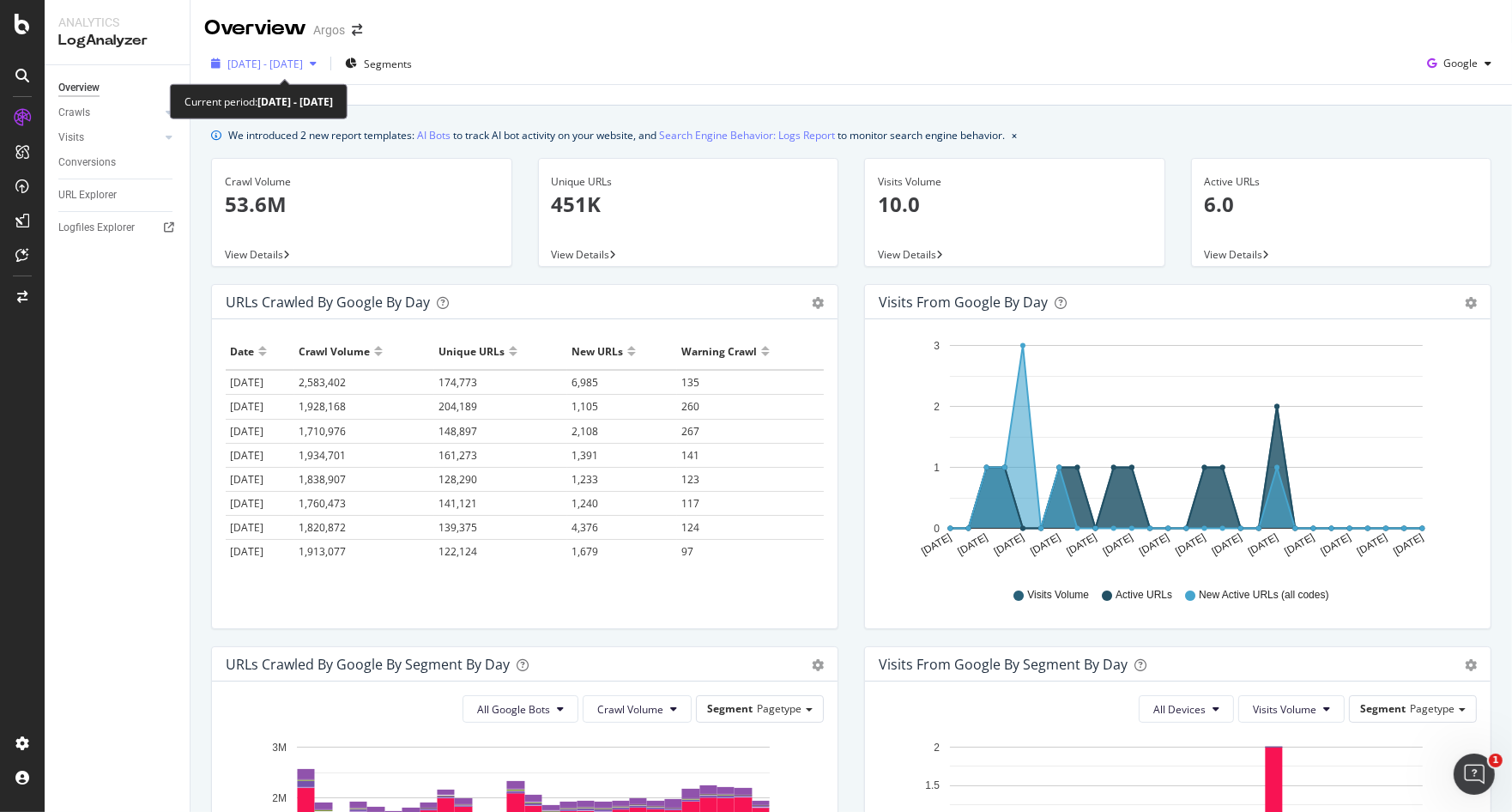
click at [303, 63] on span "[DATE] - [DATE]" at bounding box center [265, 63] width 76 height 14
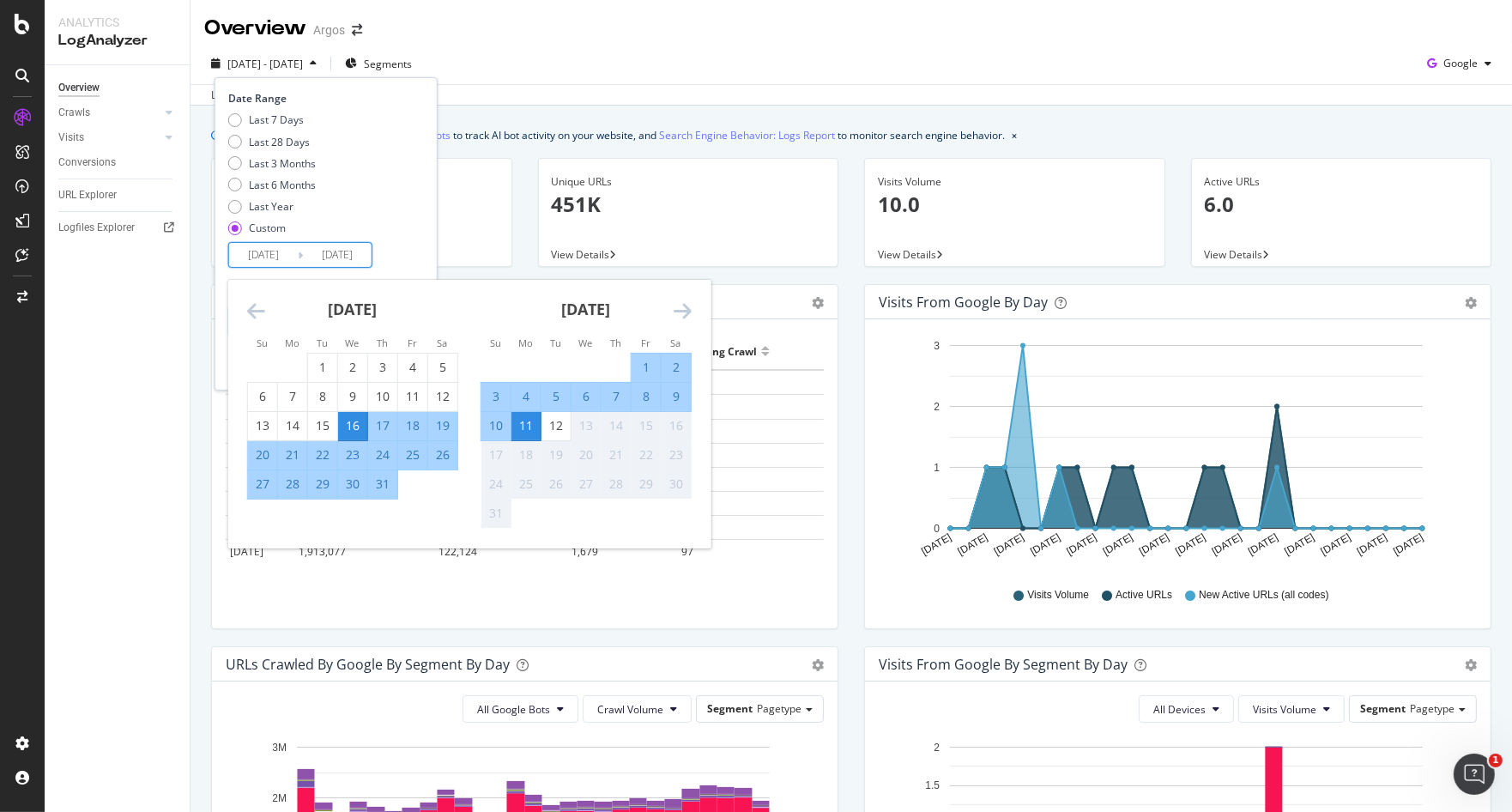
click at [340, 258] on input "[DATE]" at bounding box center [337, 254] width 69 height 24
click at [643, 363] on div "1" at bounding box center [646, 367] width 29 height 17
type input "[DATE]"
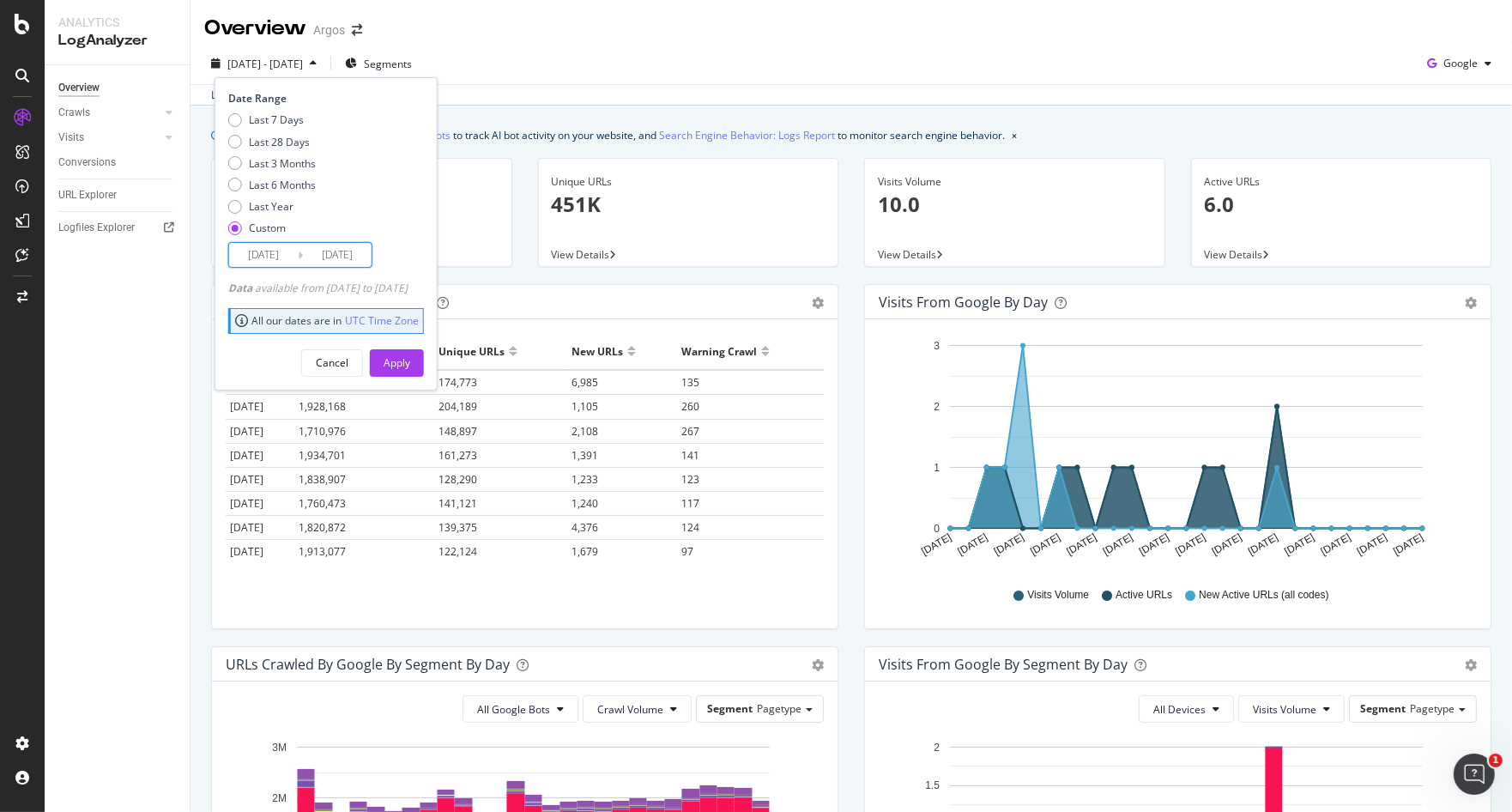
click at [256, 254] on input "[DATE]" at bounding box center [264, 254] width 69 height 24
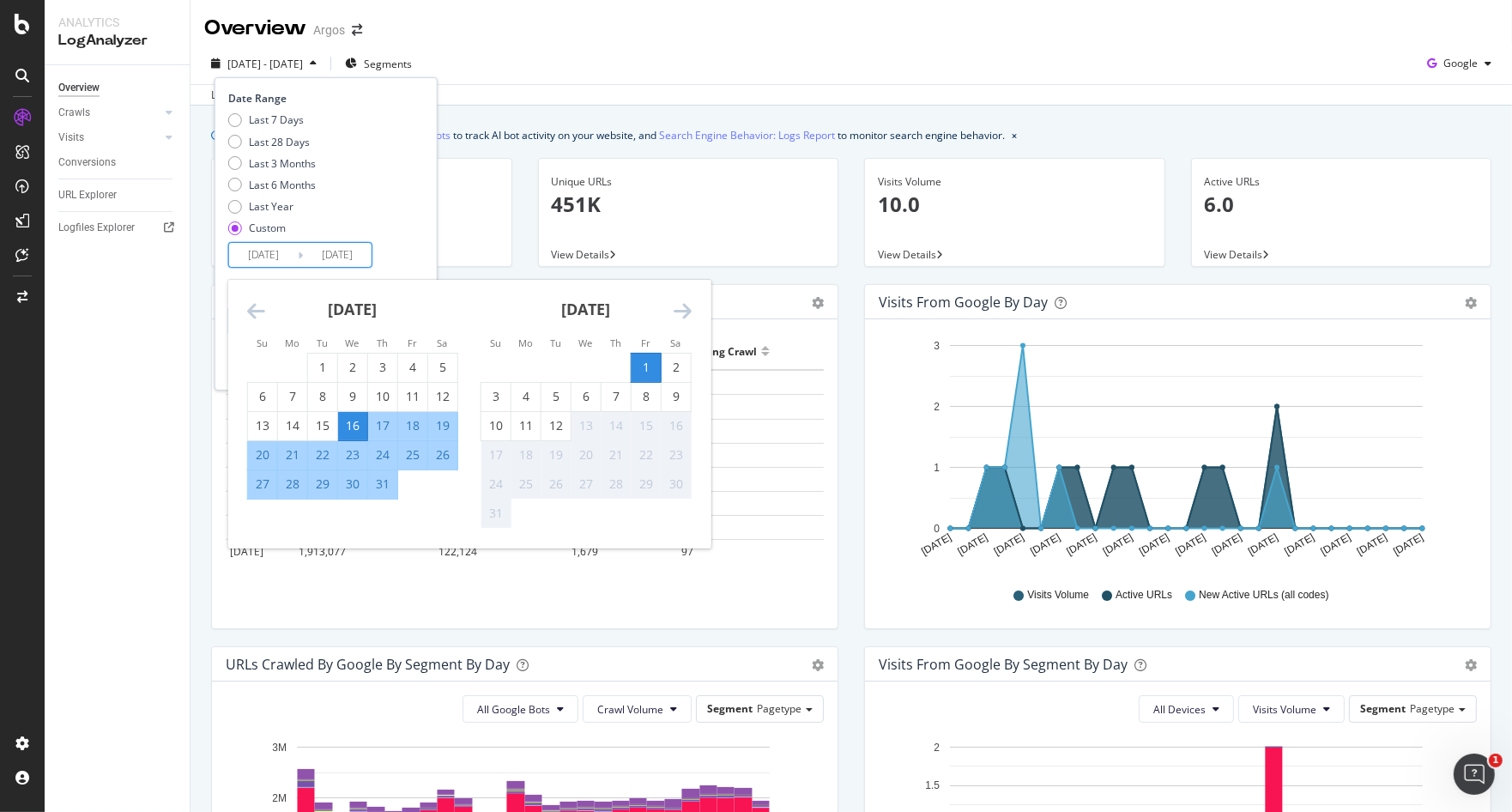
click at [644, 367] on div "1" at bounding box center [646, 367] width 29 height 17
type input "[DATE]"
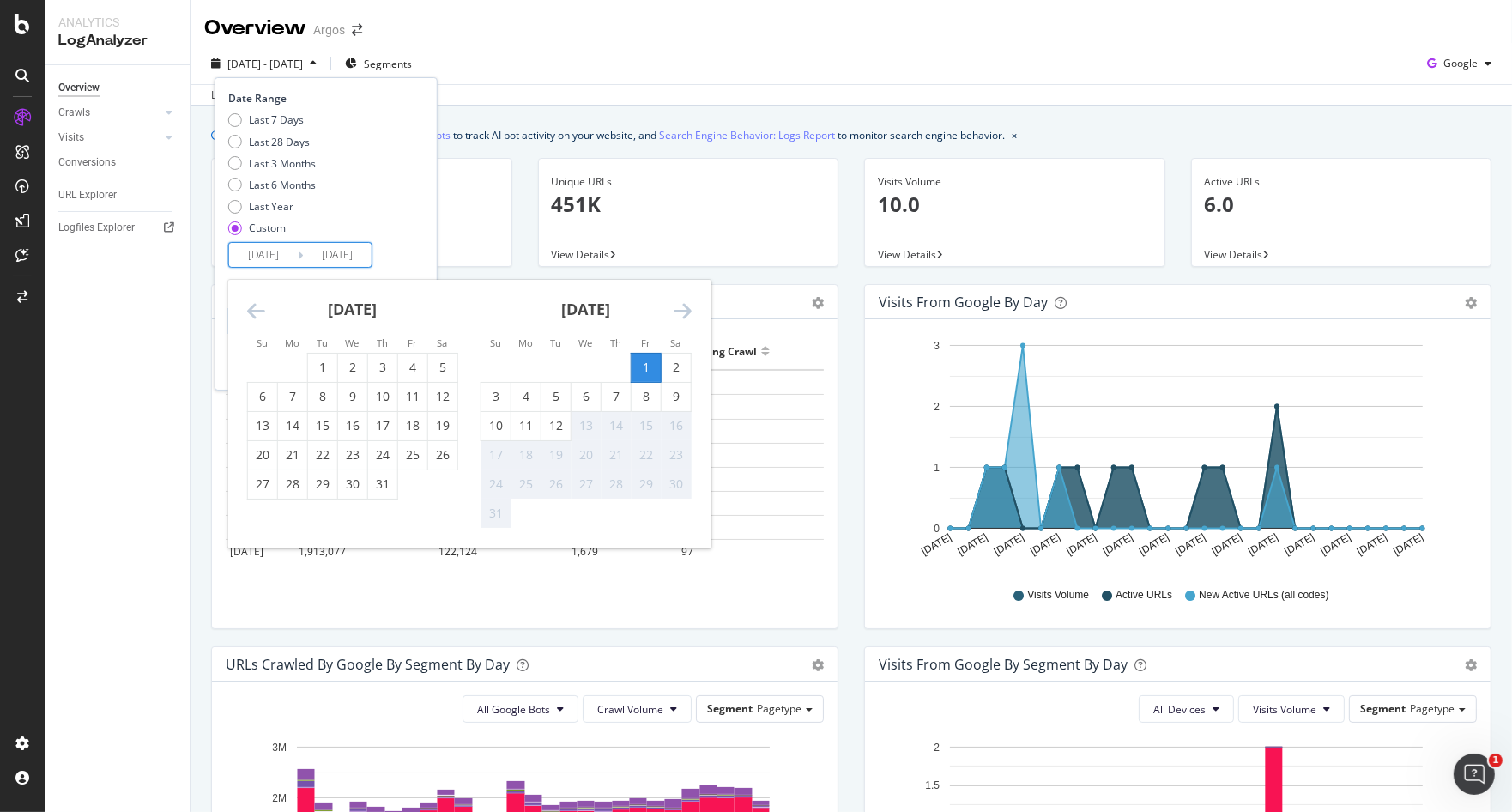
click at [420, 228] on div "Last 7 Days Last 28 Days Last 3 Months Last 6 Months Last Year Custom" at bounding box center [324, 176] width 192 height 129
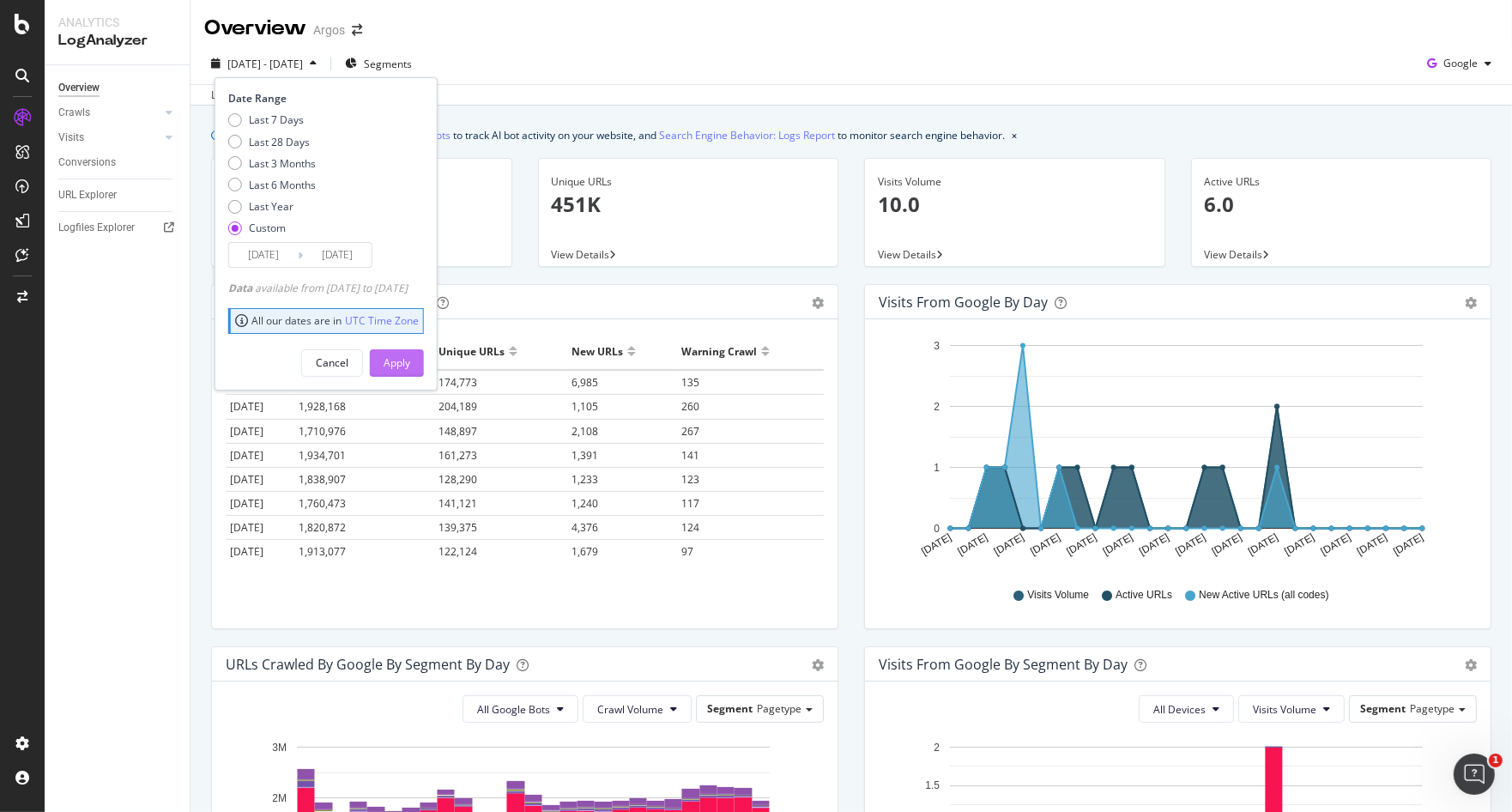
click at [410, 365] on div "Apply" at bounding box center [397, 362] width 27 height 14
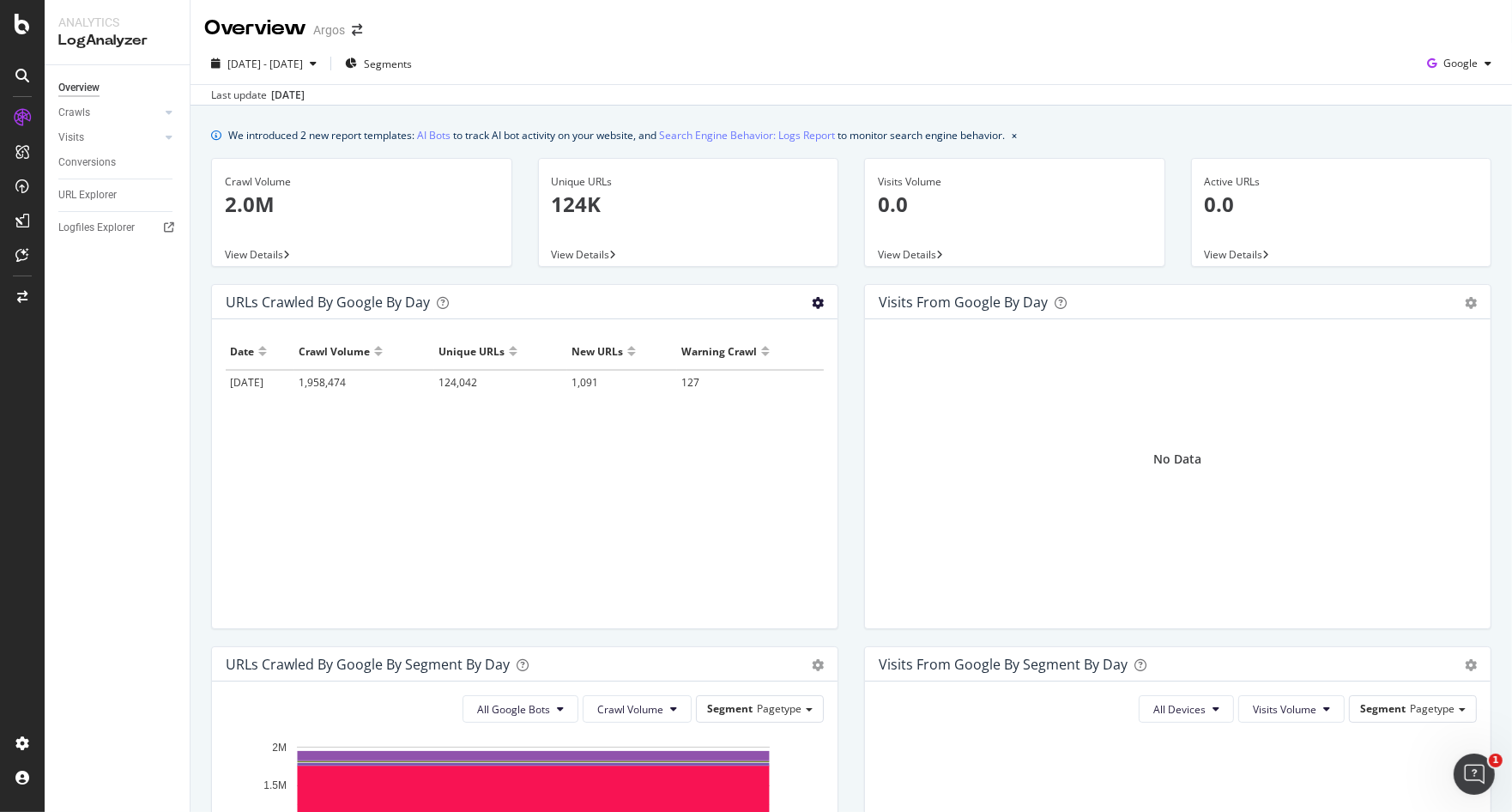
click at [815, 303] on icon "gear" at bounding box center [818, 303] width 12 height 12
click at [773, 343] on span "Area" at bounding box center [767, 337] width 135 height 26
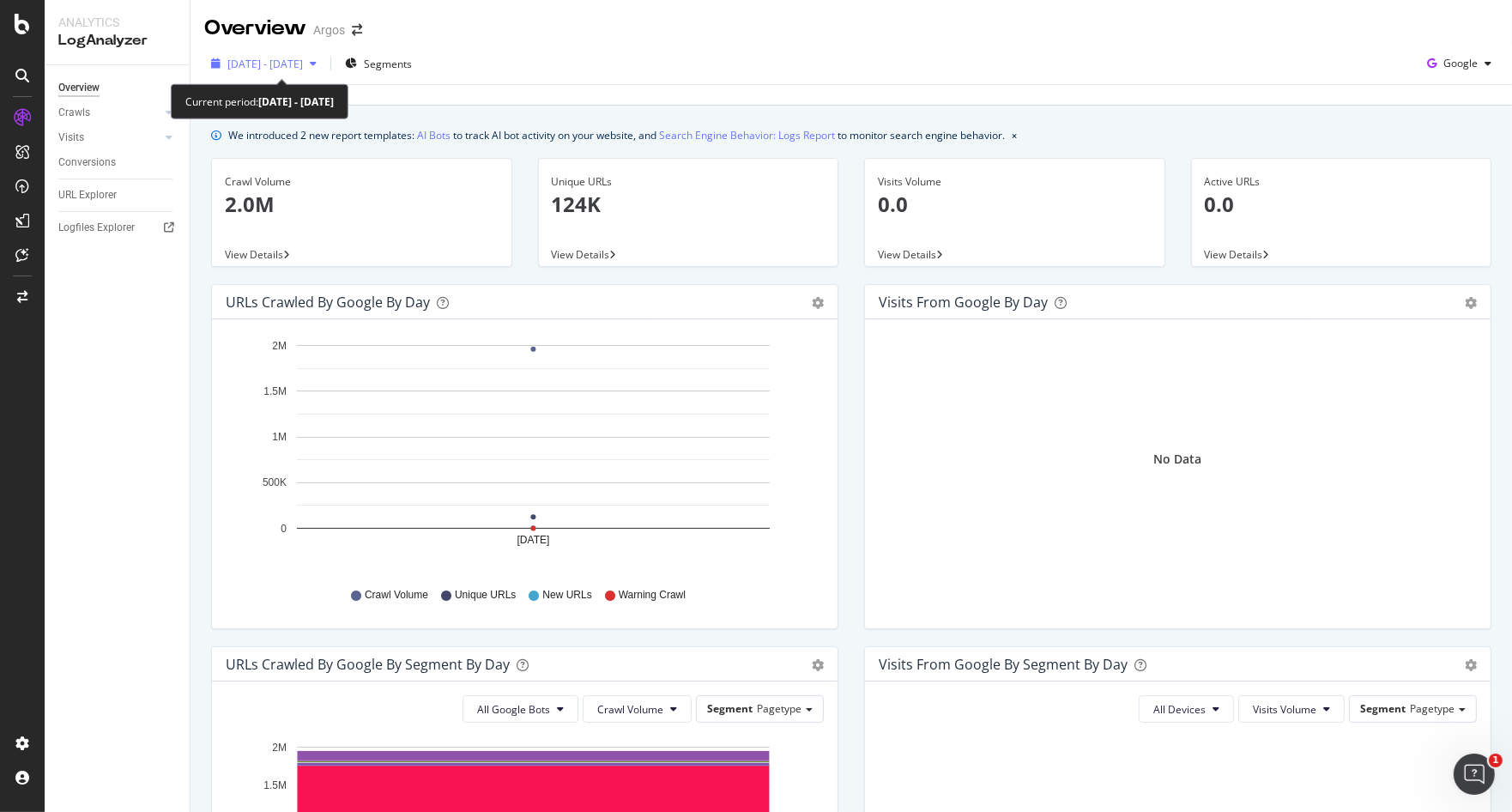
click at [303, 58] on span "[DATE] - [DATE]" at bounding box center [265, 63] width 76 height 14
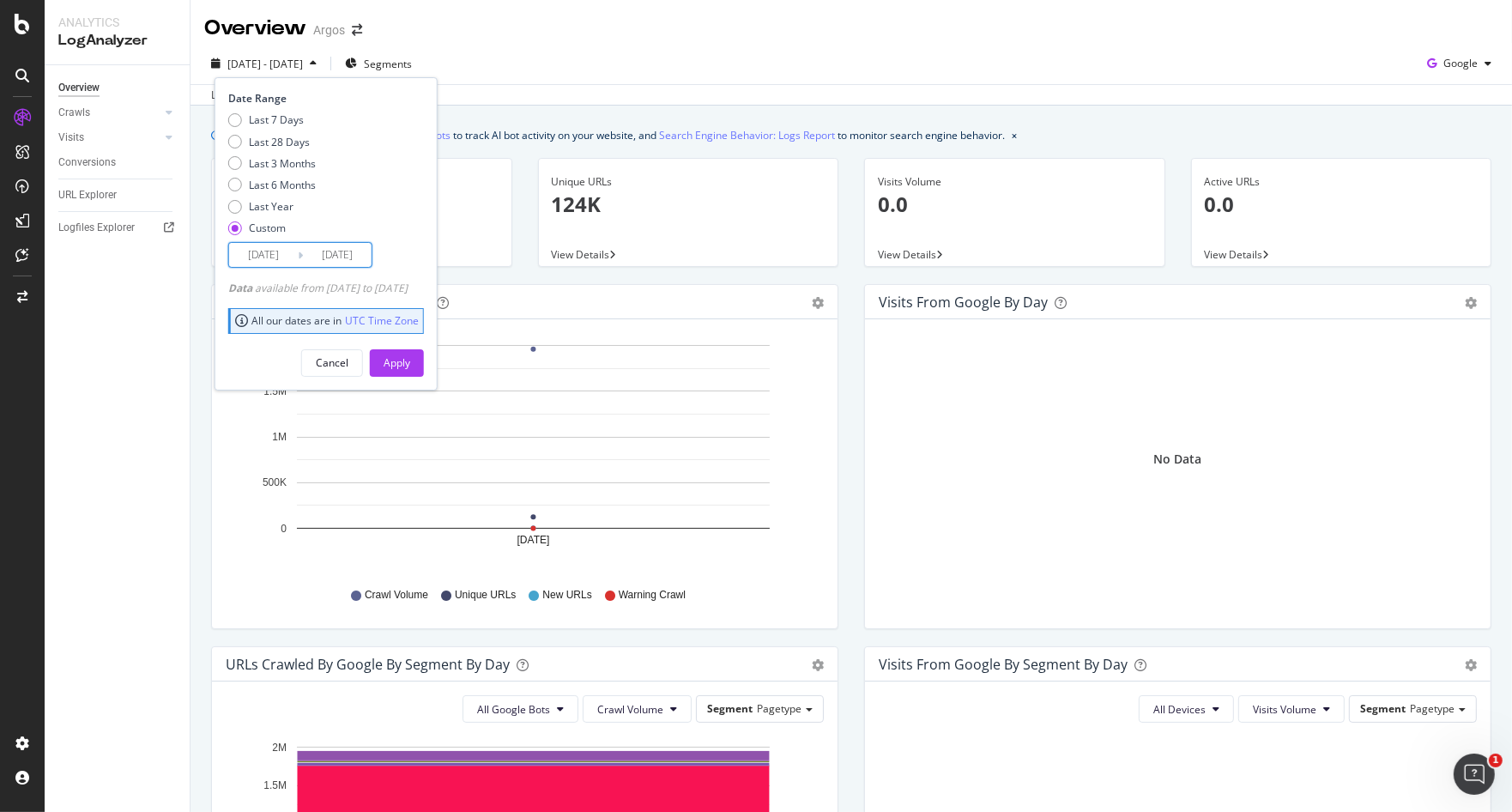
click at [269, 264] on input "[DATE]" at bounding box center [264, 254] width 69 height 24
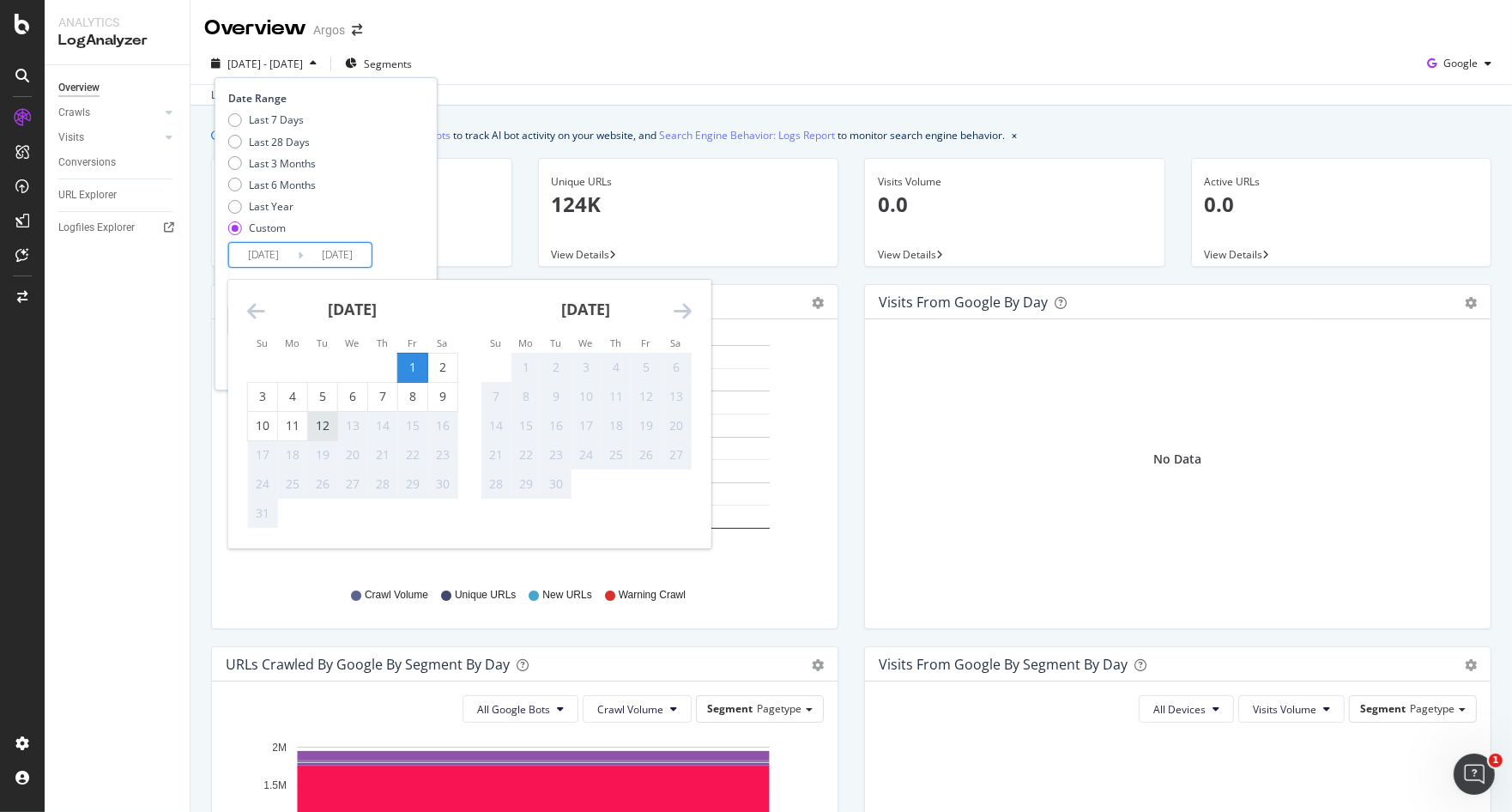
click at [323, 421] on div "12" at bounding box center [322, 426] width 29 height 17
click at [265, 256] on input "[DATE]" at bounding box center [264, 254] width 69 height 24
click at [406, 363] on div "1" at bounding box center [412, 367] width 29 height 17
type input "[DATE]"
click at [346, 251] on input "[DATE]" at bounding box center [337, 254] width 69 height 24
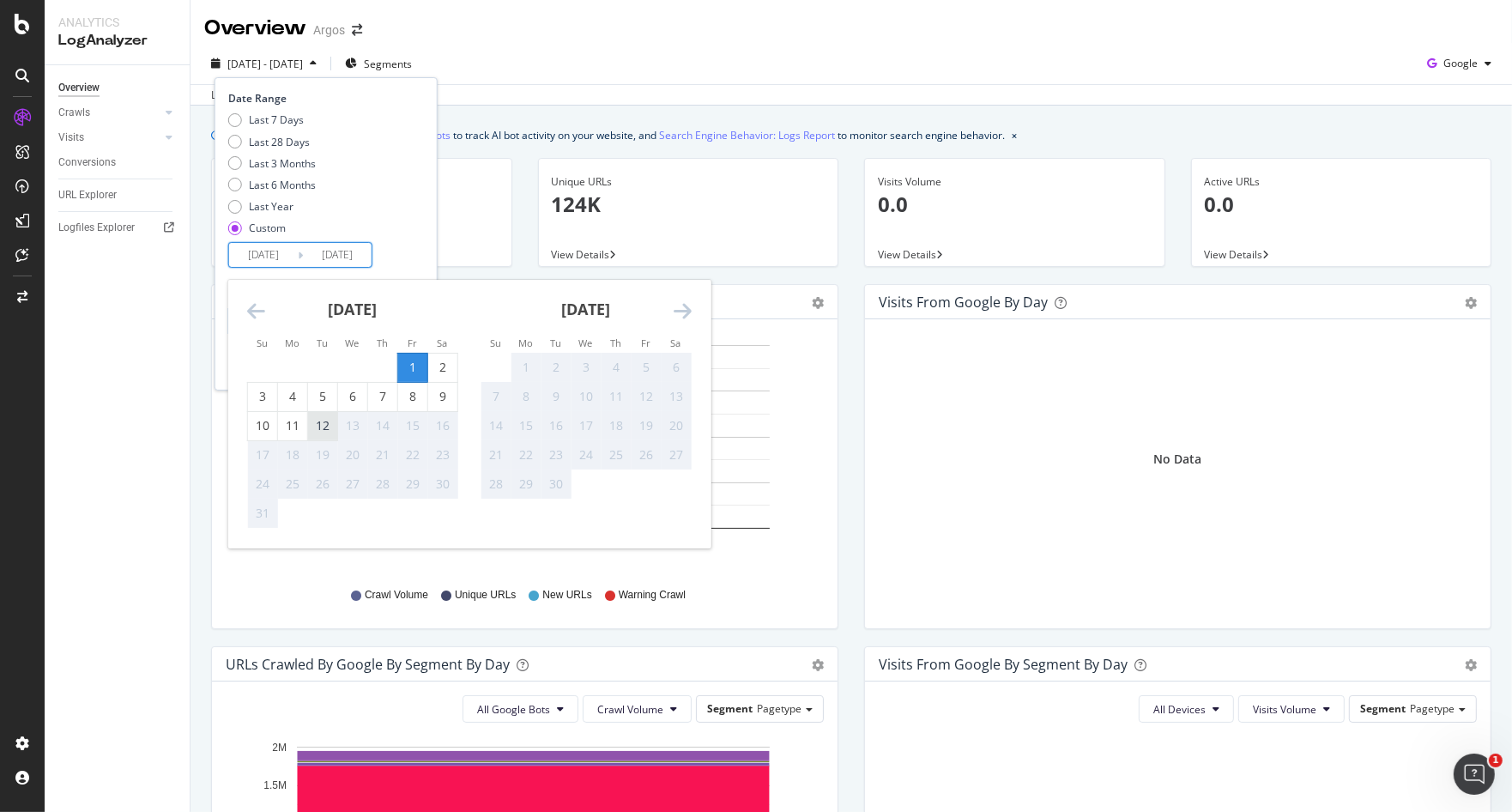
click at [321, 430] on div "12" at bounding box center [322, 426] width 29 height 17
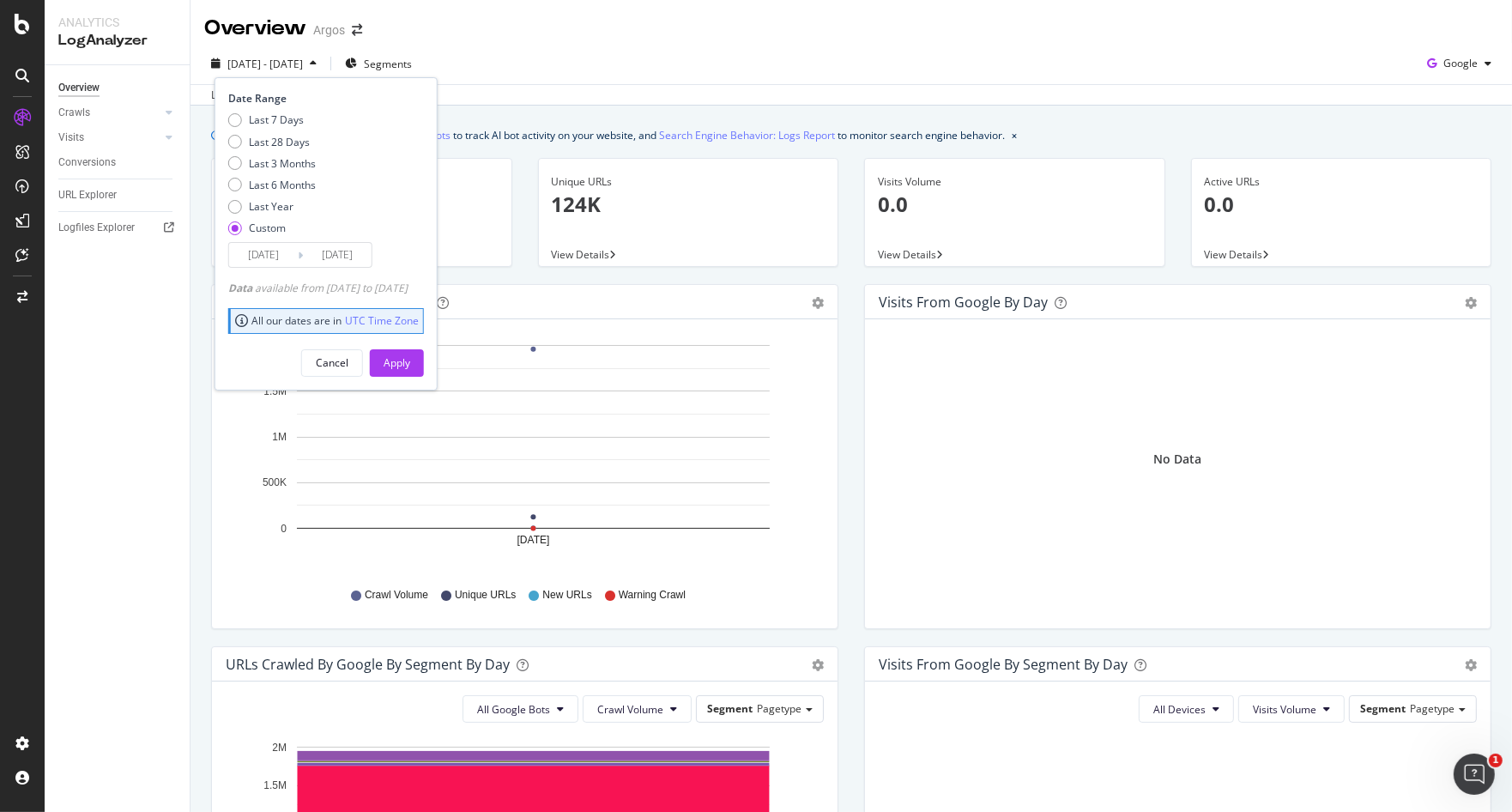
click at [350, 245] on input "[DATE]" at bounding box center [337, 254] width 69 height 24
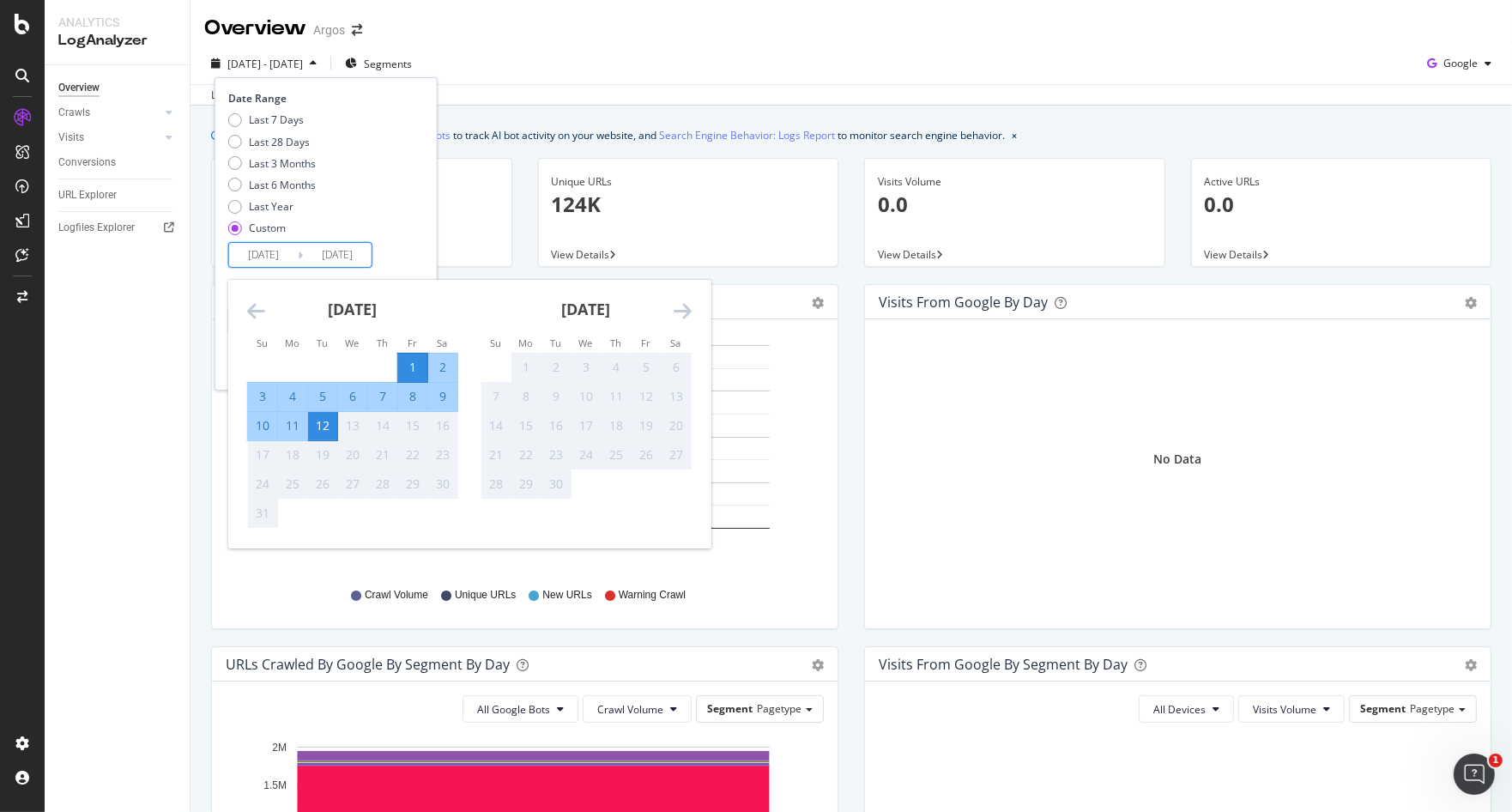
click at [288, 425] on div "11" at bounding box center [292, 426] width 29 height 17
type input "[DATE]"
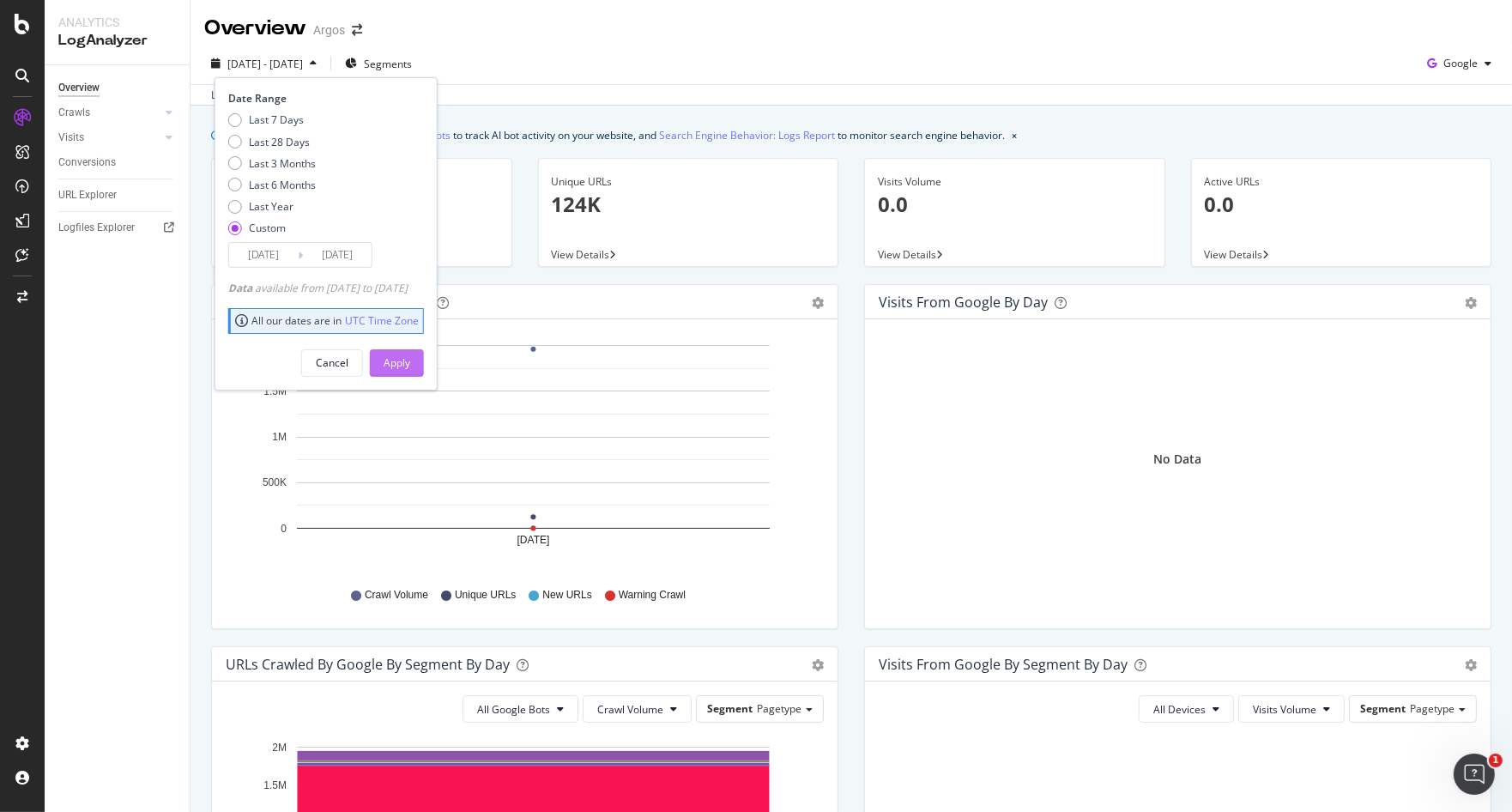
click at [410, 360] on div "Apply" at bounding box center [397, 362] width 27 height 14
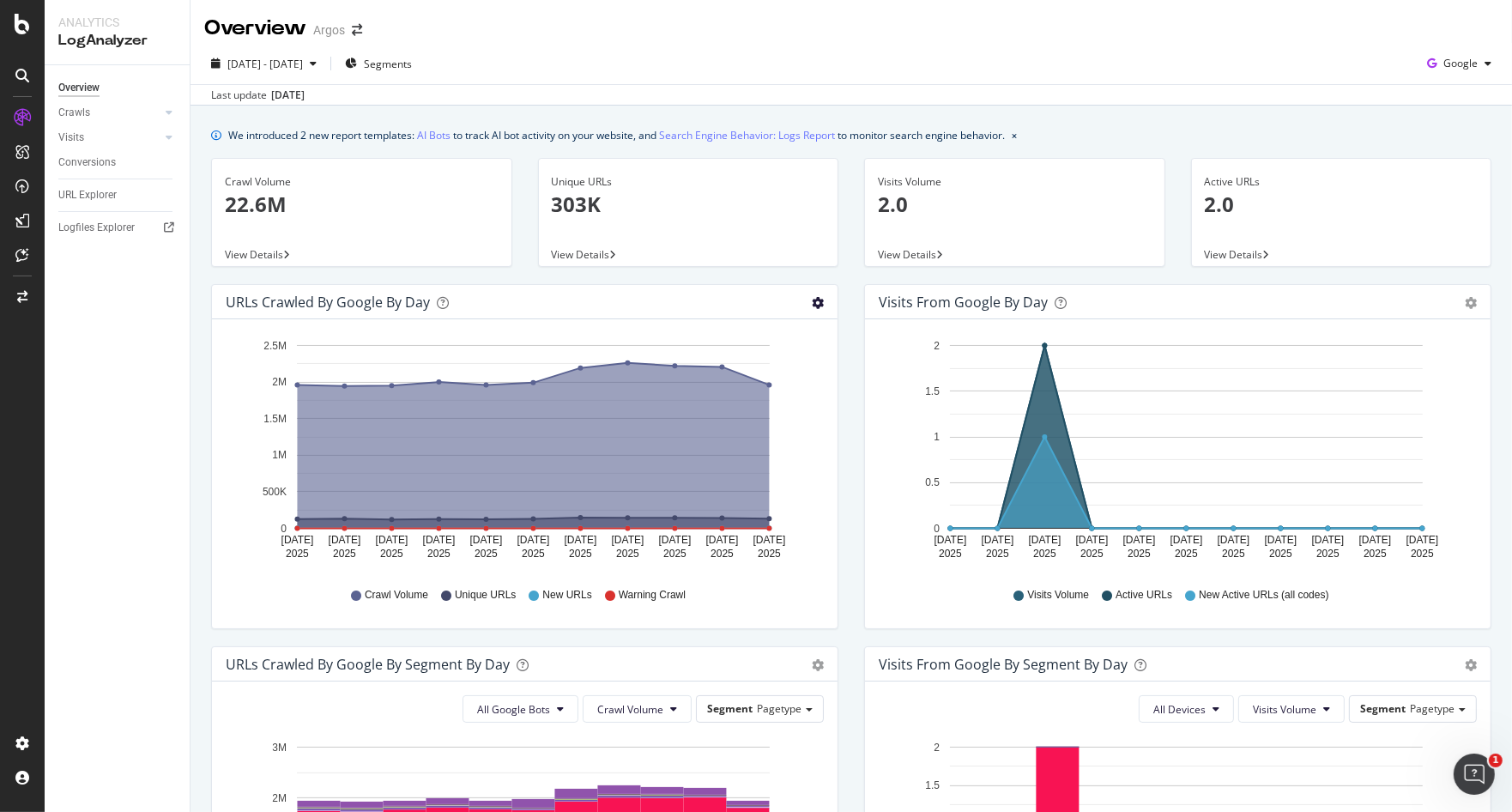
click at [814, 300] on icon "gear" at bounding box center [818, 303] width 12 height 12
click at [748, 374] on span "Table" at bounding box center [767, 372] width 135 height 26
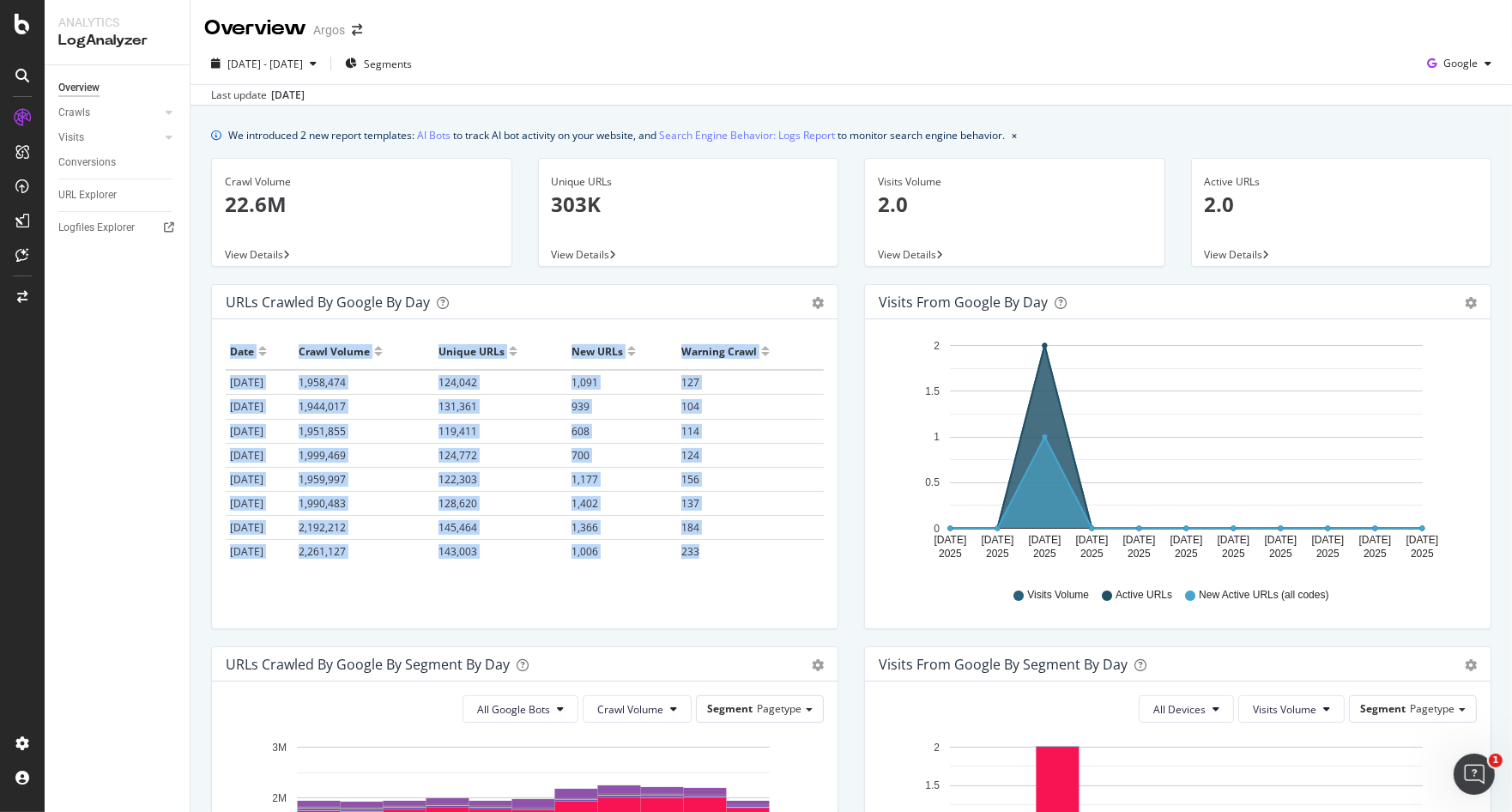
scroll to position [75, 0]
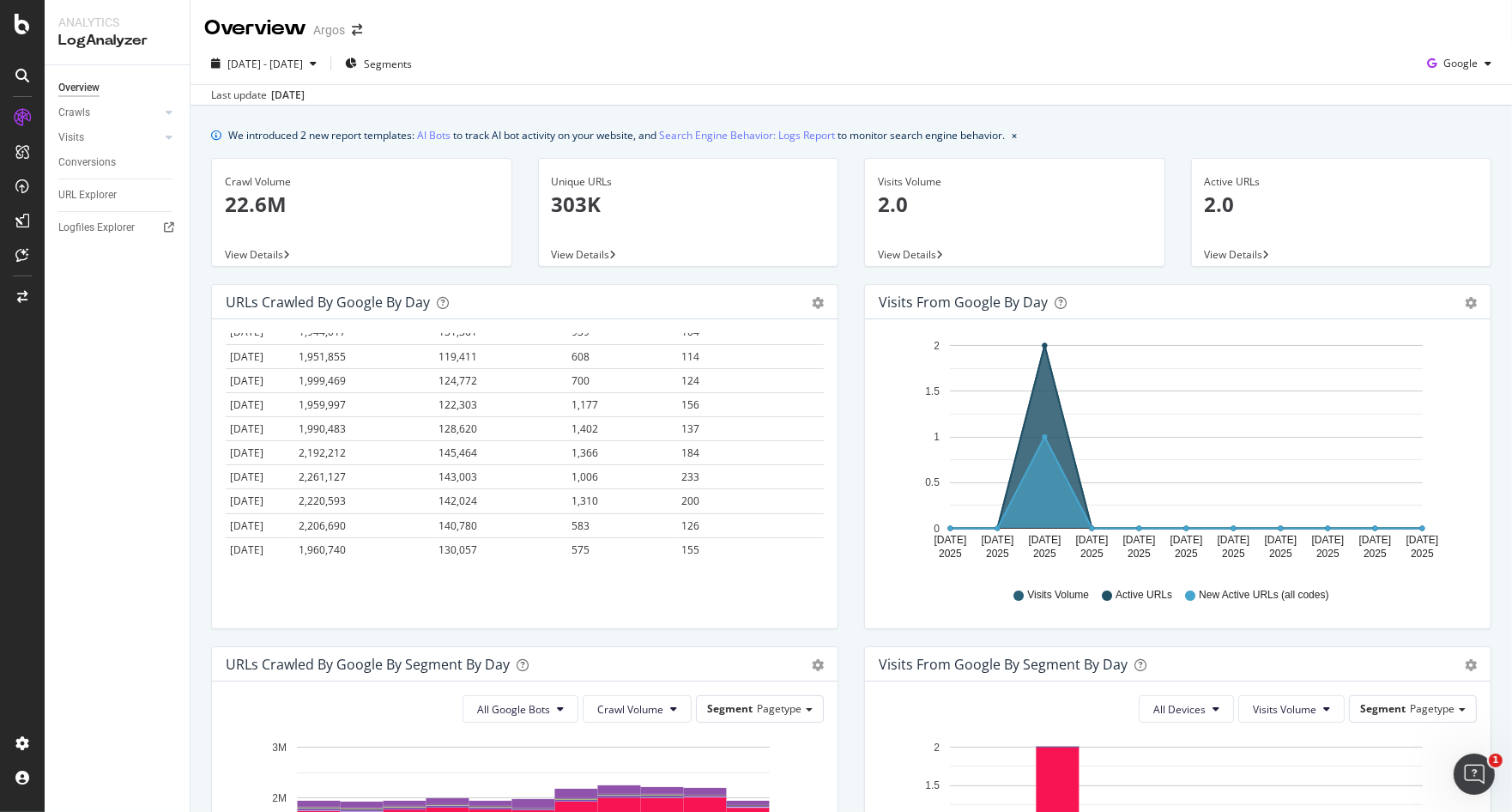
drag, startPoint x: 225, startPoint y: 352, endPoint x: 735, endPoint y: 569, distance: 554.2
click at [735, 569] on div "Hold CTRL while clicking to filter the report. Date Crawl Volume Unique URLs Ne…" at bounding box center [524, 474] width 626 height 309
copy thead
click at [1468, 53] on div "Google" at bounding box center [1458, 63] width 78 height 26
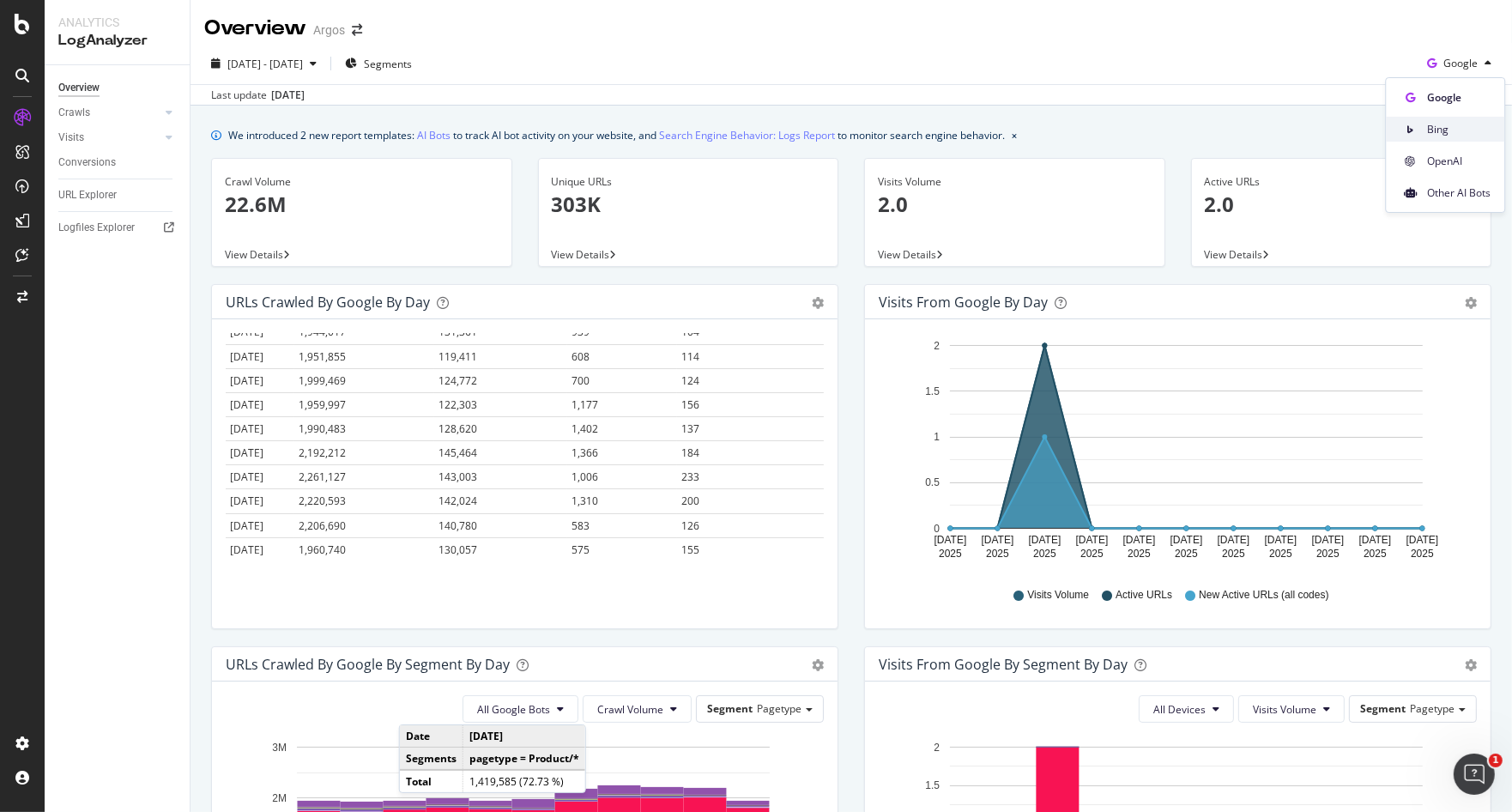
click at [1455, 120] on div "Bing" at bounding box center [1446, 129] width 119 height 25
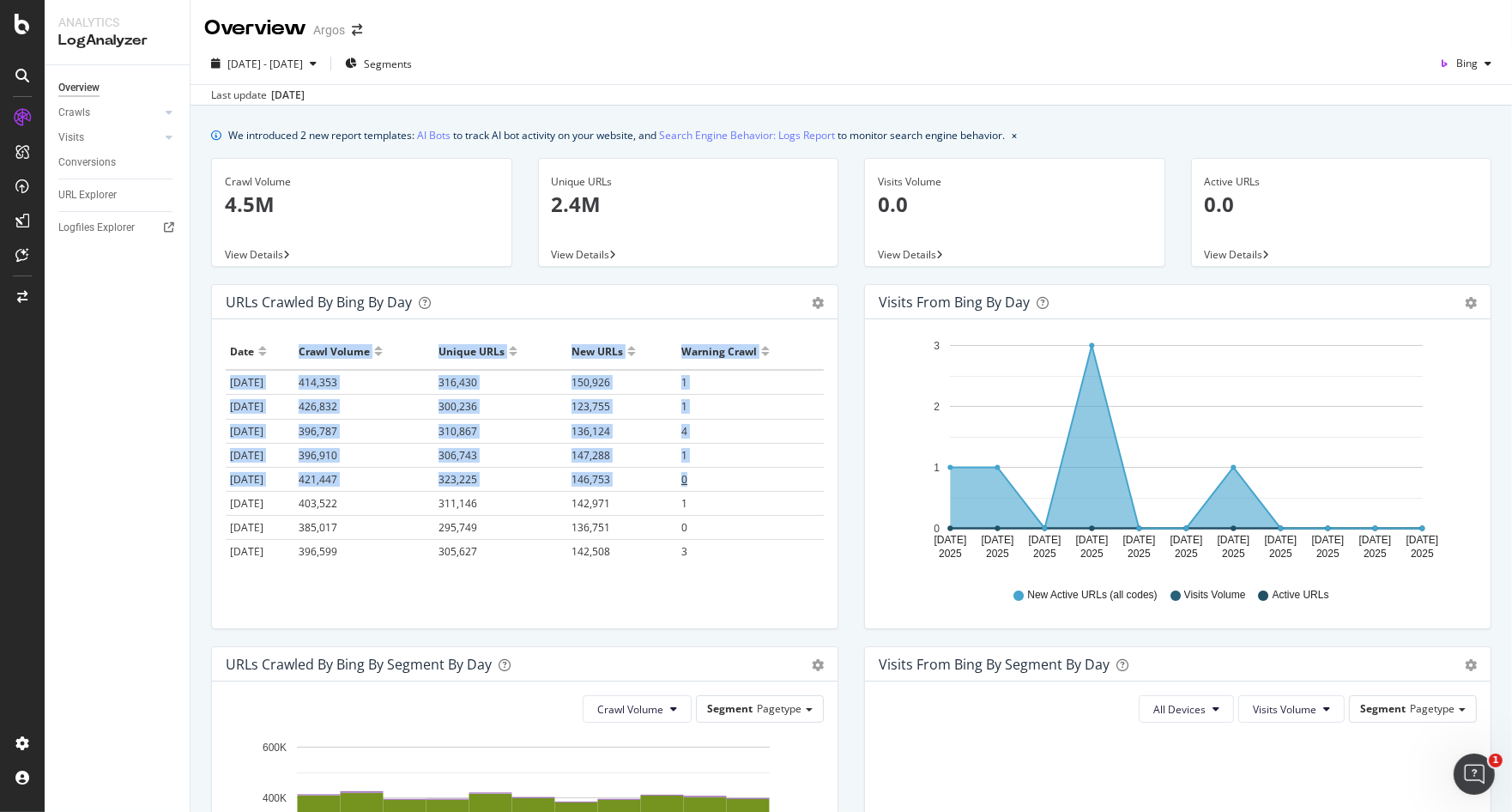
drag, startPoint x: 317, startPoint y: 353, endPoint x: 678, endPoint y: 482, distance: 383.4
click at [678, 482] on table "Date Crawl Volume Unique URLs New URLs Warning Crawl [DATE] 414,353 316,430 150…" at bounding box center [524, 484] width 598 height 303
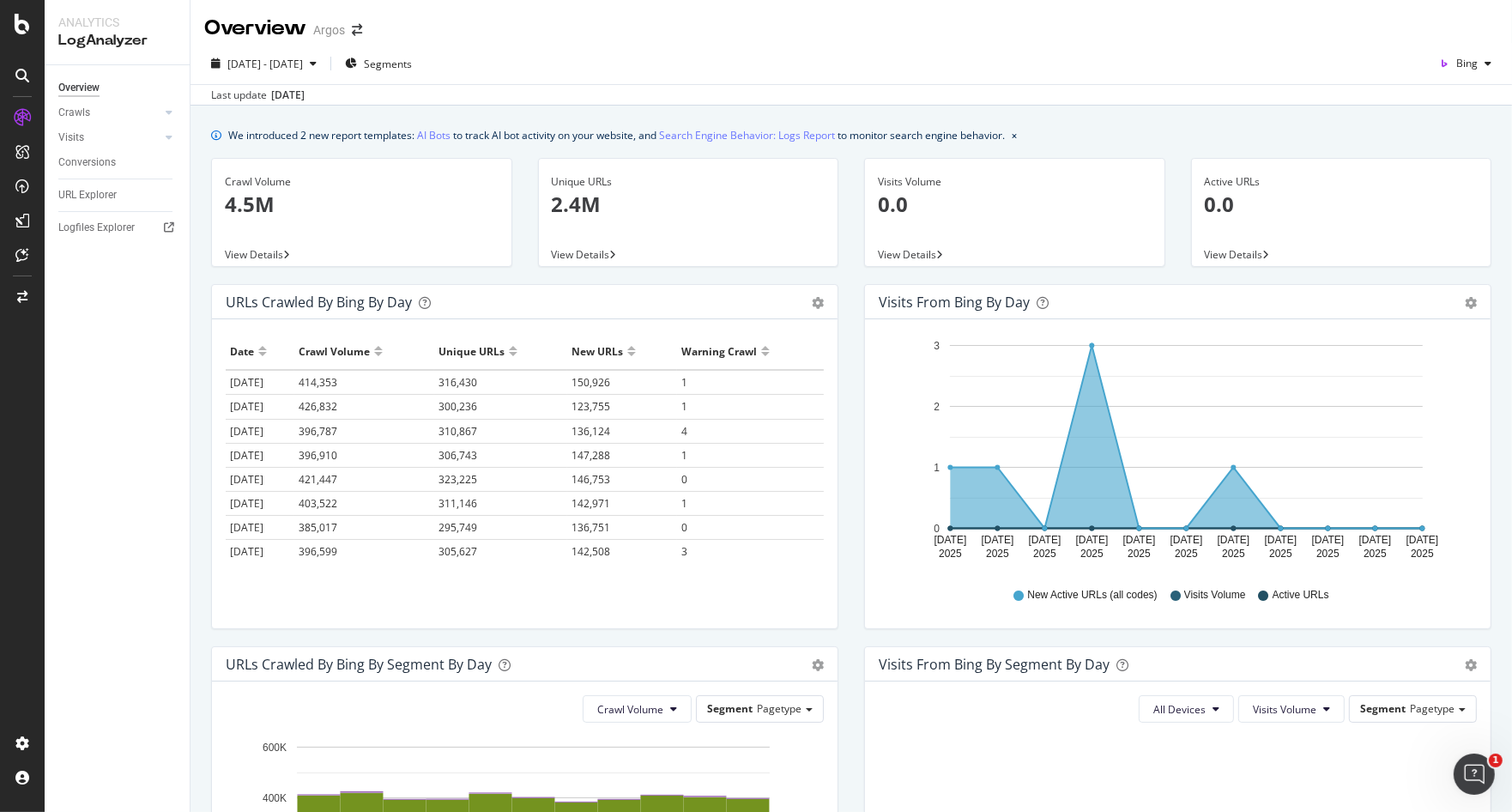
click at [224, 348] on div "Hold CTRL while clicking to filter the report. Date Crawl Volume Unique URLs Ne…" at bounding box center [524, 474] width 626 height 309
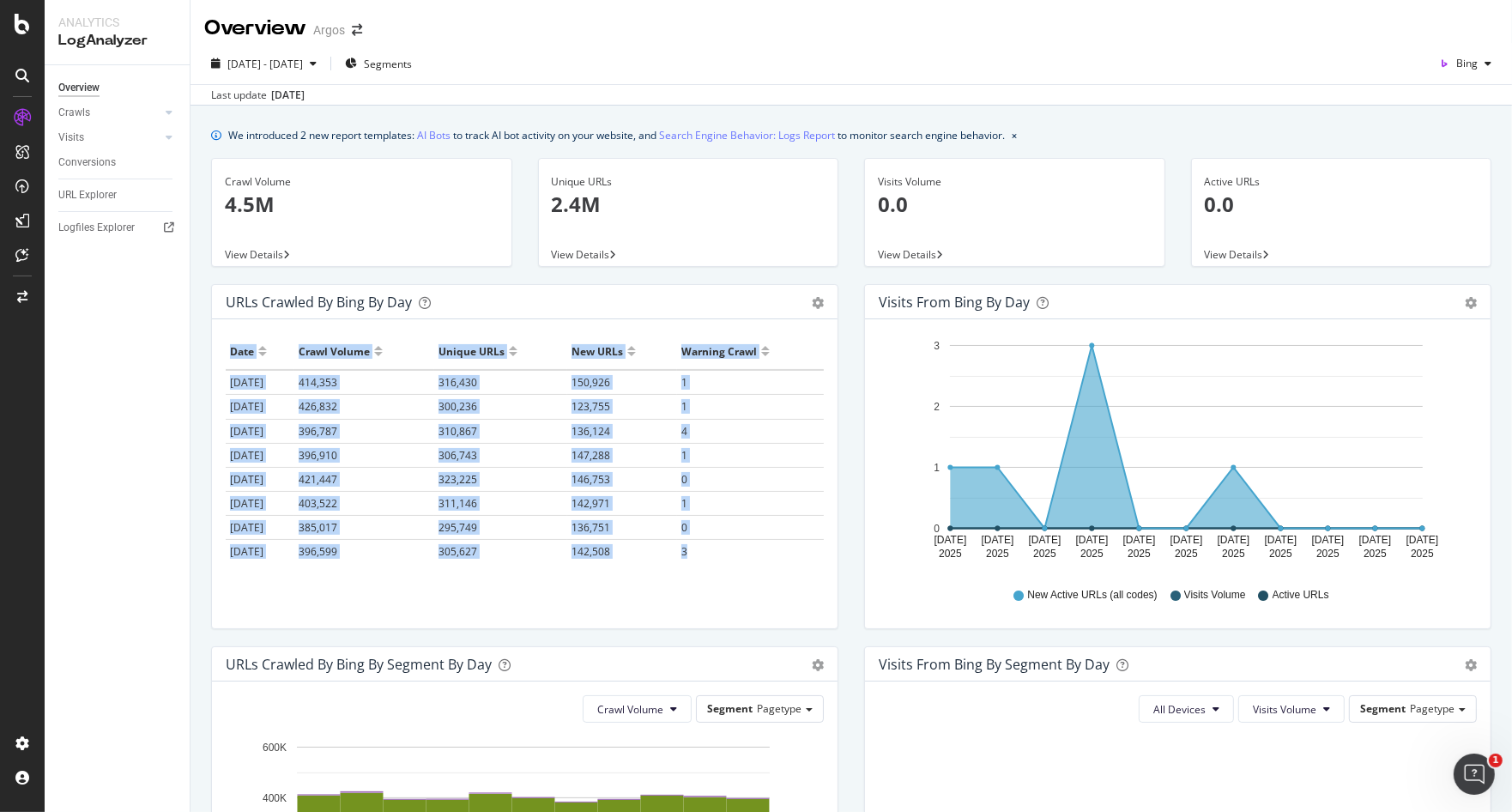
scroll to position [75, 0]
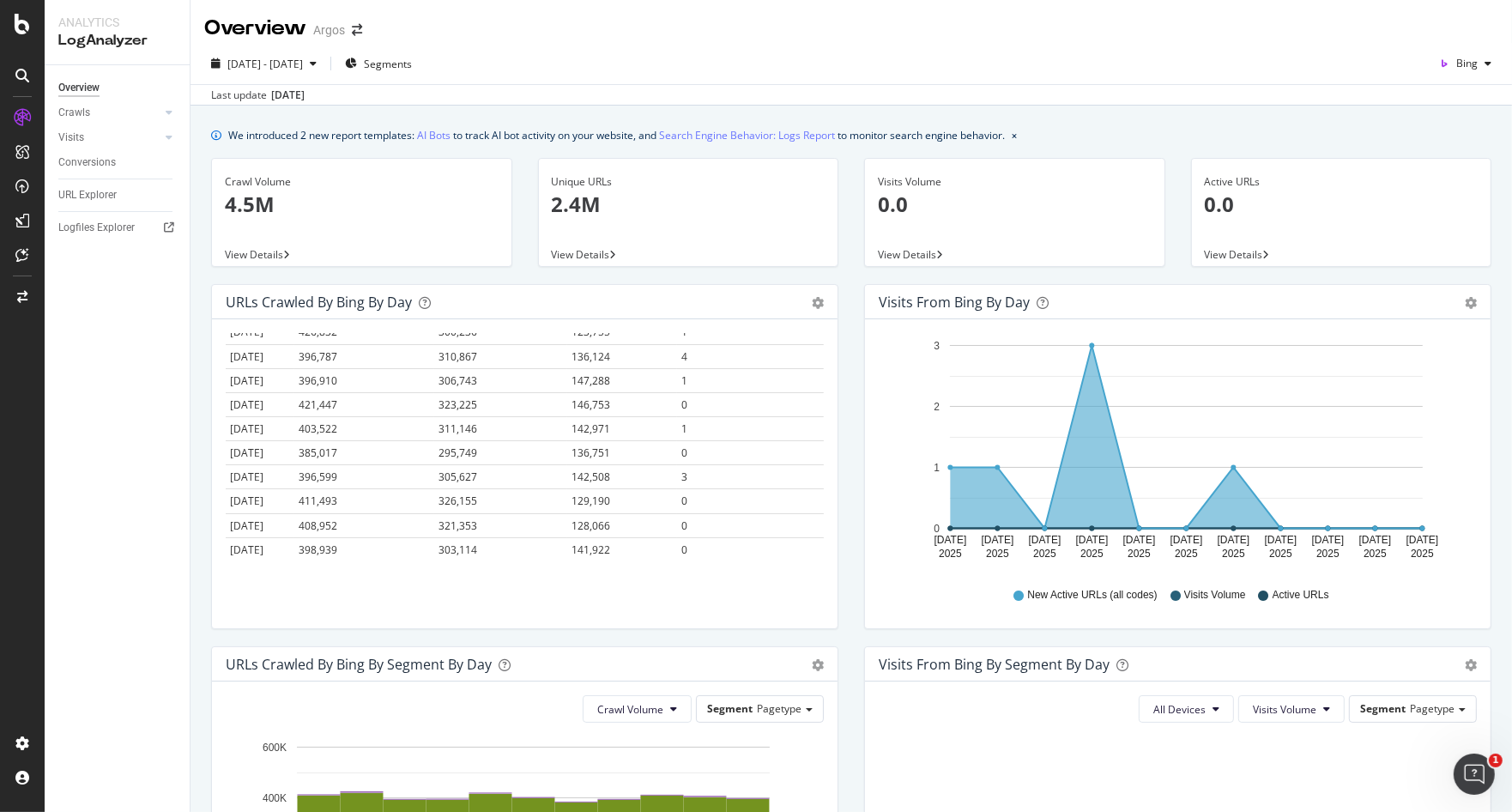
drag, startPoint x: 232, startPoint y: 348, endPoint x: 727, endPoint y: 564, distance: 540.1
click at [727, 564] on div "Hold CTRL while clicking to filter the report. Date Crawl Volume Unique URLs Ne…" at bounding box center [524, 474] width 626 height 309
copy thead
click at [1456, 56] on span "Bing" at bounding box center [1467, 62] width 21 height 14
click at [1456, 154] on span "OpenAI" at bounding box center [1461, 161] width 63 height 15
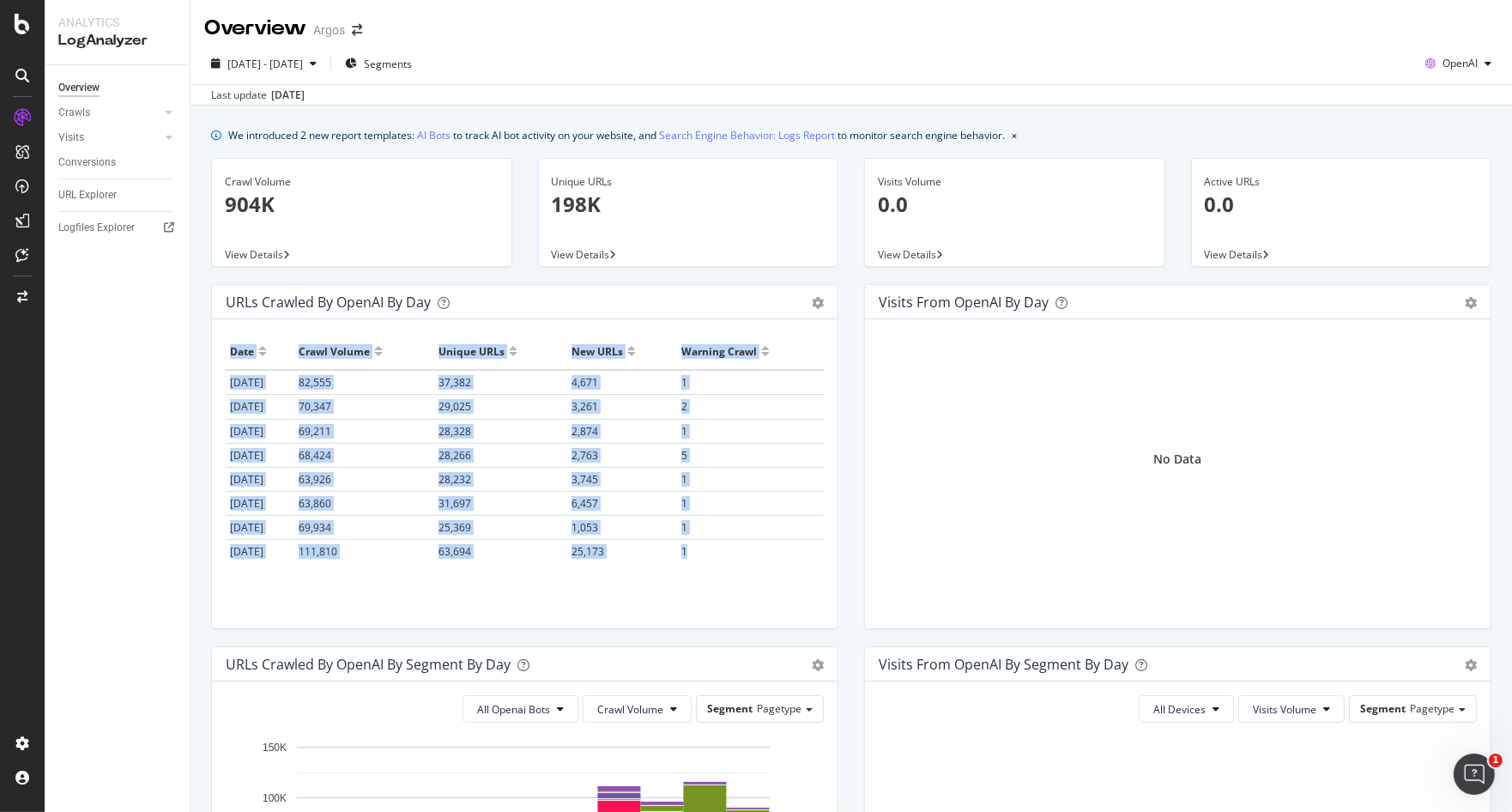
scroll to position [75, 0]
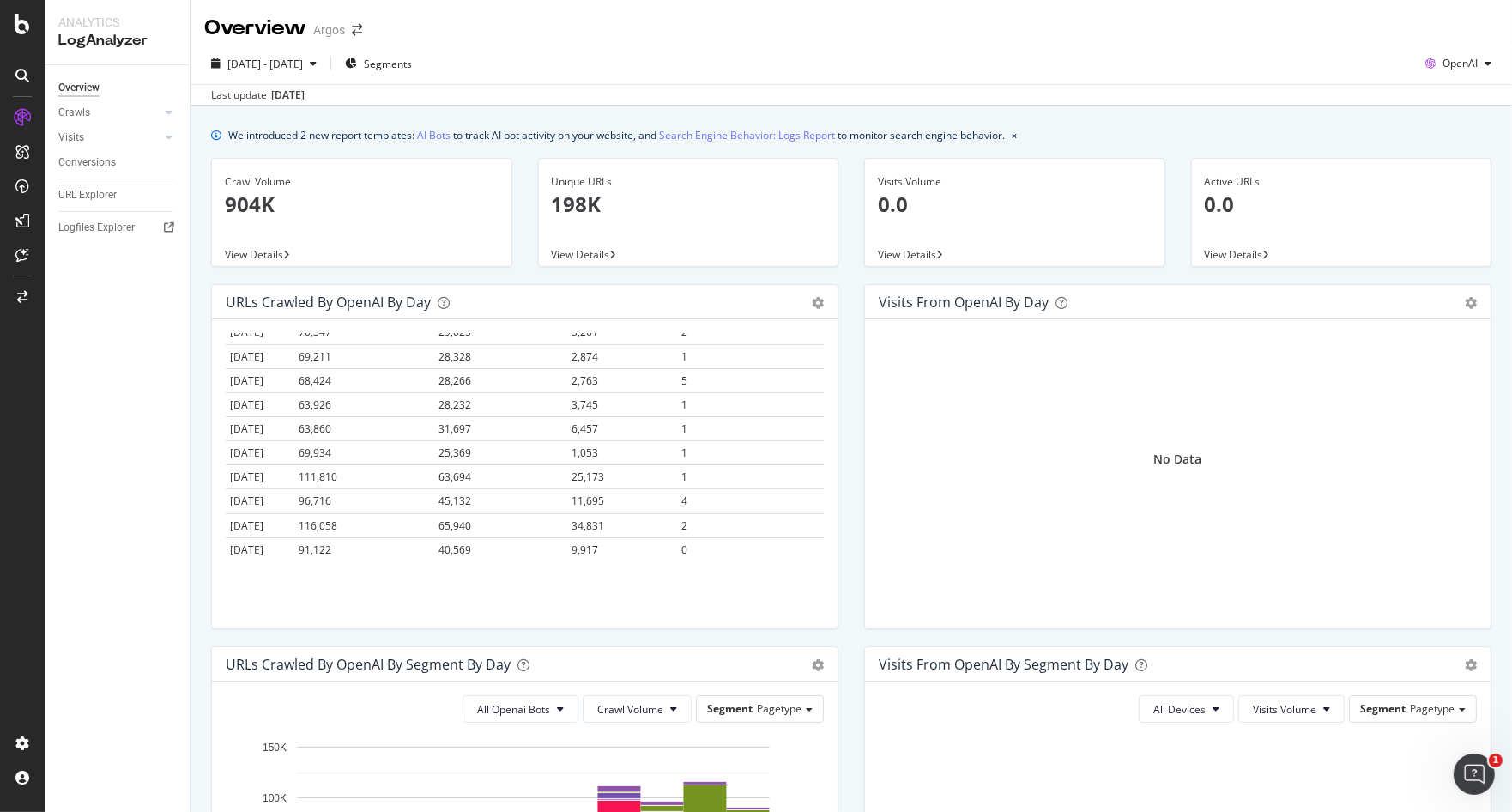
drag, startPoint x: 244, startPoint y: 350, endPoint x: 757, endPoint y: 570, distance: 558.2
click at [757, 570] on div "Hold CTRL while clicking to filter the report. Date Crawl Volume Unique URLs Ne…" at bounding box center [524, 474] width 626 height 309
click at [1452, 62] on span "OpenAI" at bounding box center [1460, 62] width 35 height 14
click at [1446, 193] on span "Other AI Bots" at bounding box center [1457, 193] width 63 height 15
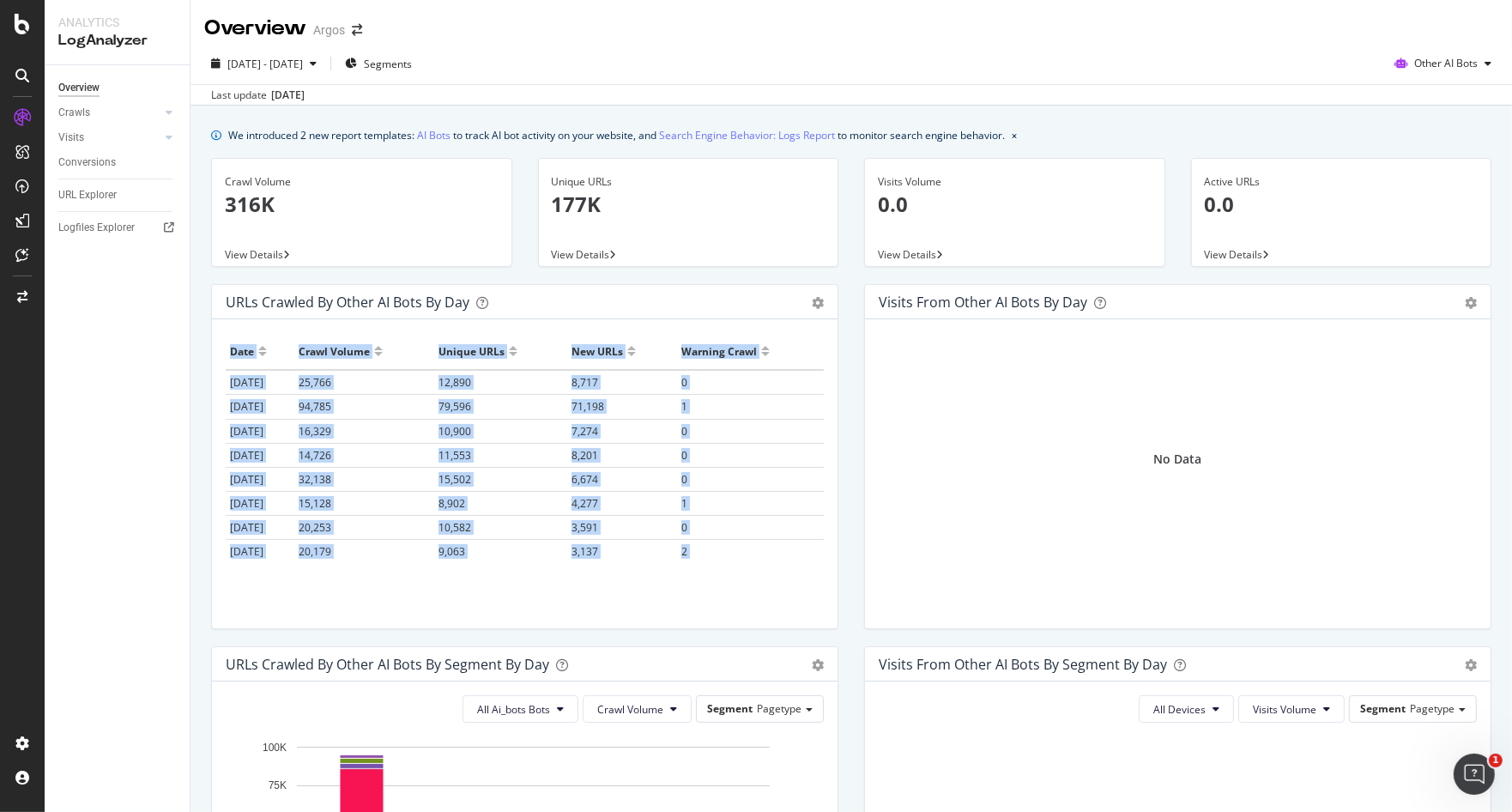
scroll to position [75, 0]
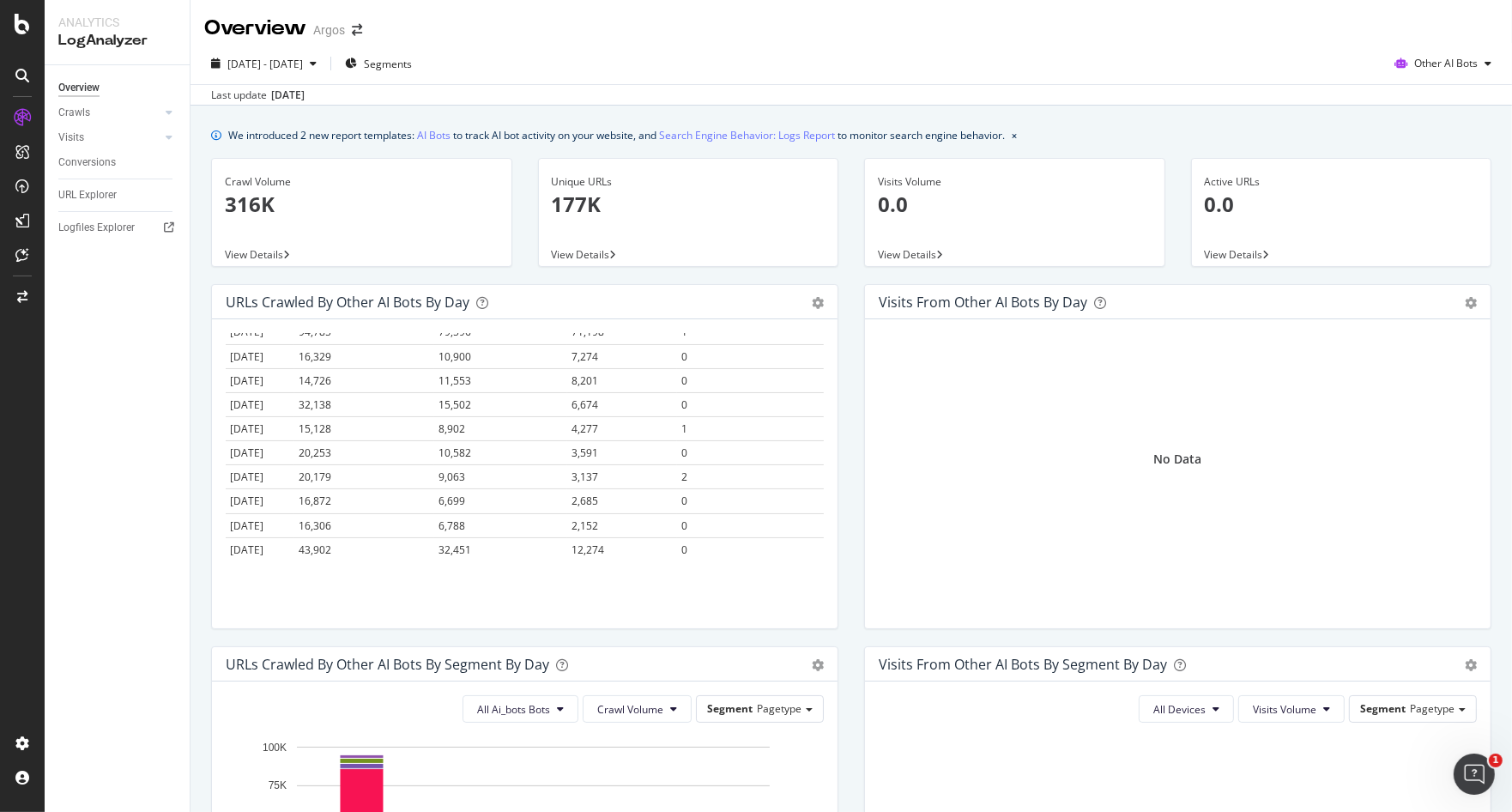
drag, startPoint x: 217, startPoint y: 349, endPoint x: 748, endPoint y: 587, distance: 581.9
click at [748, 587] on div "Hold CTRL while clicking to filter the report. Date Crawl Volume Unique URLs Ne…" at bounding box center [524, 474] width 626 height 309
click at [478, 605] on div "Hold CTRL while clicking to filter the report. Date Crawl Volume Unique URLs Ne…" at bounding box center [524, 474] width 626 height 309
click at [1419, 63] on span "Other AI Bots" at bounding box center [1446, 62] width 63 height 14
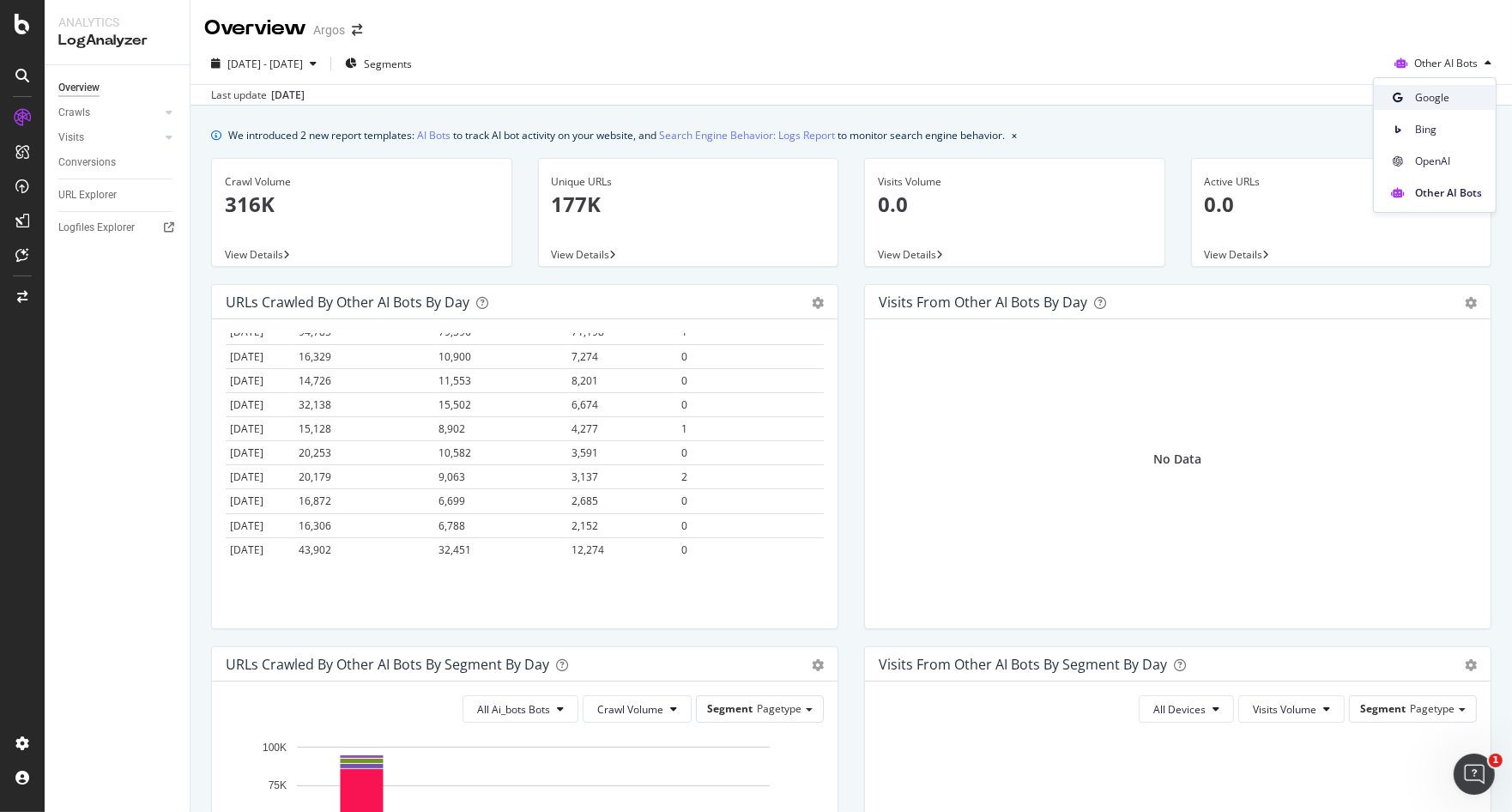
click at [1417, 90] on span "Google" at bounding box center [1449, 98] width 67 height 15
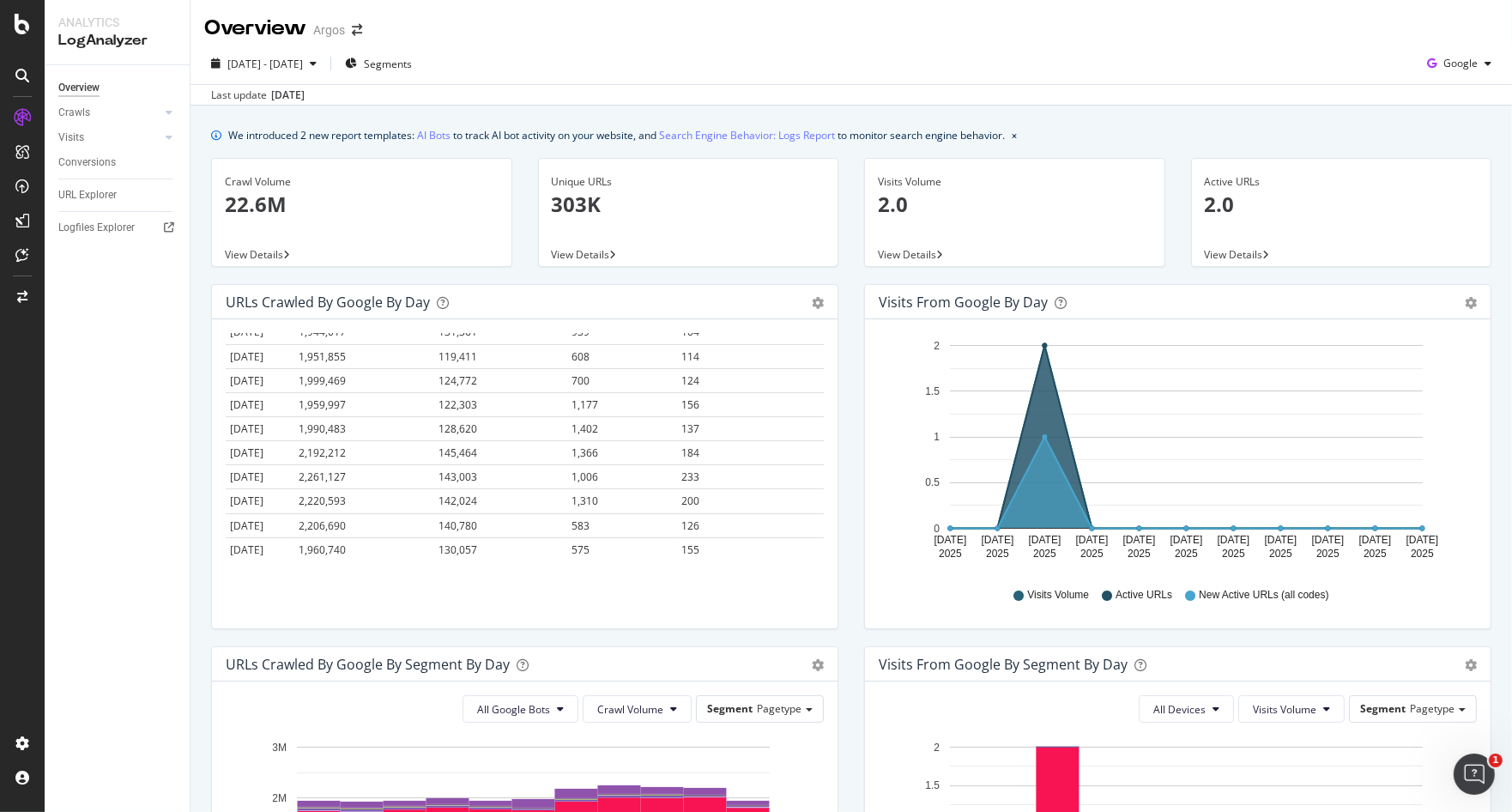
drag, startPoint x: 582, startPoint y: 258, endPoint x: 559, endPoint y: 253, distance: 23.5
click at [559, 253] on span "View Details" at bounding box center [581, 254] width 58 height 14
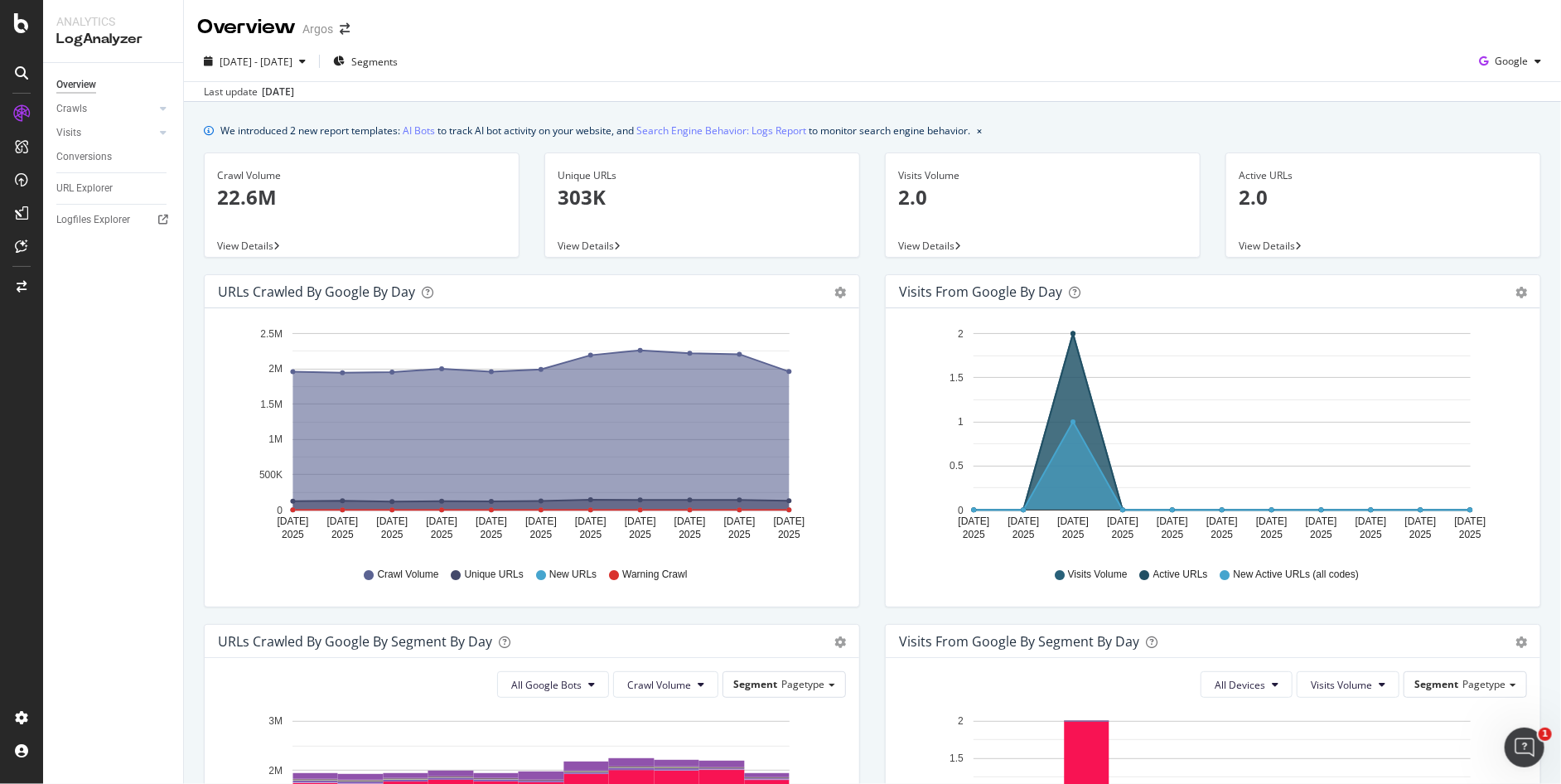
click at [179, 352] on div "Overview Crawls Daily Distribution Segments Distribution HTTP Codes Resources V…" at bounding box center [113, 423] width 140 height 721
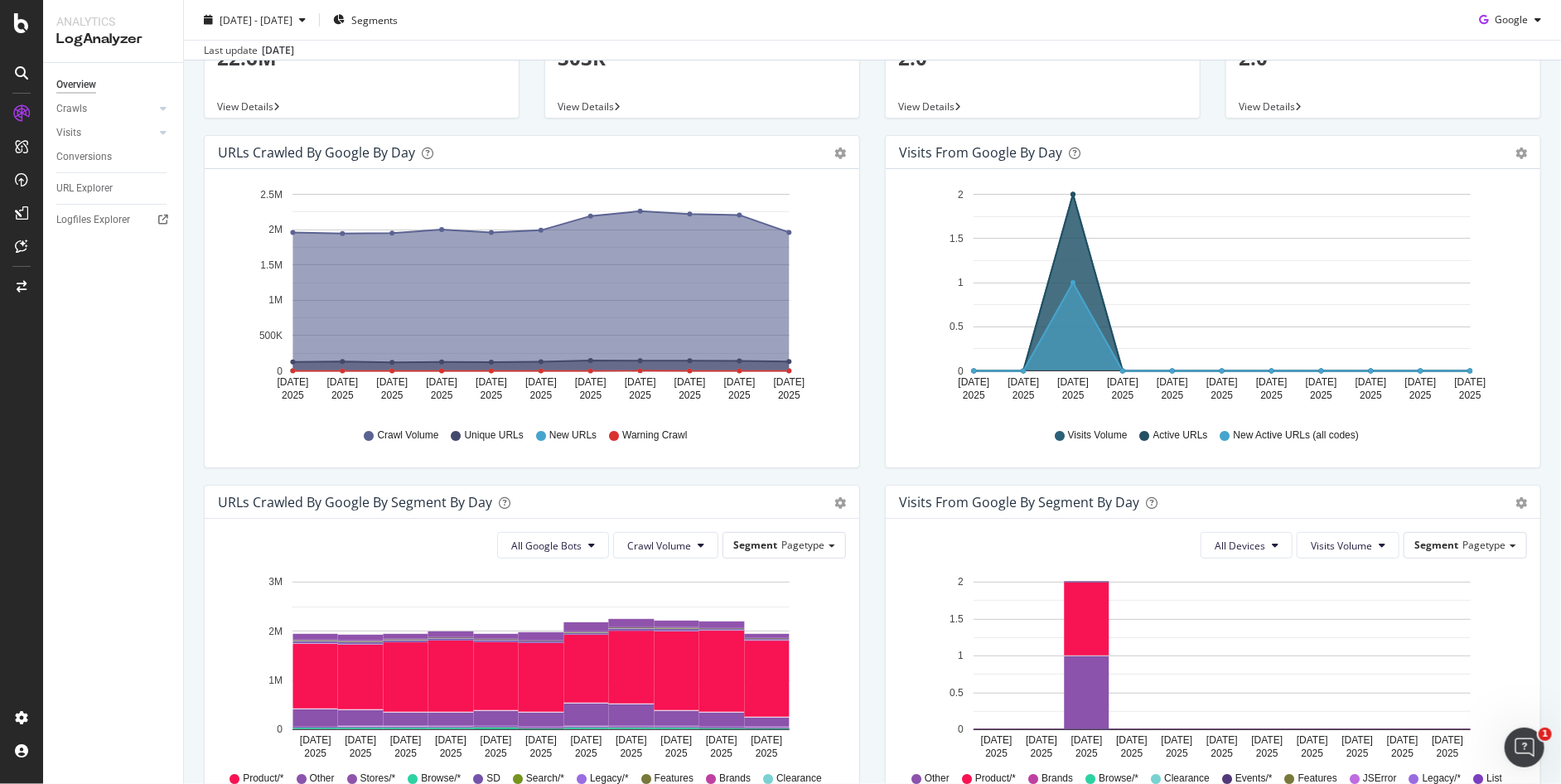
scroll to position [367, 0]
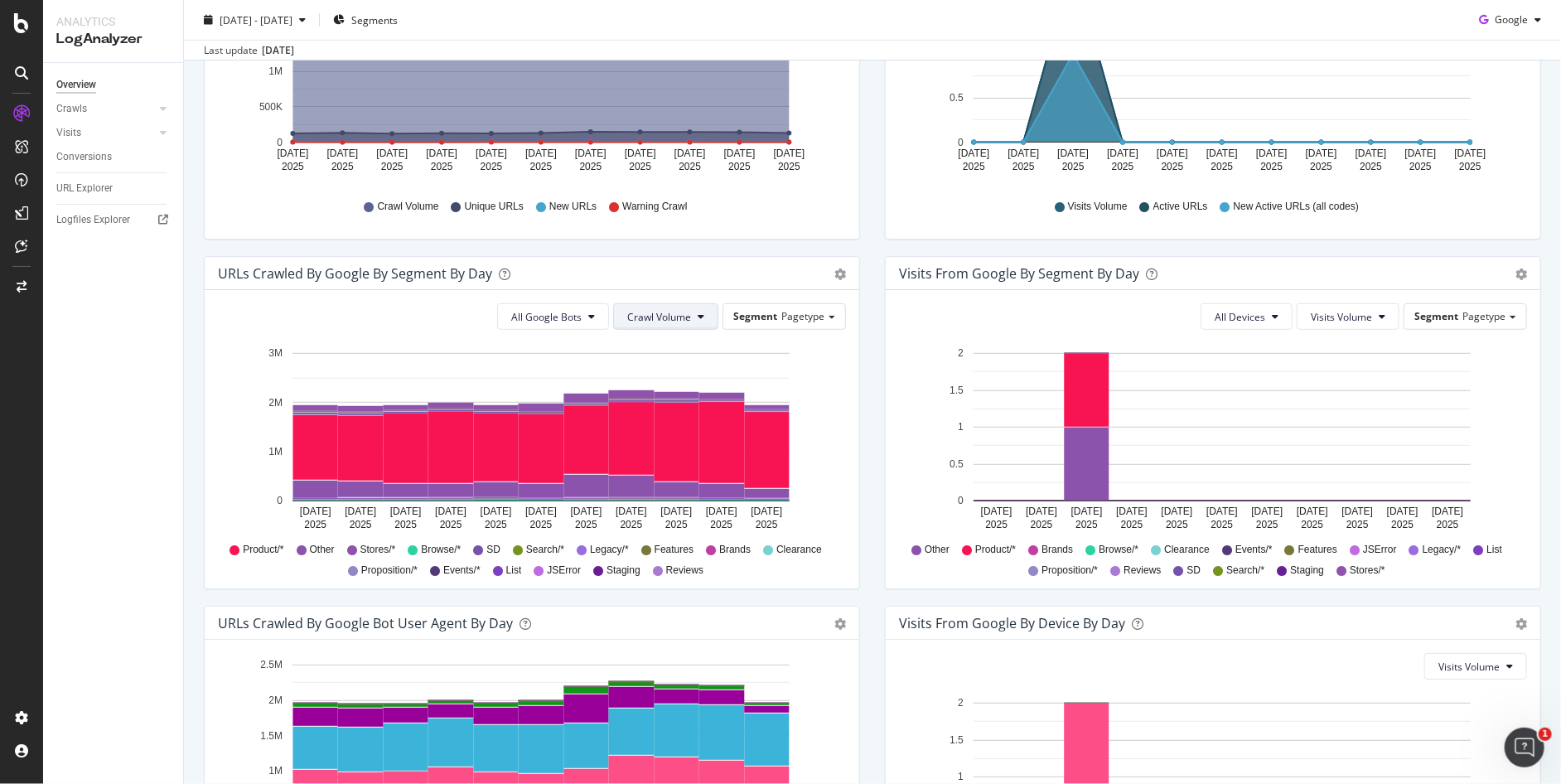
click at [674, 312] on span "Crawl Volume" at bounding box center [659, 317] width 64 height 14
click at [698, 276] on div "URLs Crawled by Google By Segment By Day" at bounding box center [513, 273] width 592 height 17
click at [664, 318] on span "Crawl Volume" at bounding box center [659, 317] width 64 height 14
click at [676, 383] on span "Unique URLs" at bounding box center [655, 380] width 66 height 15
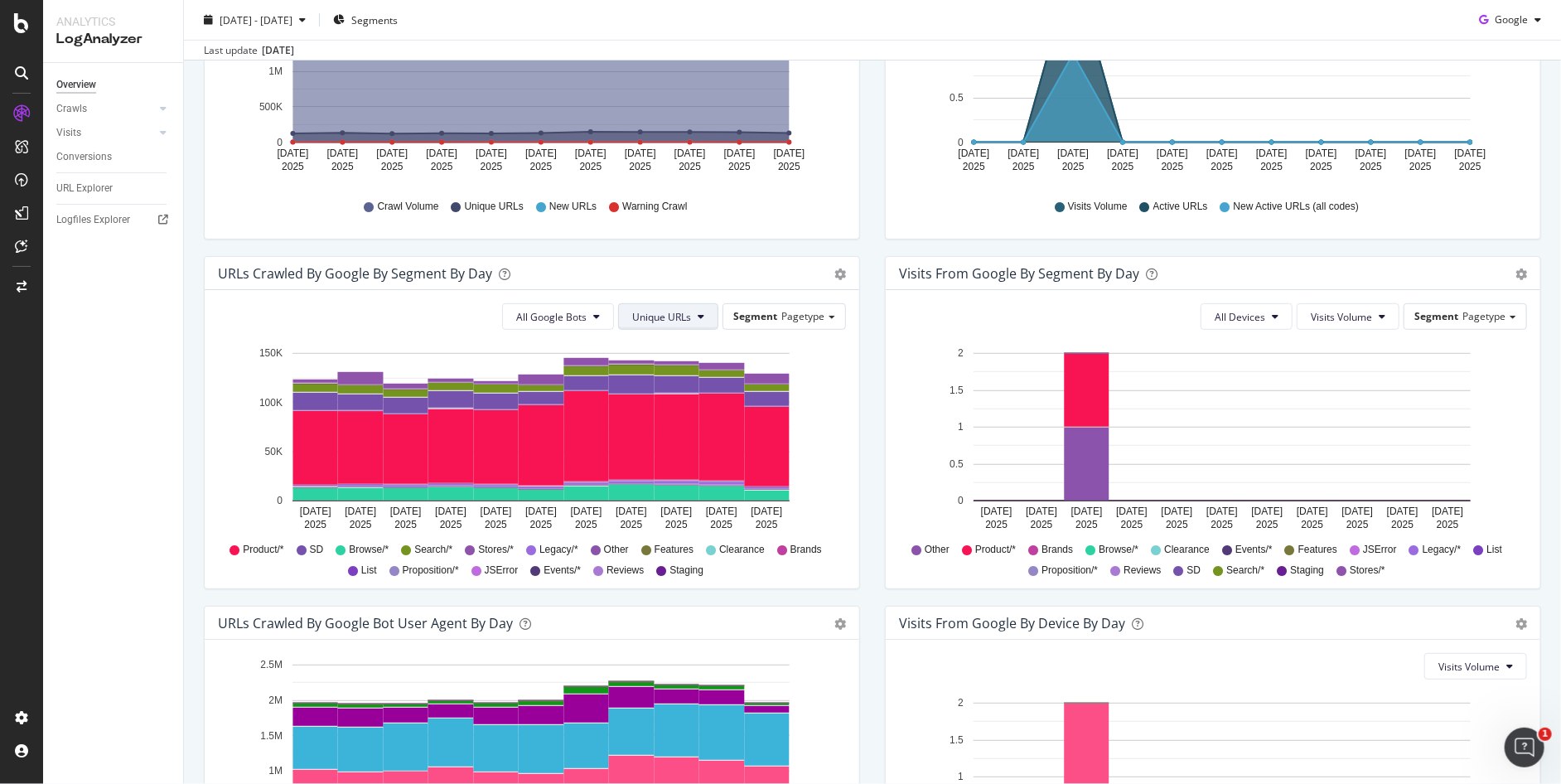
click at [659, 310] on span "Unique URLs" at bounding box center [662, 317] width 59 height 14
click at [656, 355] on span "Crawl Volume" at bounding box center [659, 349] width 64 height 15
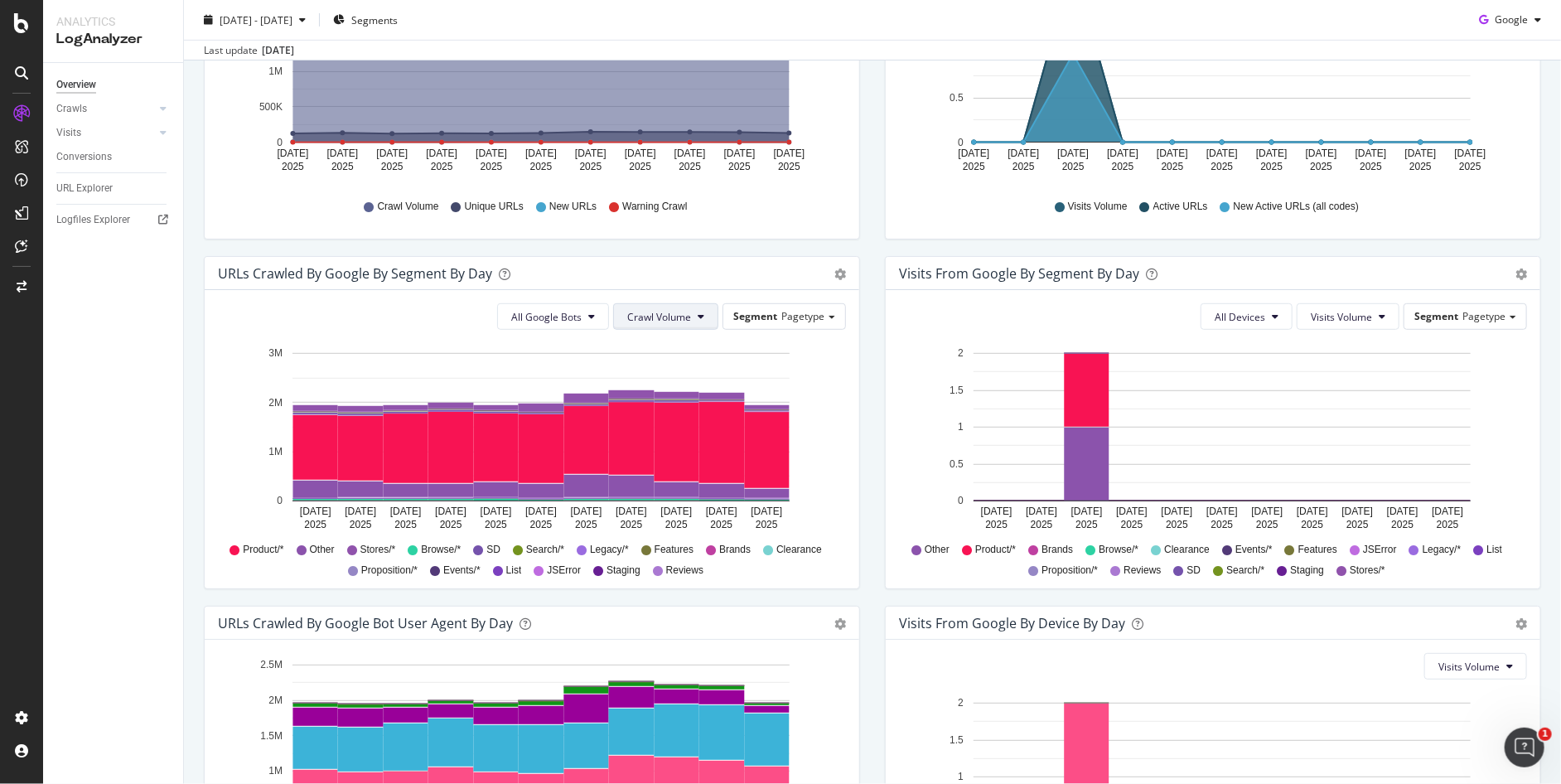
click at [693, 326] on button "Crawl Volume" at bounding box center [666, 317] width 106 height 27
click at [802, 351] on icon "[DATE] [DATE] [DATE] [DATE] [DATE] [DATE] [DATE] [DATE] [DATE] [DATE] [DATE] 0 …" at bounding box center [528, 440] width 621 height 193
click at [799, 326] on div "Segment Pagetype" at bounding box center [784, 316] width 122 height 24
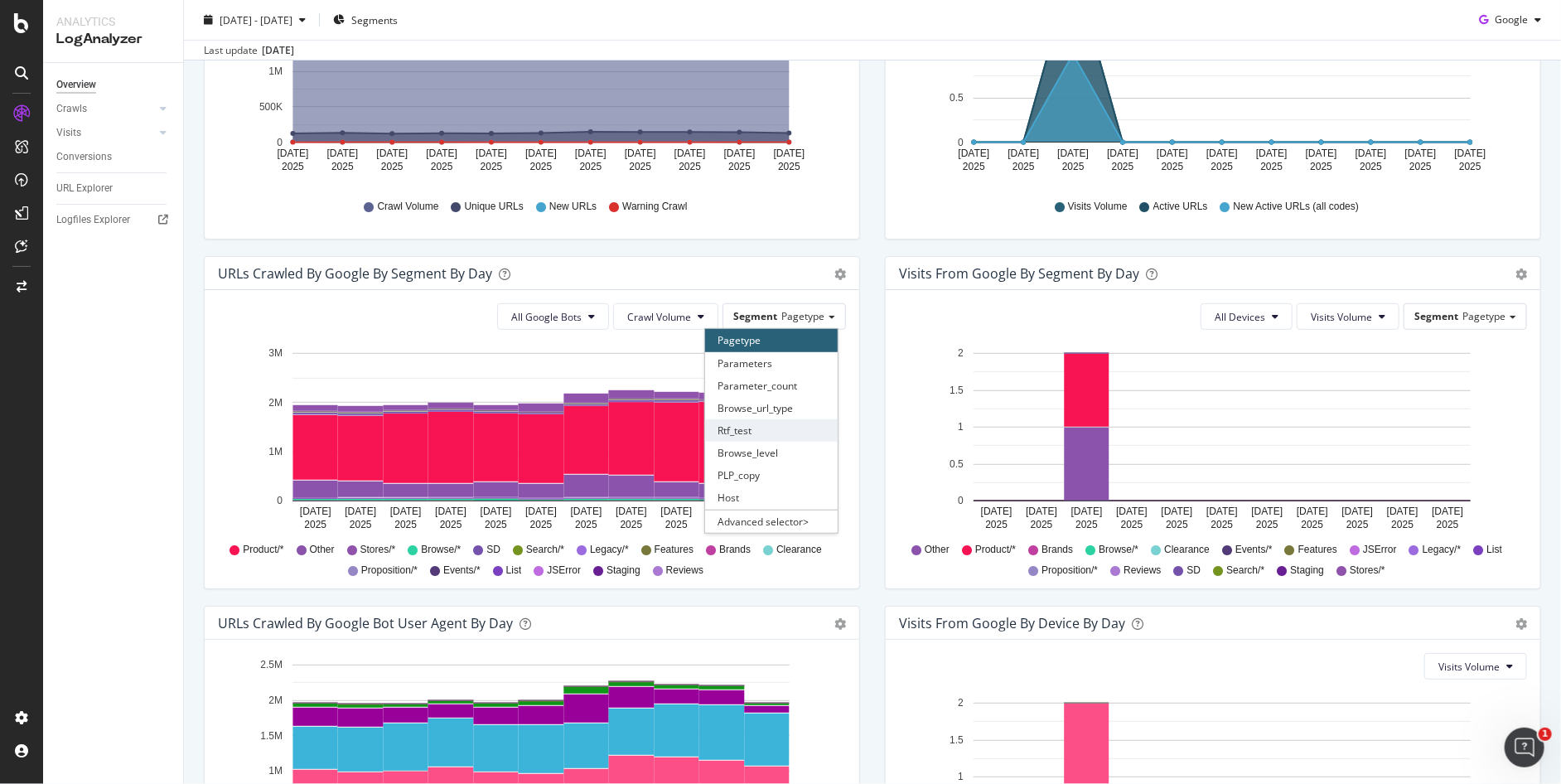
scroll to position [460, 0]
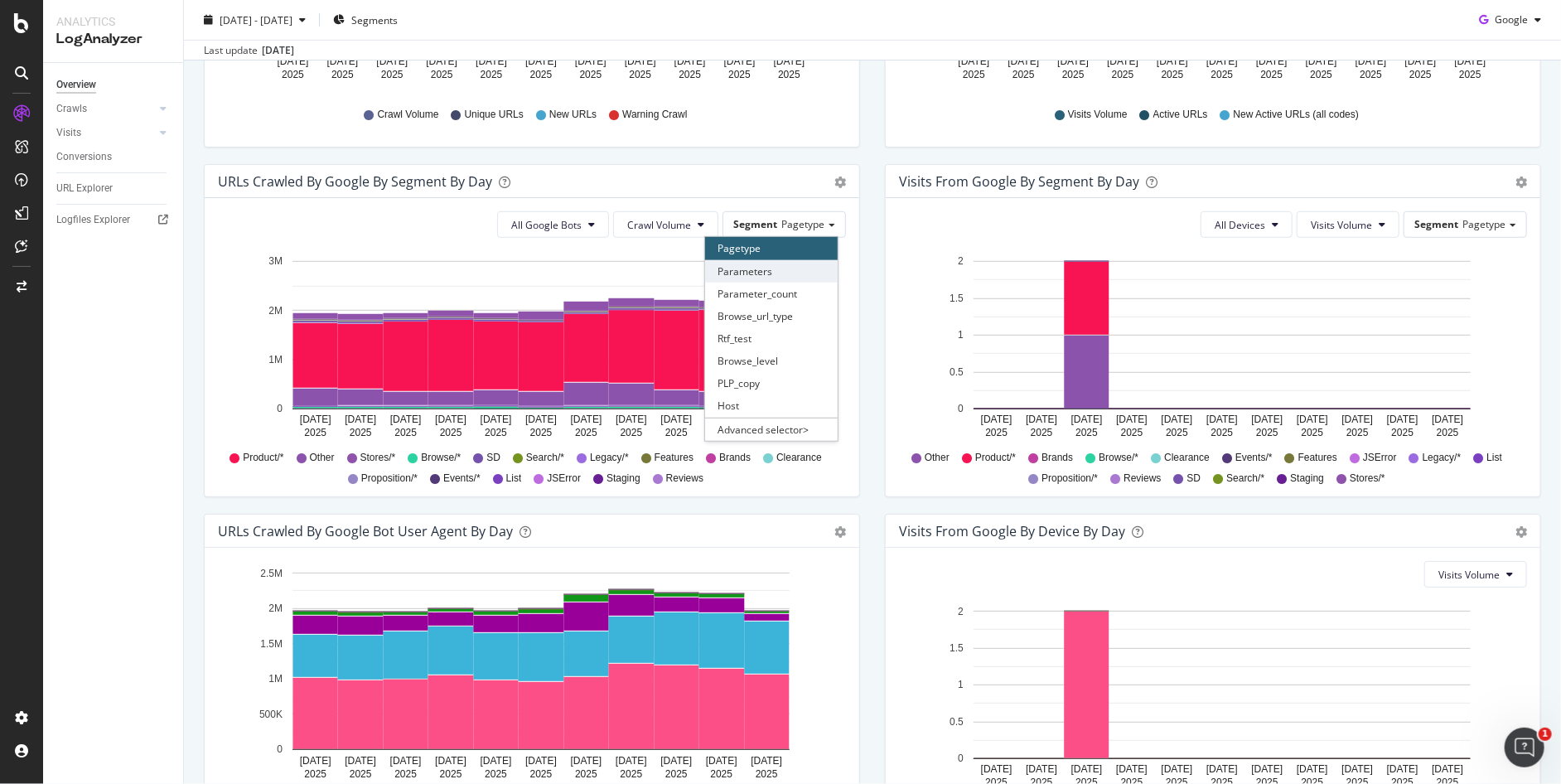
click at [785, 278] on div "Parameters" at bounding box center [771, 271] width 132 height 22
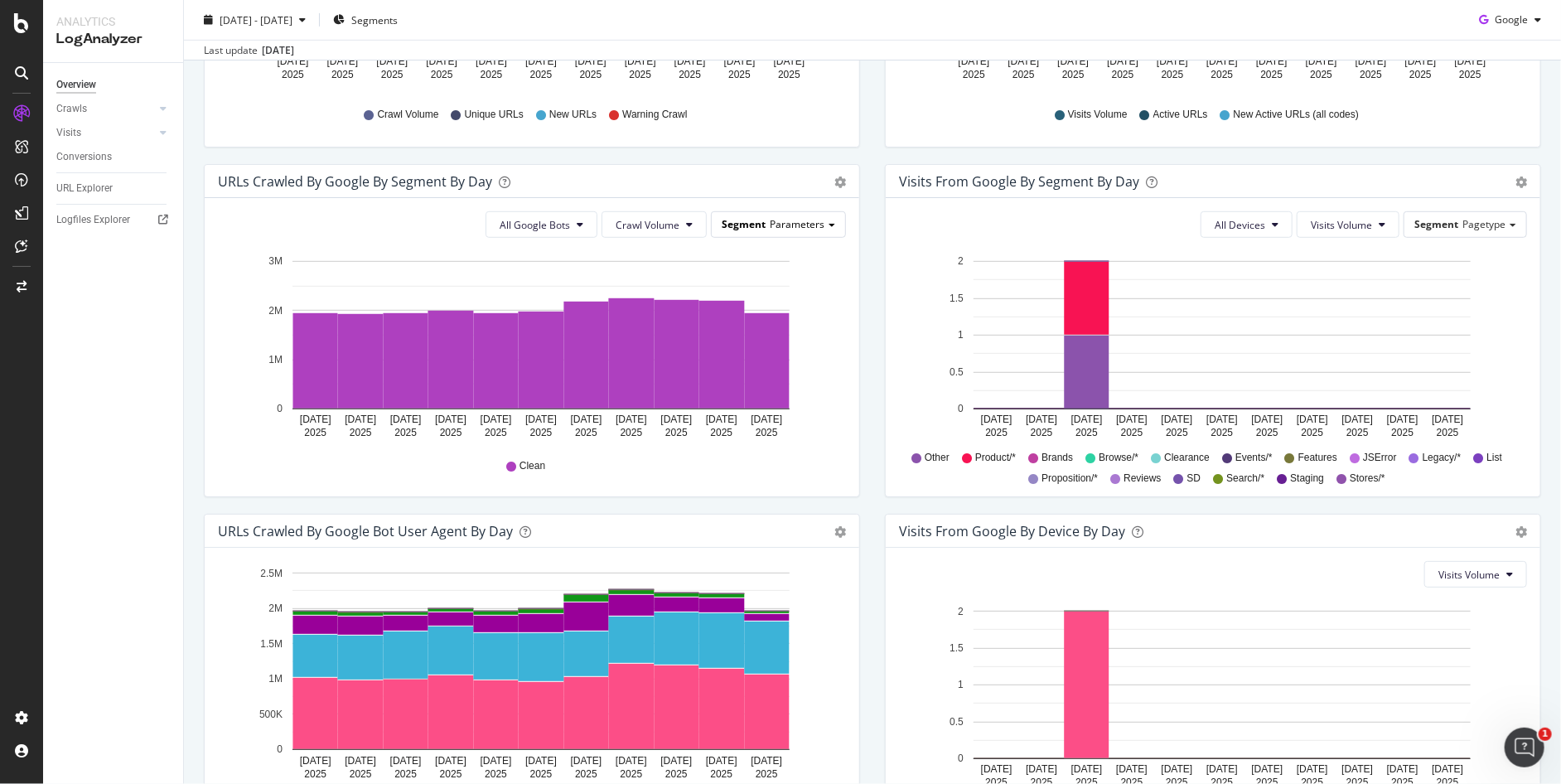
click at [808, 218] on span "Parameters" at bounding box center [797, 224] width 55 height 14
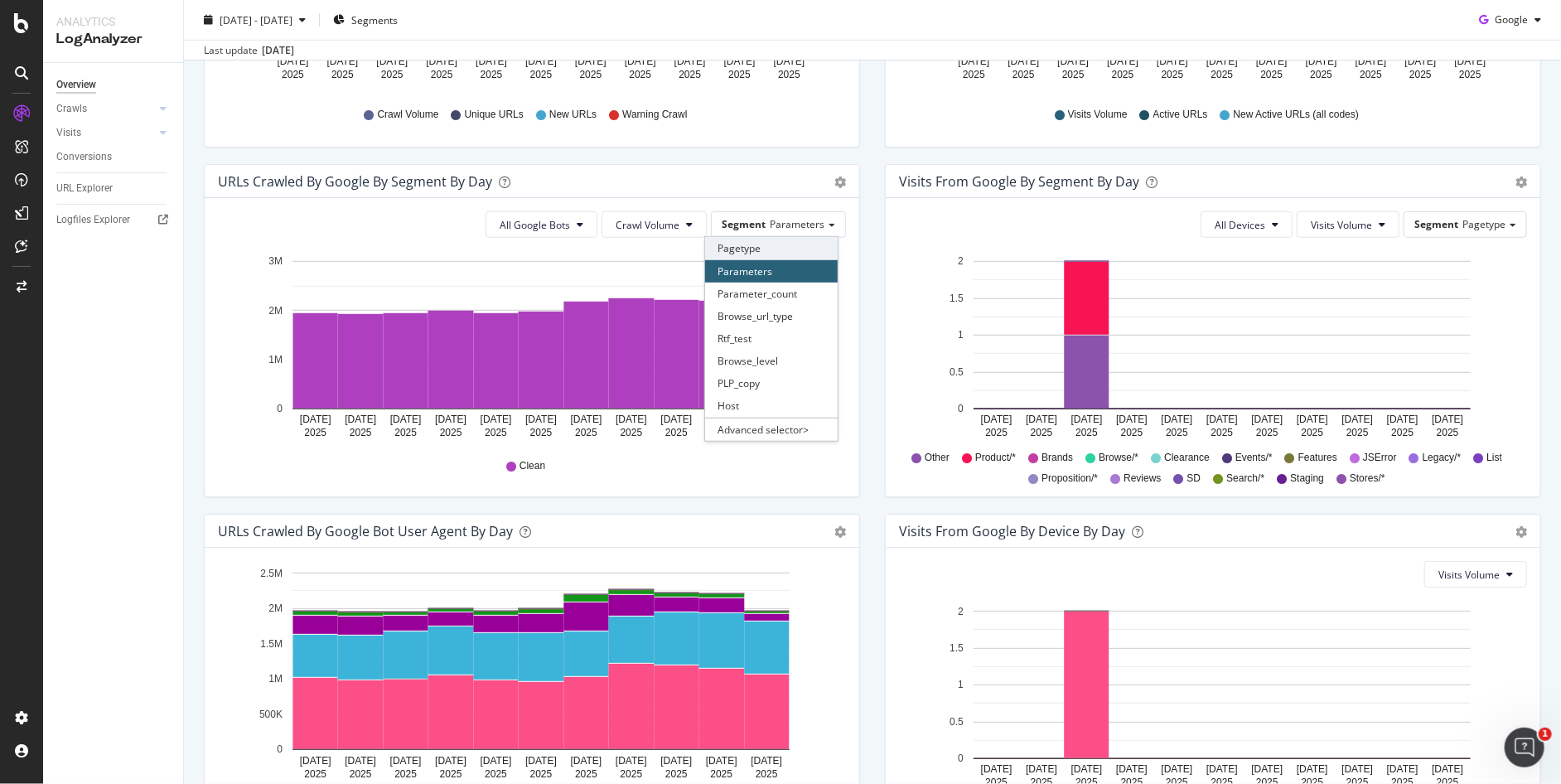
click at [763, 255] on div "Pagetype" at bounding box center [771, 248] width 132 height 22
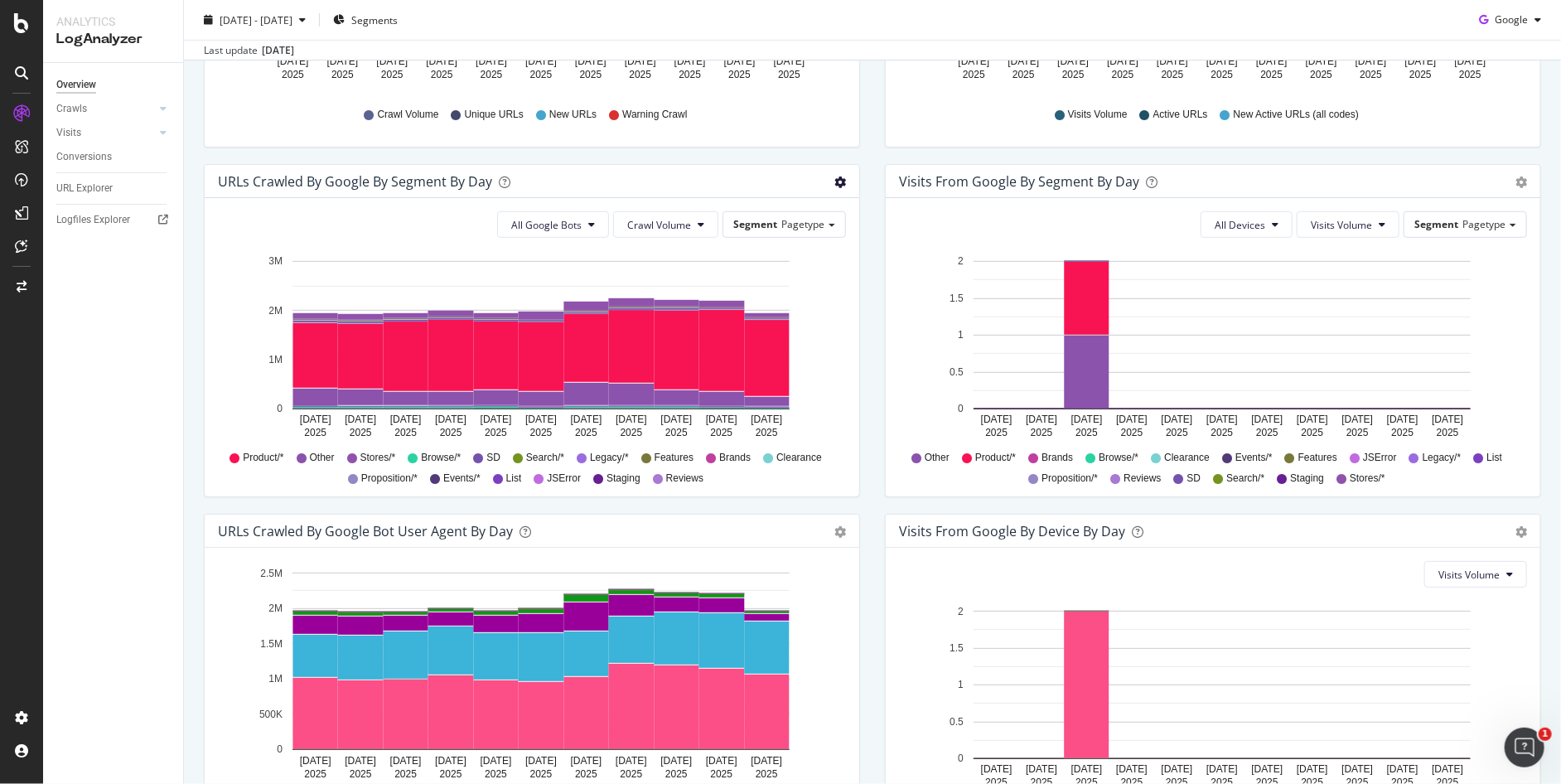
click at [792, 252] on span "Table" at bounding box center [784, 249] width 146 height 25
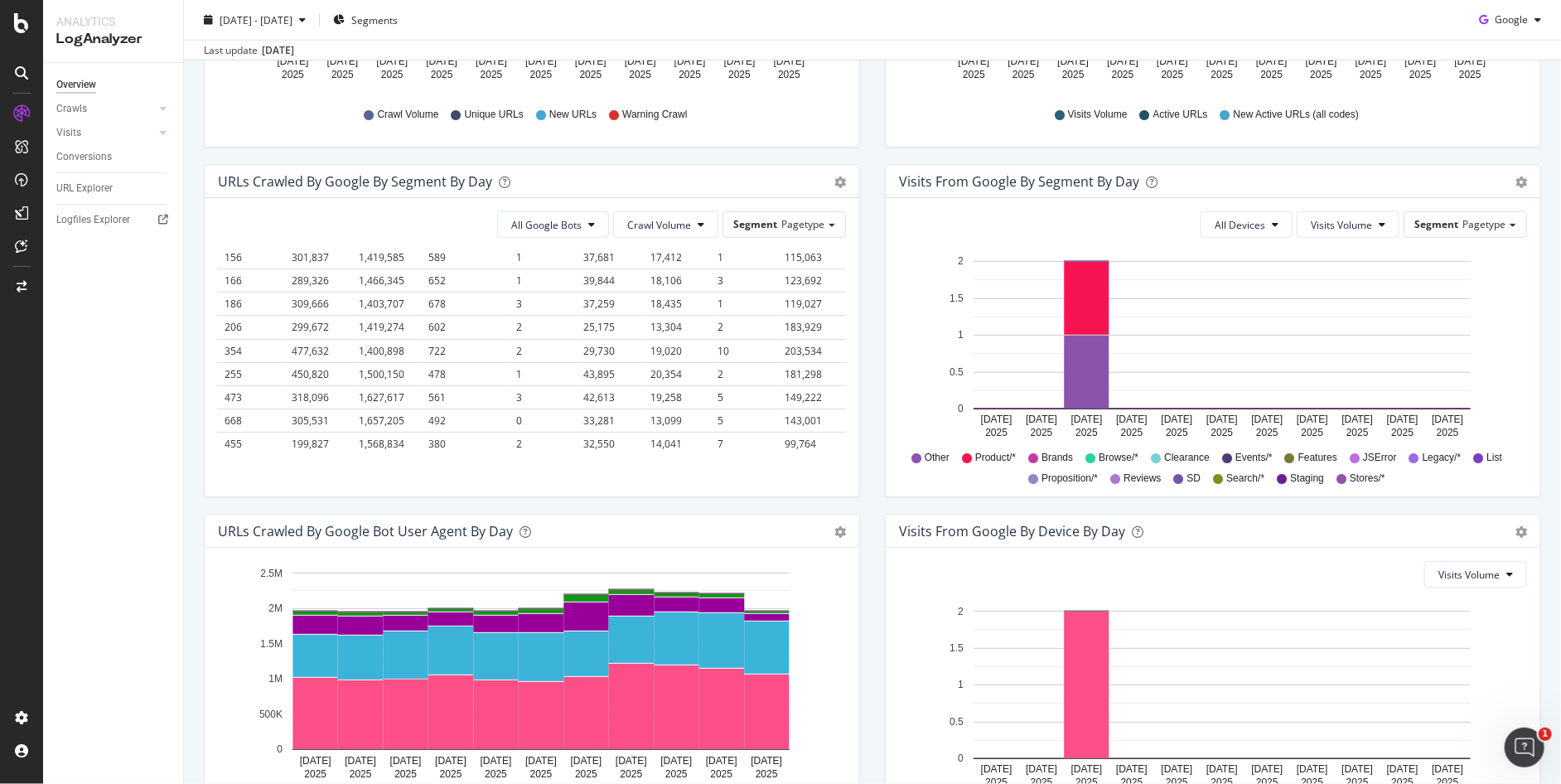
scroll to position [275, 514]
drag, startPoint x: 221, startPoint y: 286, endPoint x: 835, endPoint y: 470, distance: 641.0
click at [835, 470] on div "All Google Bots Crawl Volume Segment Pagetype Hold CTRL while clicking to filte…" at bounding box center [531, 347] width 655 height 298
copy thead
click at [699, 218] on button "Crawl Volume" at bounding box center [666, 224] width 106 height 27
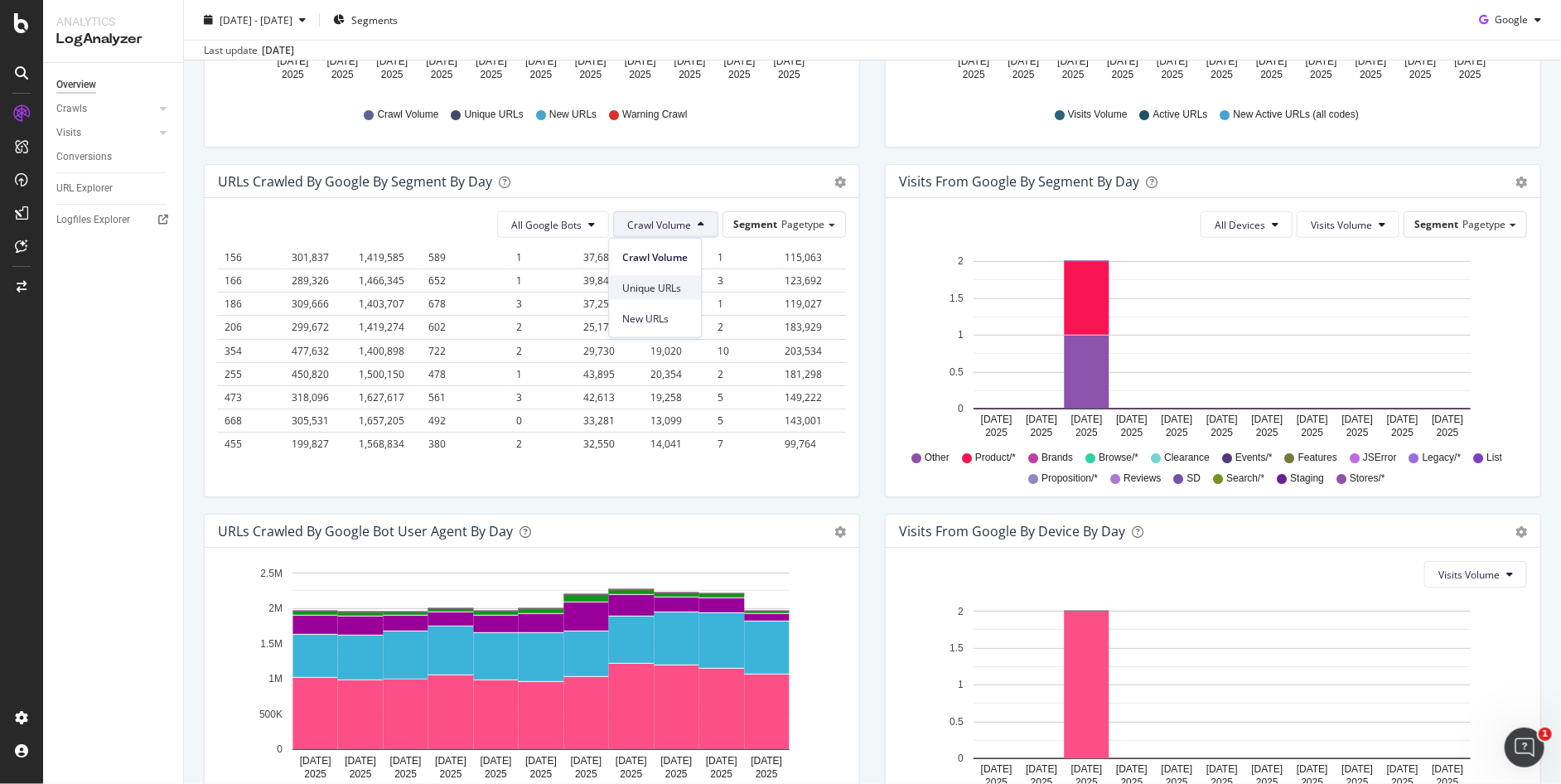
click at [673, 291] on span "Unique URLs" at bounding box center [655, 288] width 66 height 15
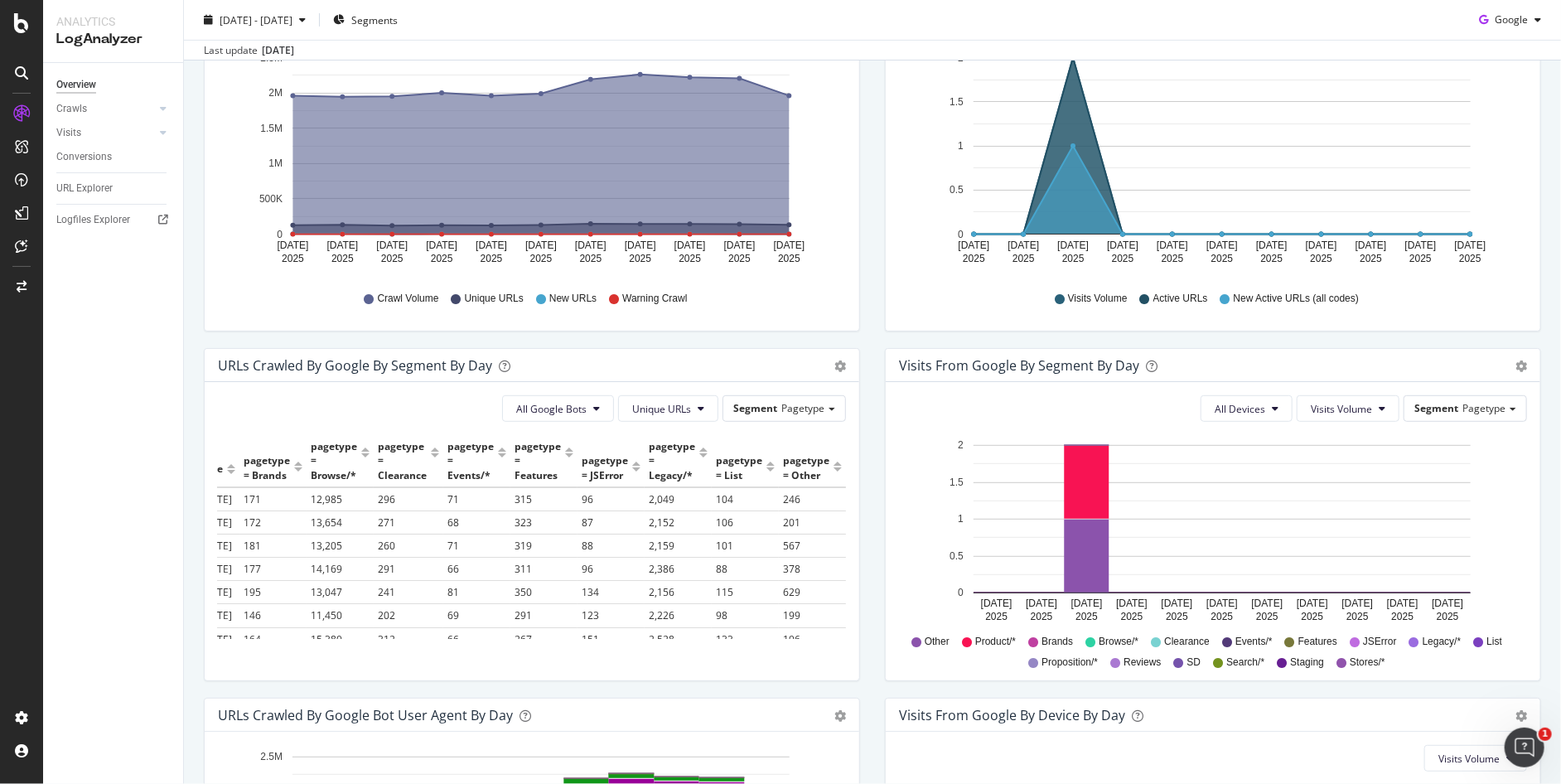
scroll to position [0, 0]
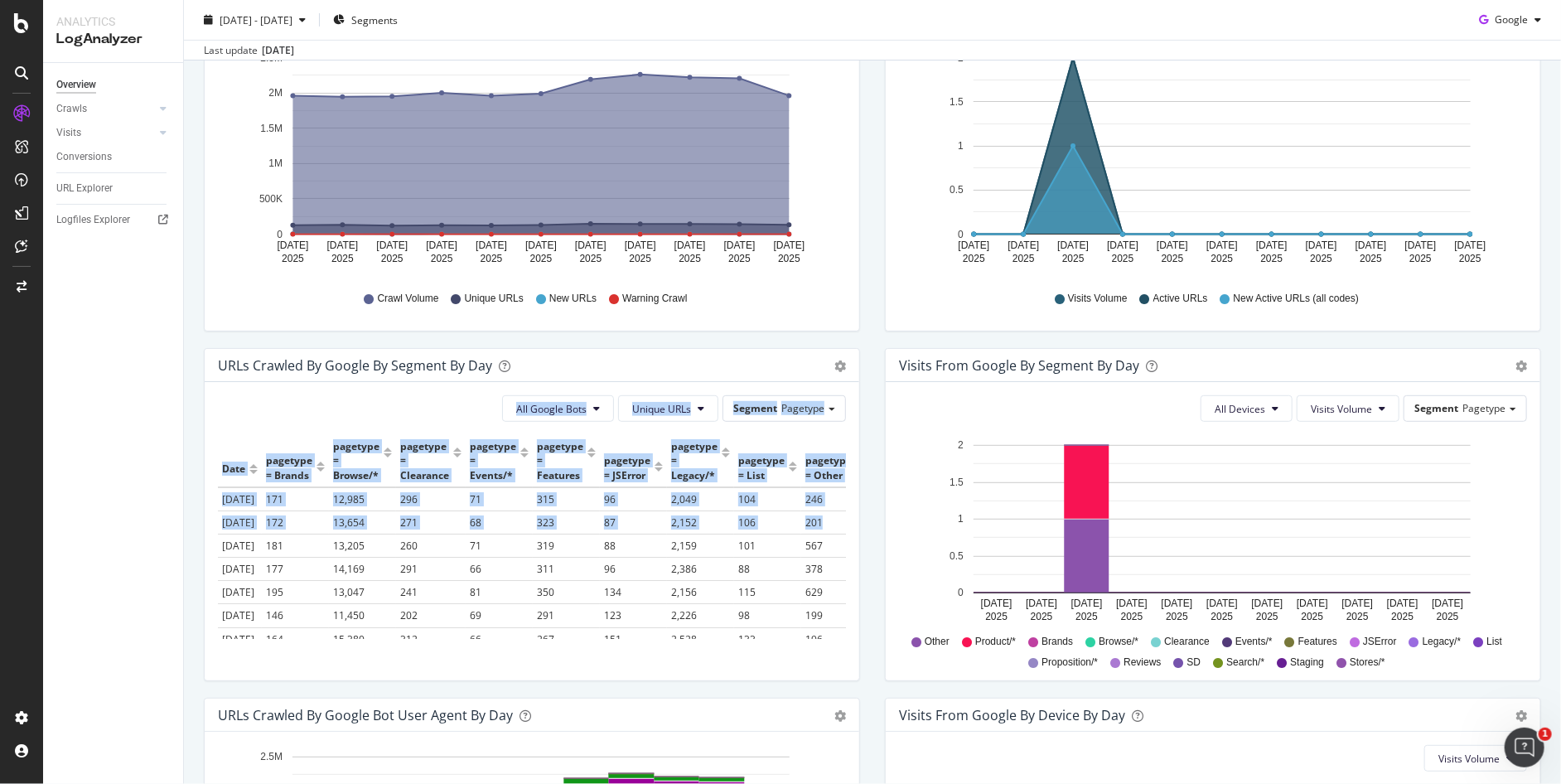
drag, startPoint x: 218, startPoint y: 427, endPoint x: 473, endPoint y: 462, distance: 257.4
click at [825, 559] on div "All Google Bots Unique URLs Segment Pagetype Hold CTRL while clicking to filter…" at bounding box center [531, 531] width 655 height 298
click at [252, 413] on div "All Google Bots Unique URLs Segment Pagetype" at bounding box center [531, 408] width 628 height 27
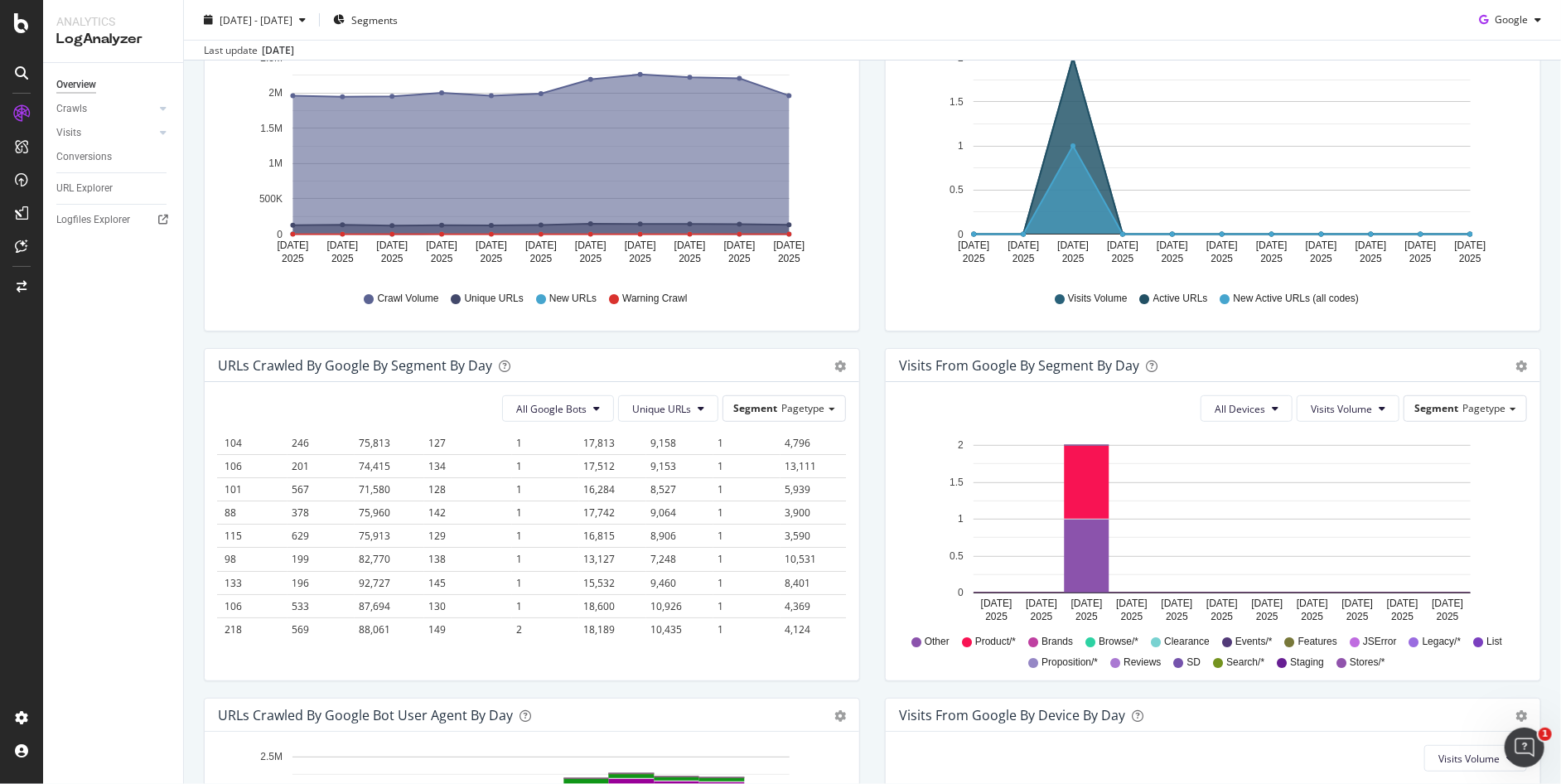
scroll to position [275, 514]
drag, startPoint x: 213, startPoint y: 430, endPoint x: 842, endPoint y: 653, distance: 667.4
click at [842, 653] on div "All Google Bots Unique URLs Segment Pagetype Hold CTRL while clicking to filter…" at bounding box center [531, 531] width 655 height 298
click at [834, 22] on icon "gear" at bounding box center [840, 17] width 12 height 12
click at [834, 362] on icon "gear" at bounding box center [840, 366] width 12 height 12
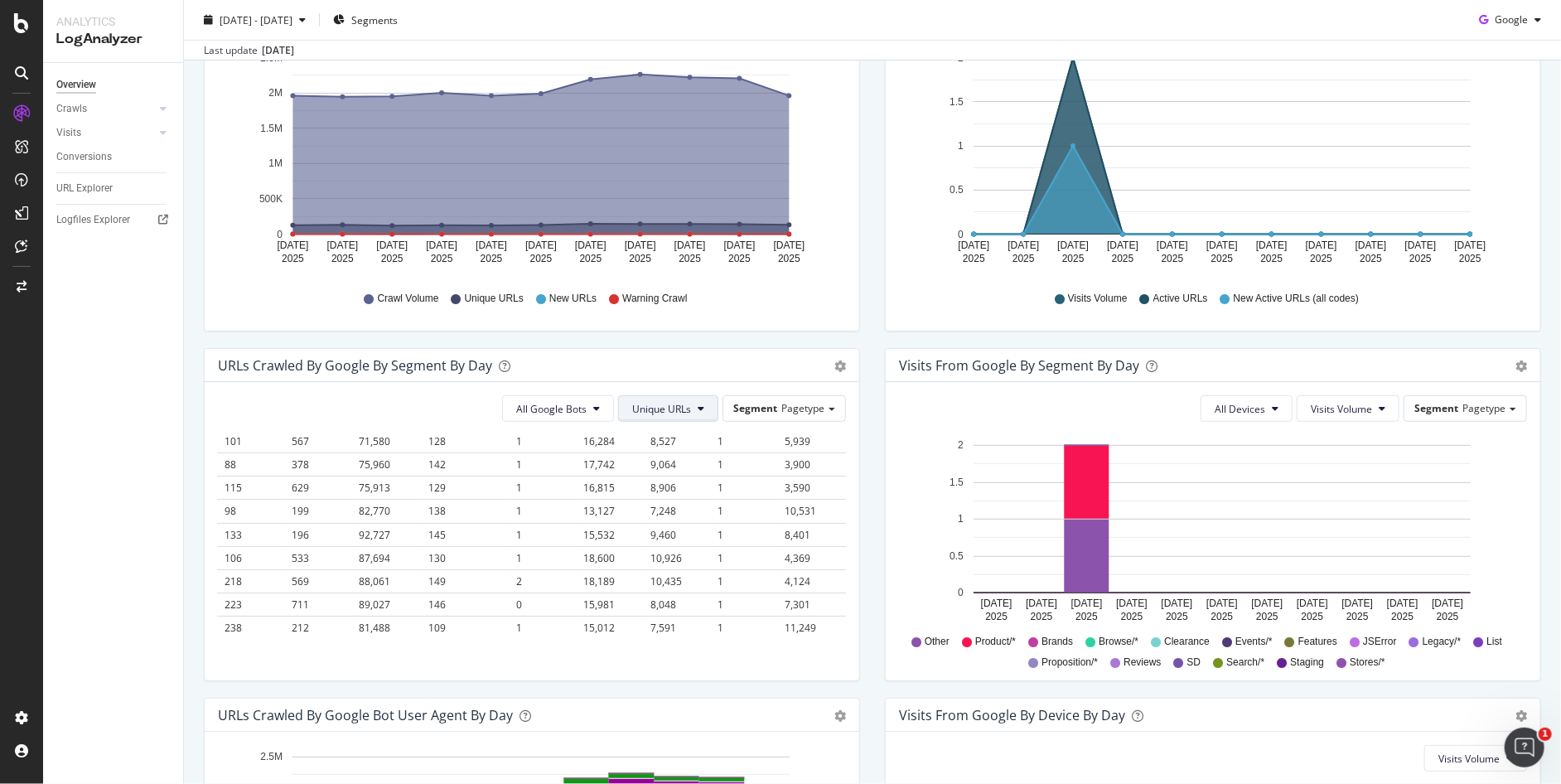
click at [643, 407] on span "Unique URLs" at bounding box center [662, 408] width 59 height 14
click at [652, 502] on span "New URLs" at bounding box center [659, 502] width 64 height 15
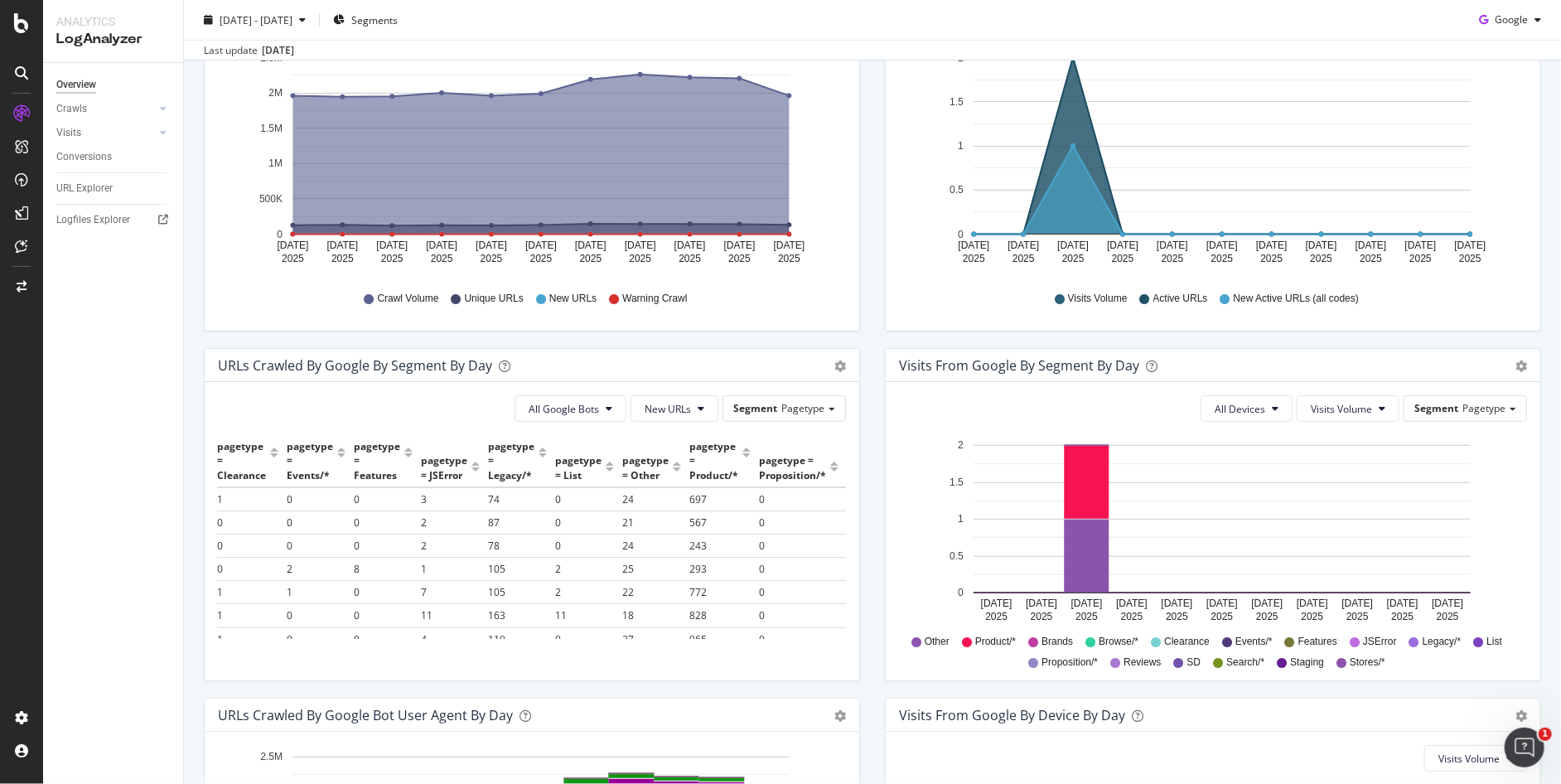
scroll to position [0, 0]
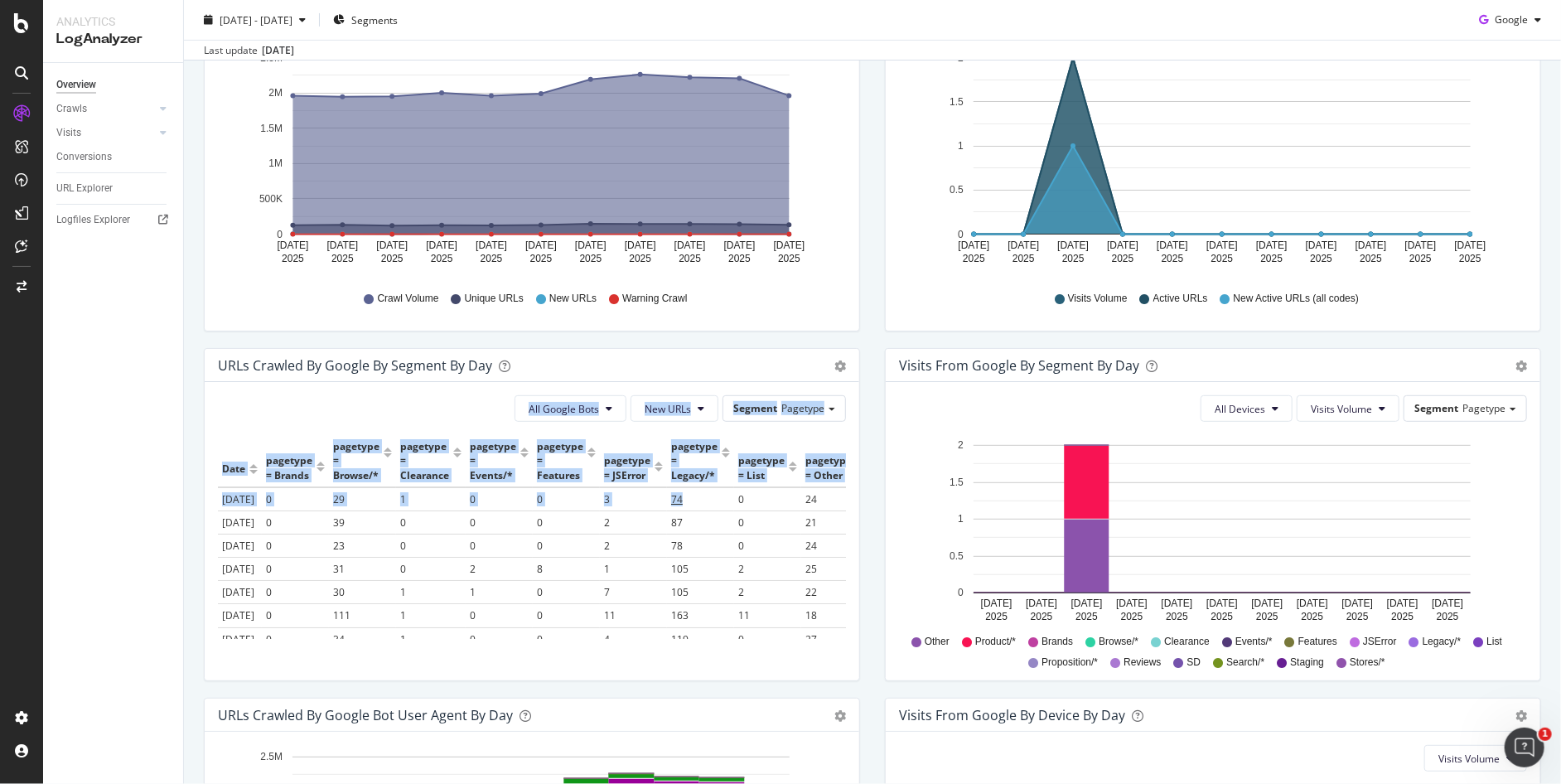
drag, startPoint x: 218, startPoint y: 423, endPoint x: 700, endPoint y: 509, distance: 489.6
click at [700, 509] on div "All Google Bots New URLs Segment Pagetype Hold CTRL while clicking to filter th…" at bounding box center [531, 531] width 655 height 298
click at [239, 404] on div "All Google Bots New URLs Segment Pagetype" at bounding box center [531, 408] width 628 height 27
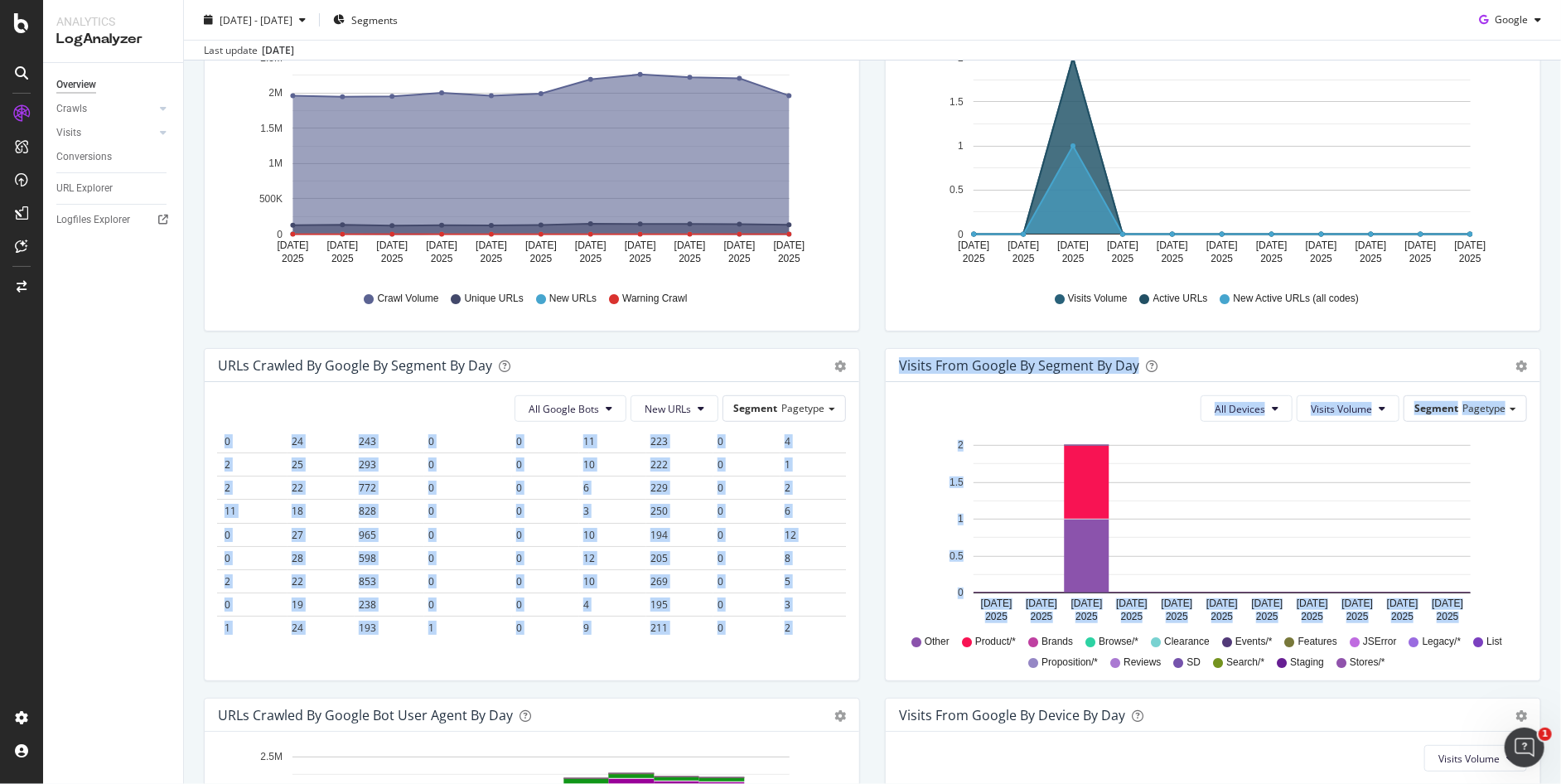
scroll to position [275, 514]
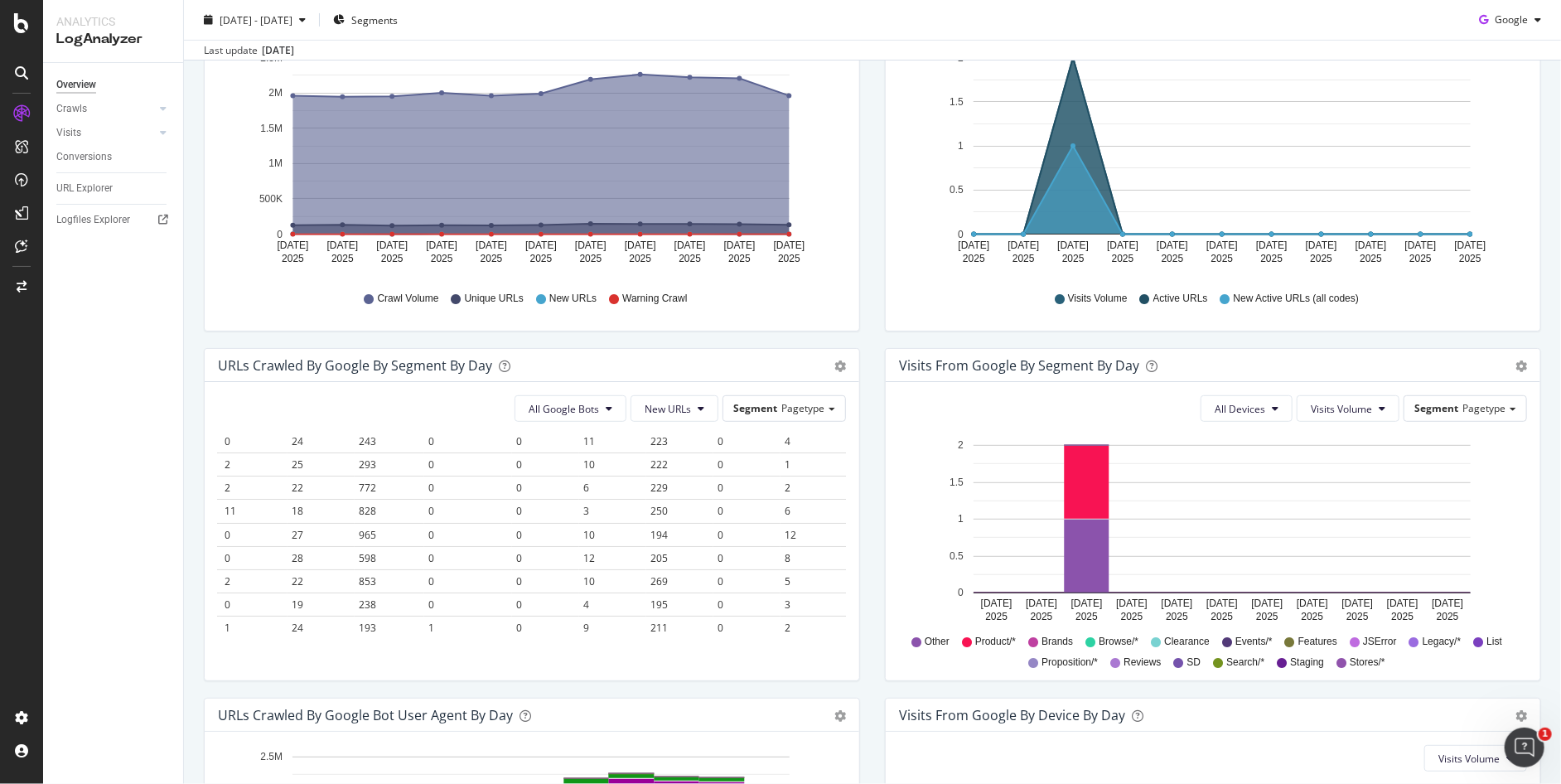
drag, startPoint x: 216, startPoint y: 430, endPoint x: 818, endPoint y: 641, distance: 637.9
click at [818, 641] on div "All Google Bots New URLs Segment Pagetype Hold CTRL while clicking to filter th…" at bounding box center [531, 531] width 655 height 298
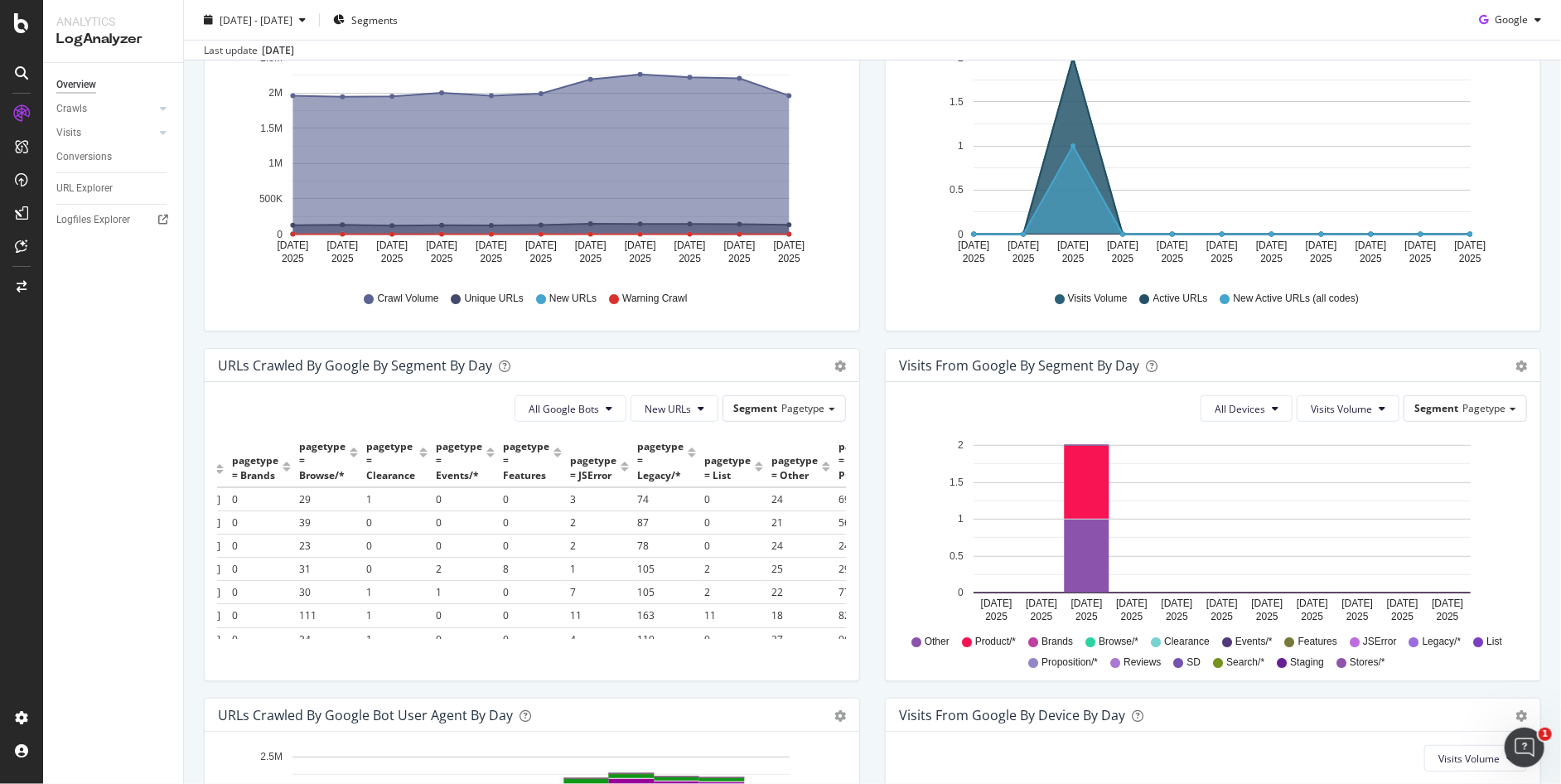
scroll to position [0, 0]
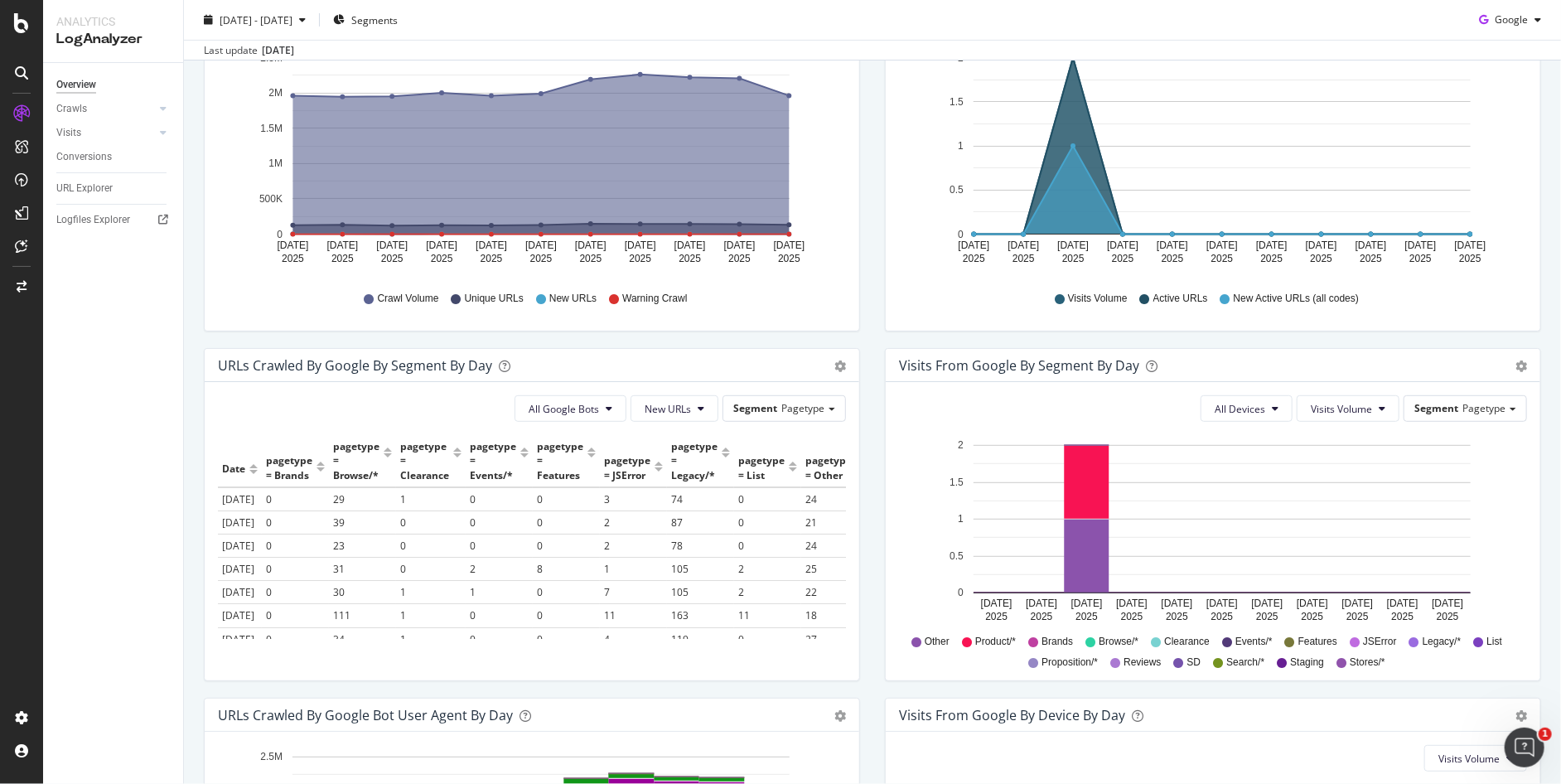
click at [467, 404] on div "All Google Bots New URLs Segment Pagetype" at bounding box center [531, 408] width 628 height 27
click at [781, 413] on span "Pagetype" at bounding box center [803, 407] width 44 height 14
click at [781, 420] on div "Pagetype Parameters Parameter_count Browse_url_type Rtf_test Browse_level PLP_c…" at bounding box center [771, 522] width 134 height 205
click at [834, 22] on icon "gear" at bounding box center [840, 17] width 12 height 12
click at [824, 407] on span "Timeline (by Value)" at bounding box center [784, 400] width 146 height 25
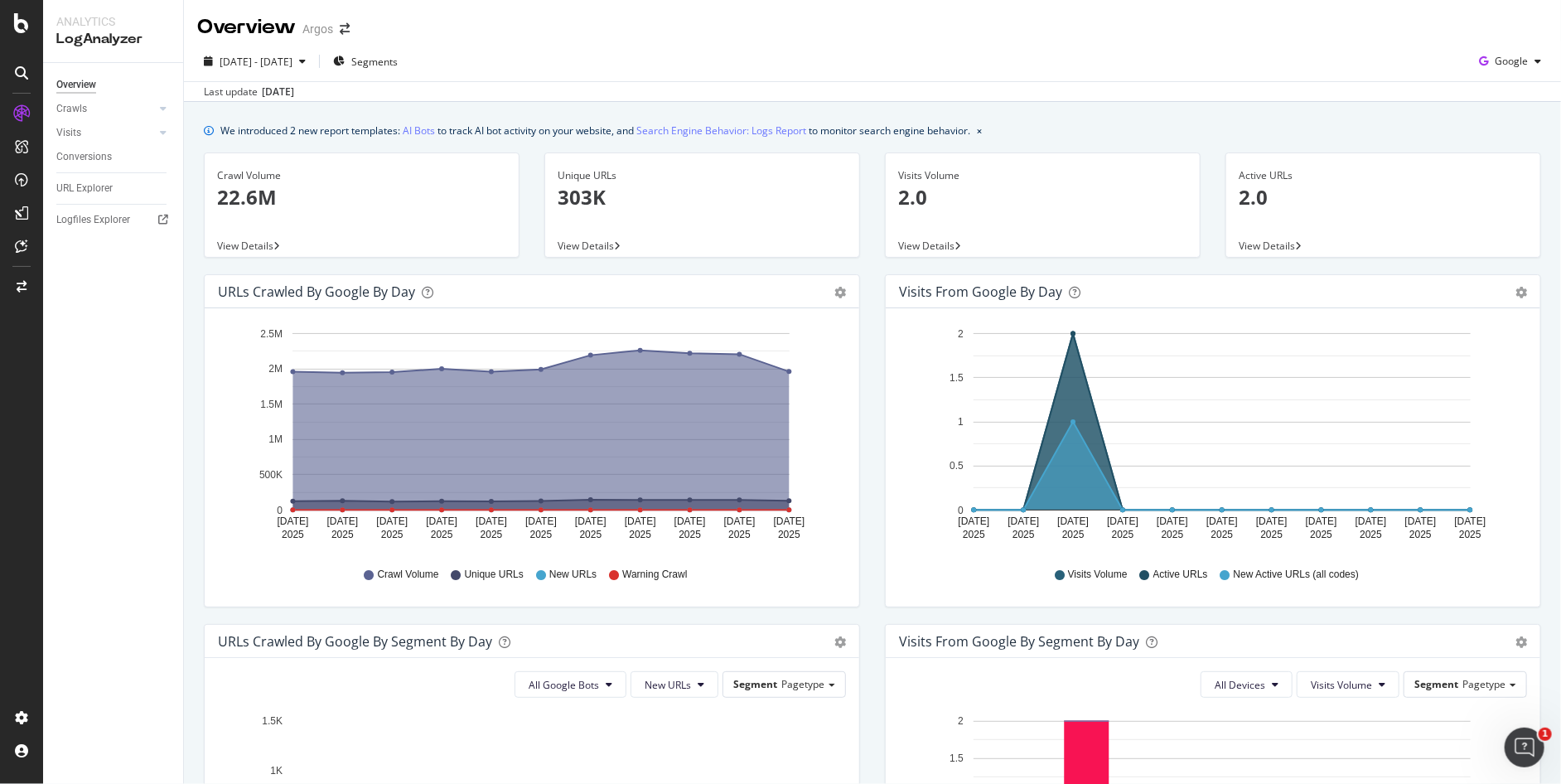
scroll to position [460, 0]
